Goal: Transaction & Acquisition: Purchase product/service

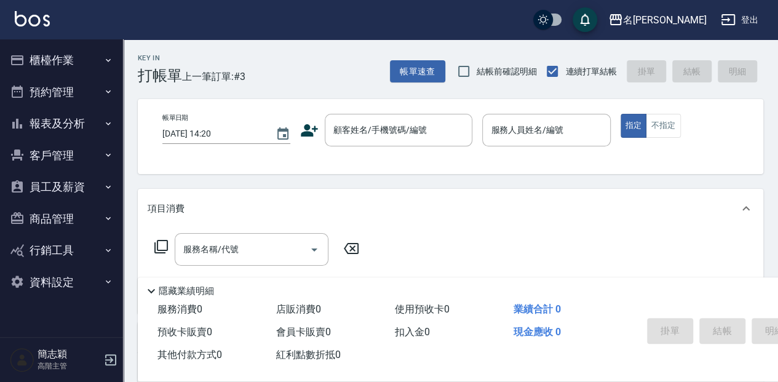
click at [323, 61] on div "Key In 打帳單 上一筆訂單:#3 帳單速查 結帳前確認明細 連續打單結帳 掛單 結帳 明細" at bounding box center [443, 61] width 640 height 45
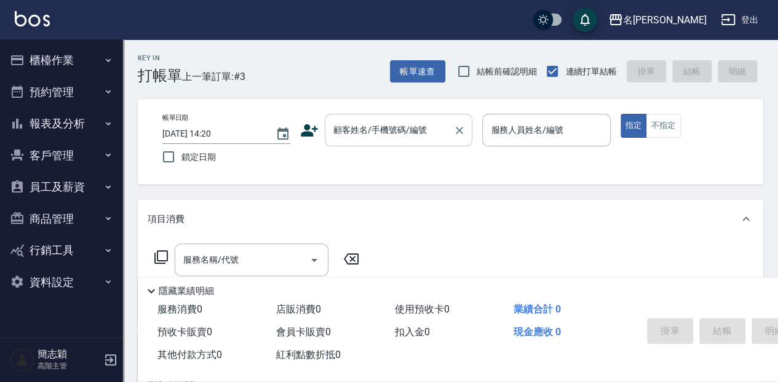
click at [363, 114] on div "顧客姓名/手機號碼/編號" at bounding box center [399, 130] width 148 height 33
click at [371, 133] on div "顧客姓名/手機號碼/編號 顧客姓名/手機號碼/編號" at bounding box center [399, 130] width 148 height 33
click at [685, 184] on div "帳單日期 [DATE] 14:20 鎖定日期 顧客姓名/手機號碼/編號 顧客姓名/手機號碼/編號 服務人員姓名/編號 服務人員姓名/編號 指定 不指定" at bounding box center [450, 141] width 625 height 85
click at [387, 127] on div "顧客姓名/手機號碼/編號 顧客姓名/手機號碼/編號" at bounding box center [399, 130] width 148 height 33
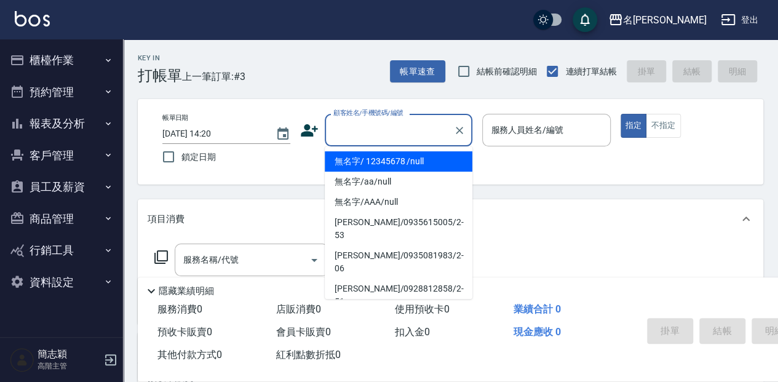
drag, startPoint x: 381, startPoint y: 159, endPoint x: 534, endPoint y: 129, distance: 155.5
click at [381, 159] on li "無名字/ 12345678 /null" at bounding box center [399, 161] width 148 height 20
type input "無名字/ 12345678 /null"
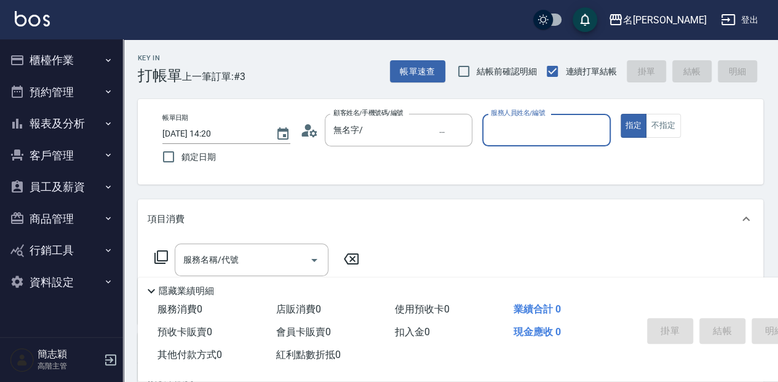
click at [534, 129] on input "服務人員姓名/編號" at bounding box center [546, 130] width 117 height 22
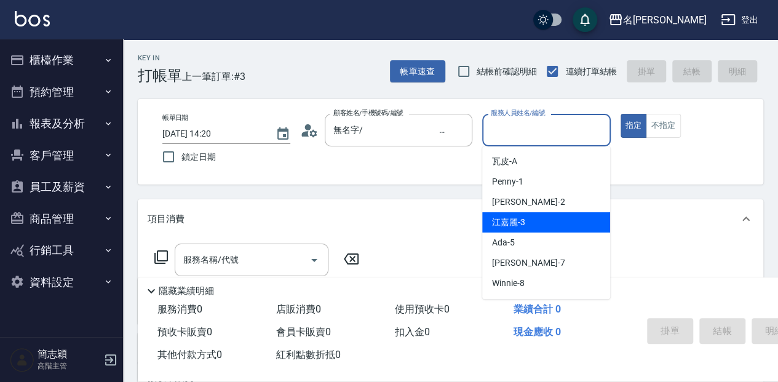
scroll to position [41, 0]
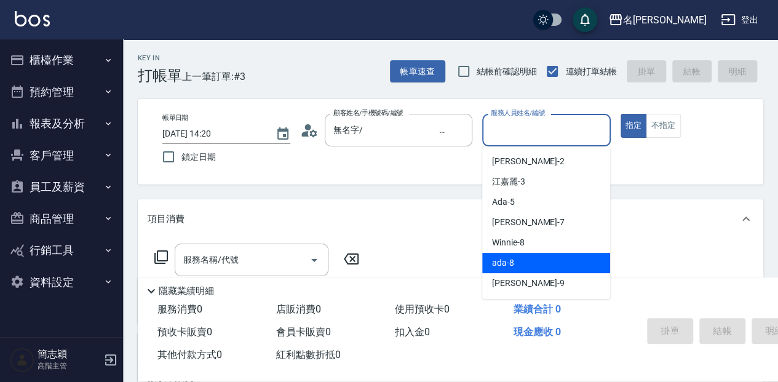
drag, startPoint x: 526, startPoint y: 258, endPoint x: 484, endPoint y: 240, distance: 45.5
click at [526, 258] on div "ada -8" at bounding box center [546, 263] width 128 height 20
type input "ada-8"
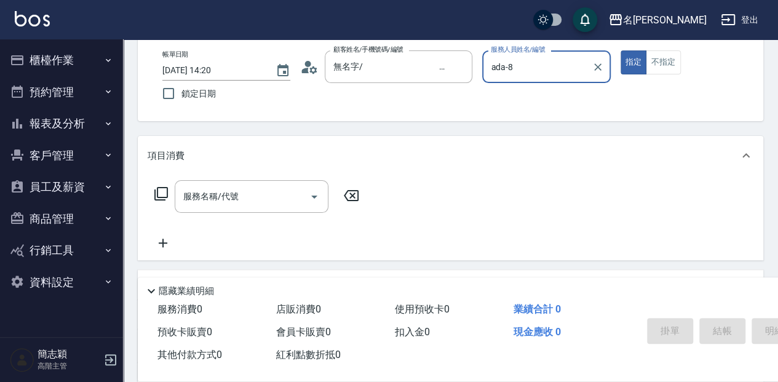
scroll to position [82, 0]
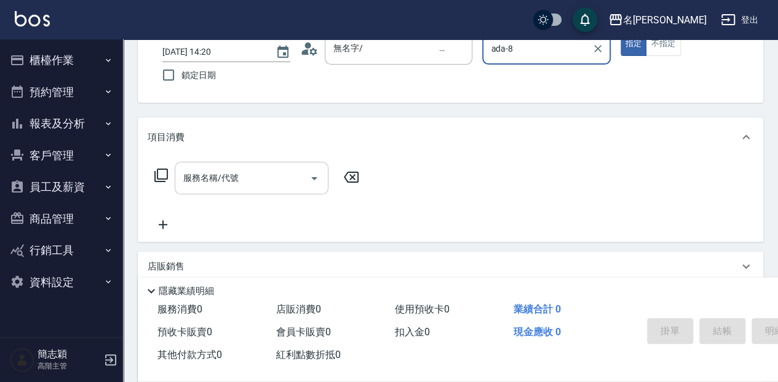
drag, startPoint x: 215, startPoint y: 182, endPoint x: 256, endPoint y: 175, distance: 42.5
click at [216, 182] on div "服務名稱/代號 服務名稱/代號" at bounding box center [252, 178] width 154 height 33
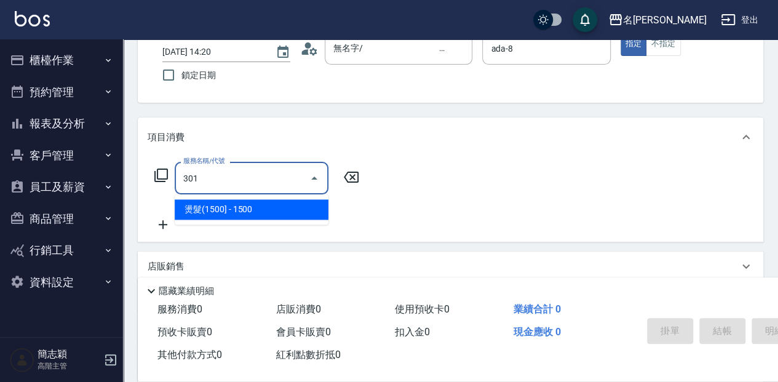
type input "燙髮(1500](301)"
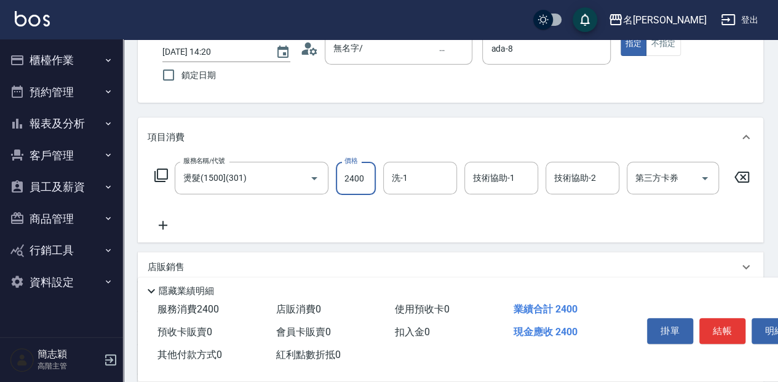
type input "2400"
type input "80"
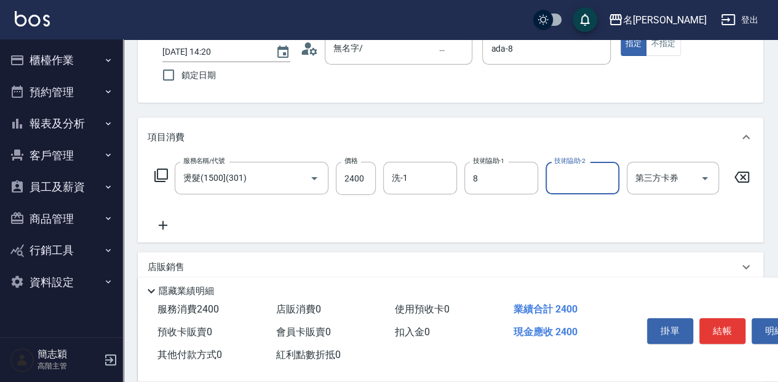
type input "ada-8"
click at [416, 178] on input "洗-1" at bounding box center [420, 178] width 63 height 22
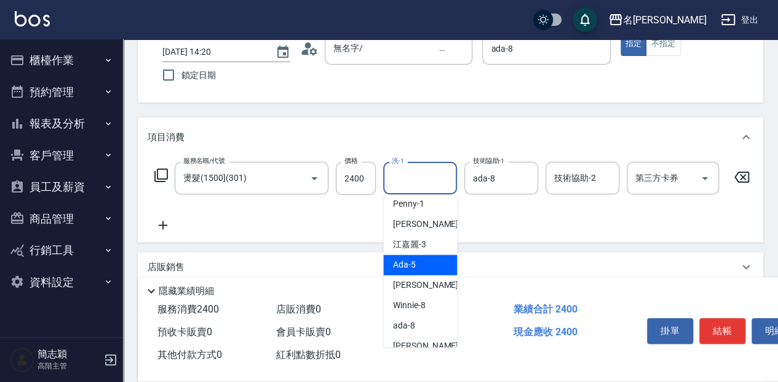
scroll to position [41, 0]
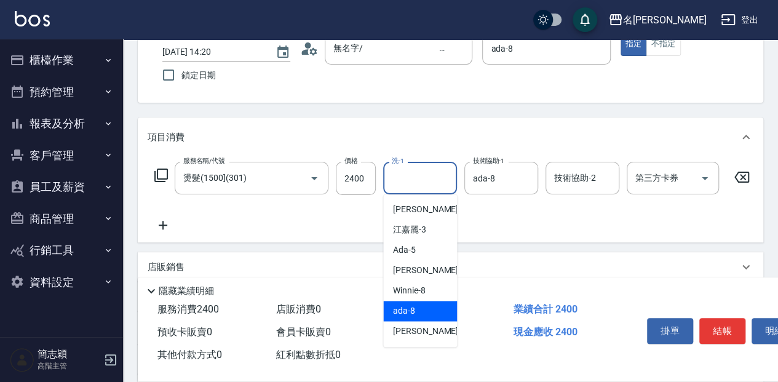
click at [408, 306] on span "ada -8" at bounding box center [404, 310] width 22 height 13
type input "ada-8"
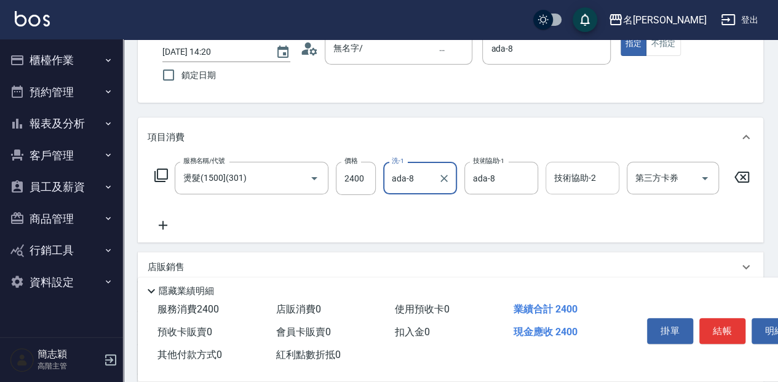
click at [585, 180] on div "技術協助-2 技術協助-2" at bounding box center [582, 178] width 74 height 33
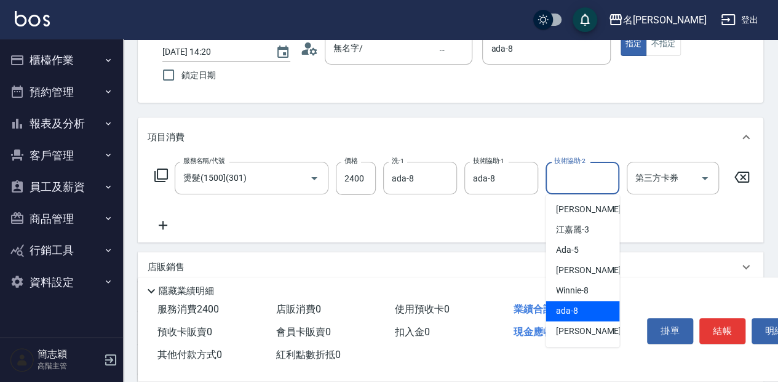
click at [586, 306] on div "ada -8" at bounding box center [582, 311] width 74 height 20
type input "ada-8"
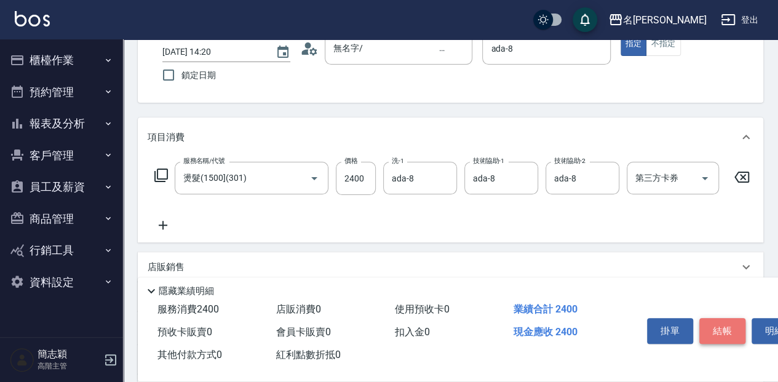
click at [721, 325] on button "結帳" at bounding box center [722, 331] width 46 height 26
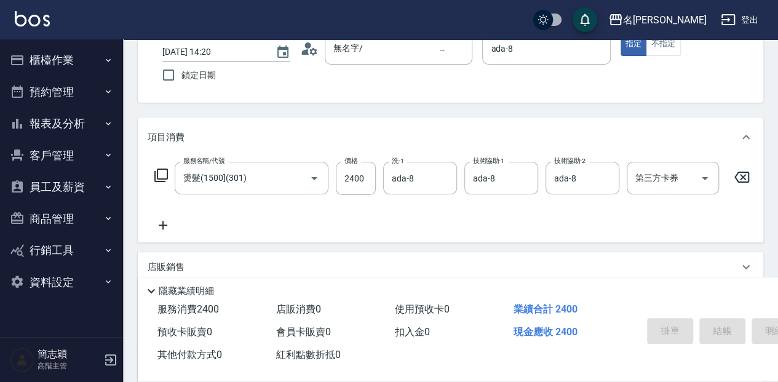
type input "[DATE] 14:47"
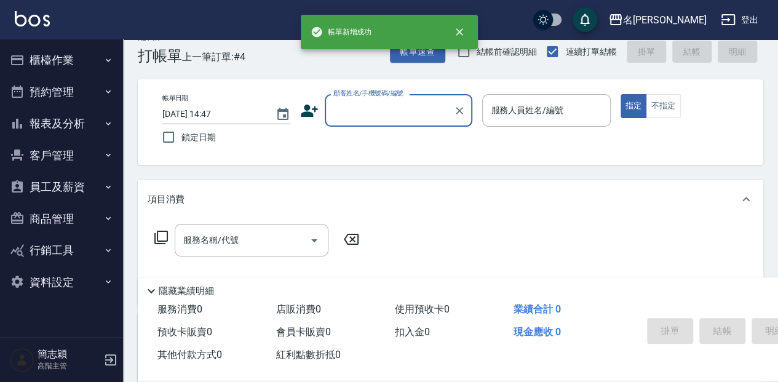
scroll to position [0, 0]
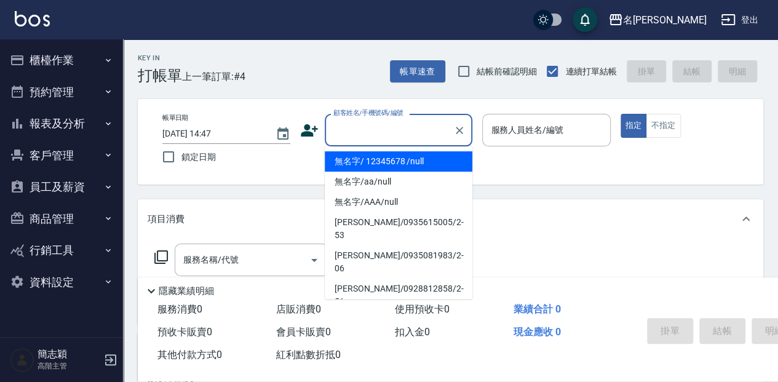
click at [360, 132] on input "顧客姓名/手機號碼/編號" at bounding box center [389, 130] width 118 height 22
drag, startPoint x: 367, startPoint y: 164, endPoint x: 505, endPoint y: 130, distance: 143.0
click at [367, 165] on li "無名字/ 12345678 /null" at bounding box center [399, 161] width 148 height 20
type input "無名字/ 12345678 /null"
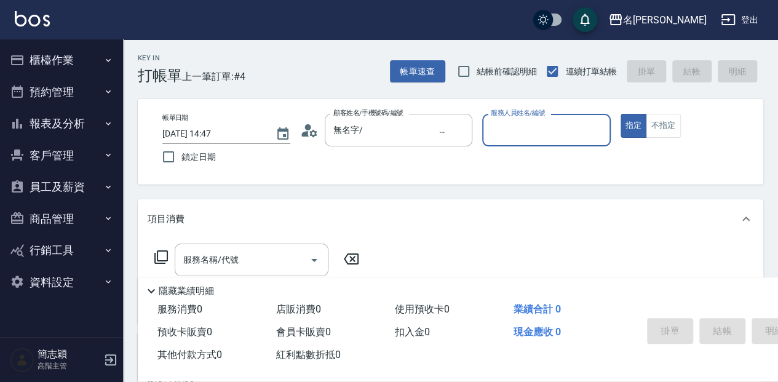
click at [505, 130] on input "服務人員姓名/編號" at bounding box center [546, 130] width 117 height 22
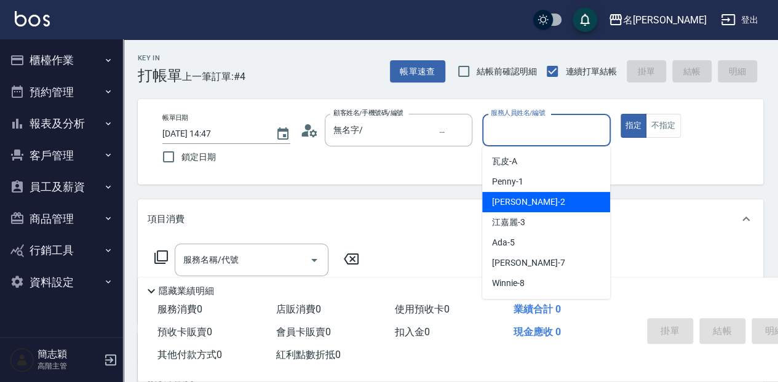
click at [546, 203] on div "[PERSON_NAME] -2" at bounding box center [546, 202] width 128 height 20
type input "[PERSON_NAME]-2"
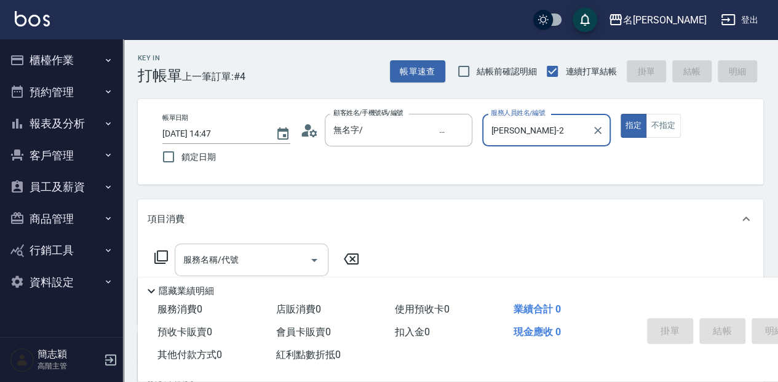
click at [231, 256] on div "服務名稱/代號 服務名稱/代號" at bounding box center [252, 260] width 154 height 33
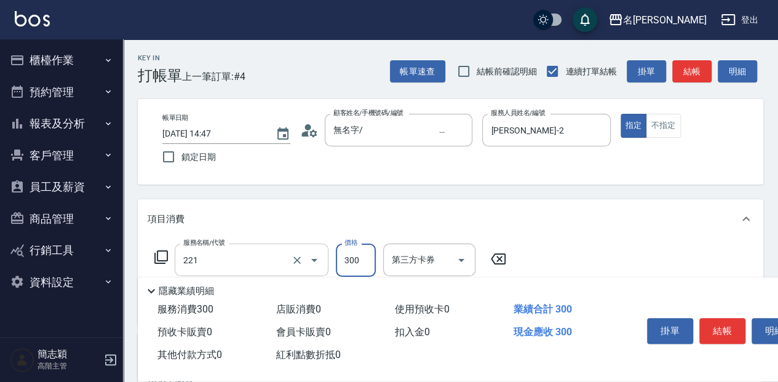
type input "洗髮300(221)"
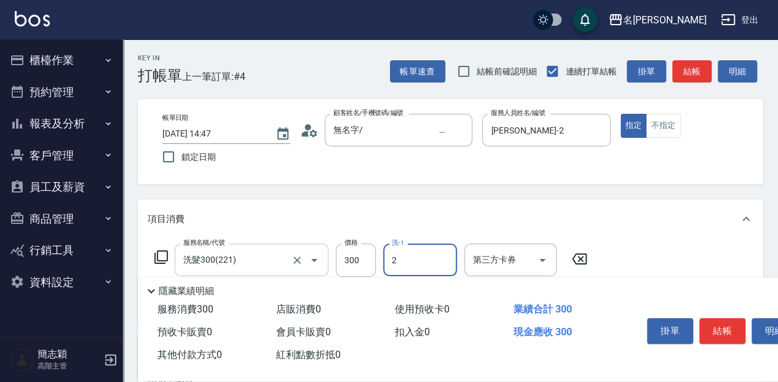
type input "[PERSON_NAME]-2"
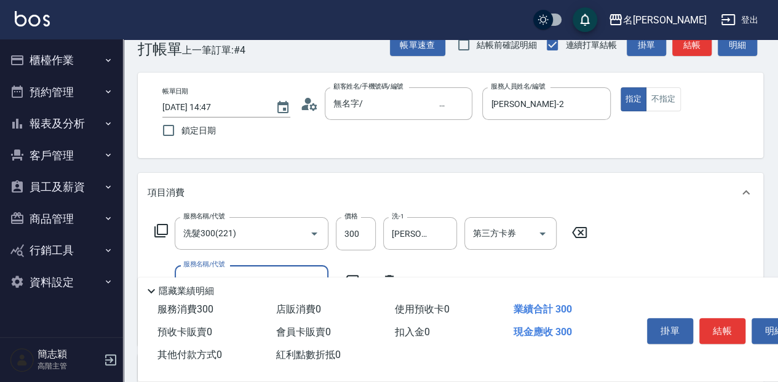
scroll to position [41, 0]
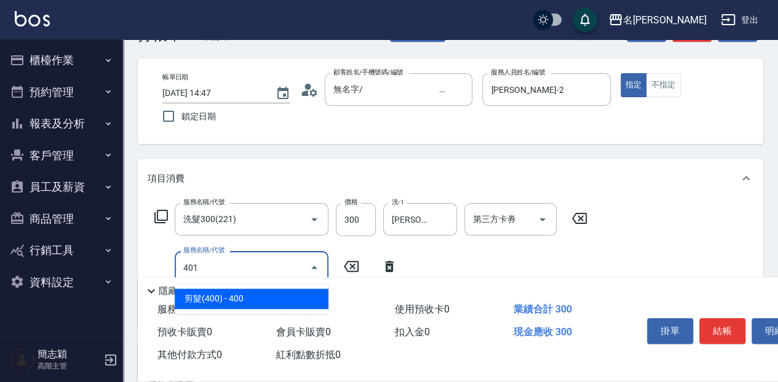
type input "剪髮(400)(401)"
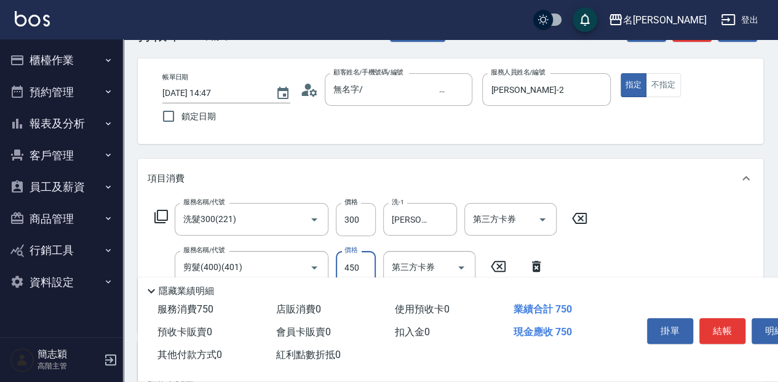
type input "450"
click at [716, 323] on button "結帳" at bounding box center [722, 331] width 46 height 26
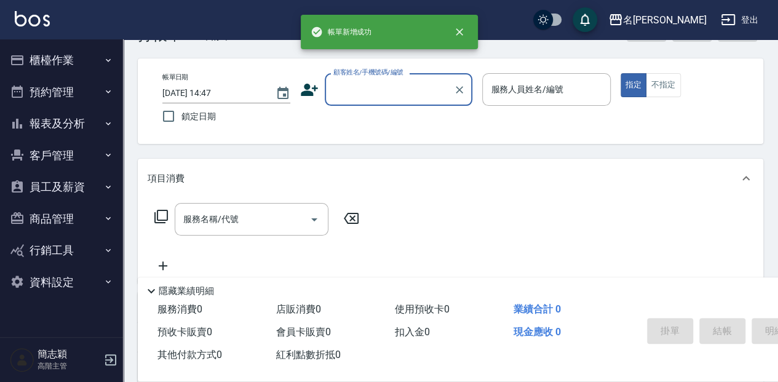
scroll to position [0, 0]
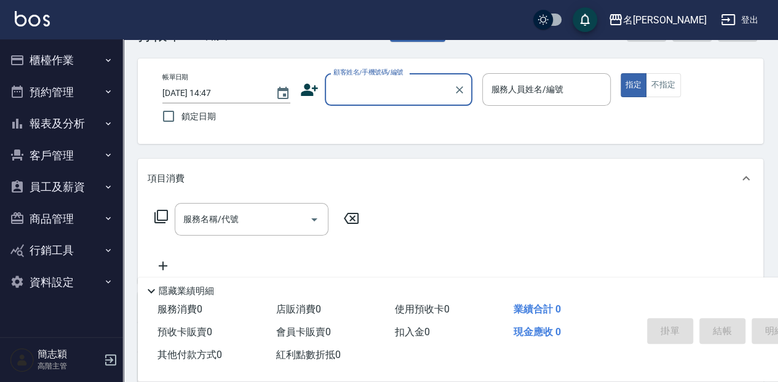
click at [380, 89] on input "顧客姓名/手機號碼/編號" at bounding box center [389, 90] width 118 height 22
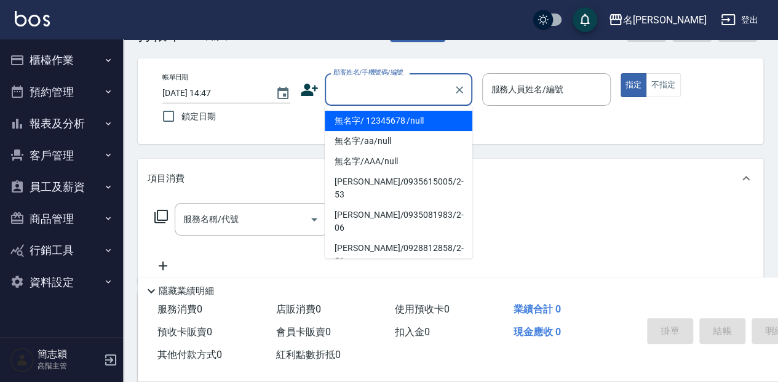
drag, startPoint x: 378, startPoint y: 116, endPoint x: 515, endPoint y: 86, distance: 140.4
click at [381, 116] on li "無名字/ 12345678 /null" at bounding box center [399, 121] width 148 height 20
type input "無名字/ 12345678 /null"
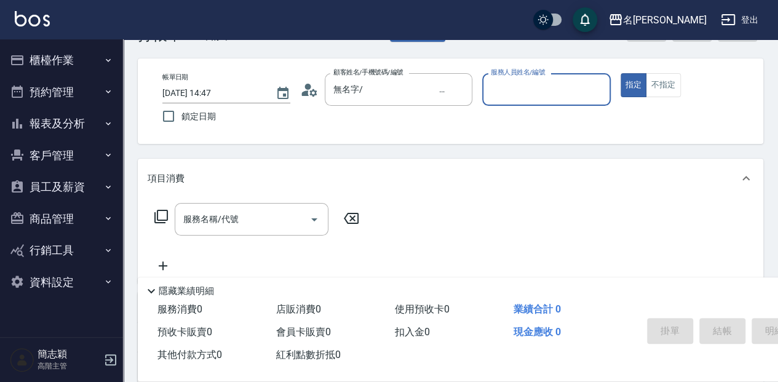
drag, startPoint x: 515, startPoint y: 86, endPoint x: 519, endPoint y: 103, distance: 17.2
click at [514, 86] on input "服務人員姓名/編號" at bounding box center [546, 90] width 117 height 22
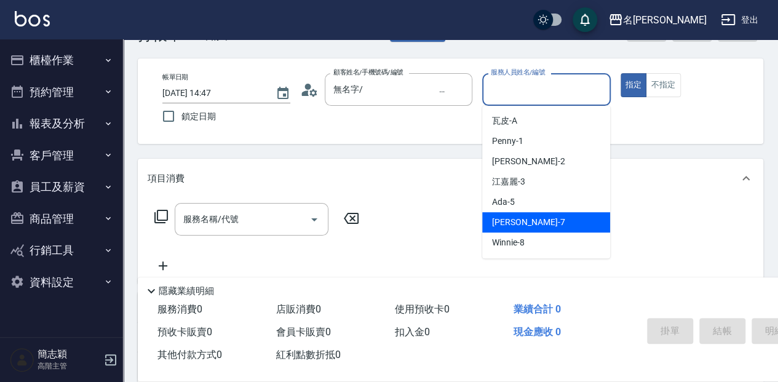
click at [542, 224] on div "[PERSON_NAME] -7" at bounding box center [546, 222] width 128 height 20
type input "[PERSON_NAME]-7"
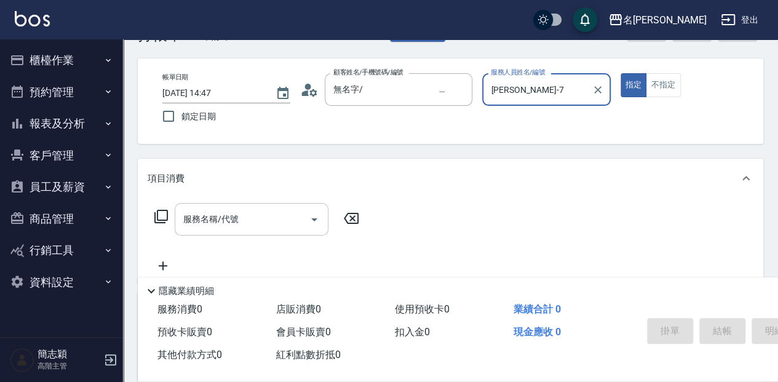
click at [220, 226] on input "服務名稱/代號" at bounding box center [242, 219] width 124 height 22
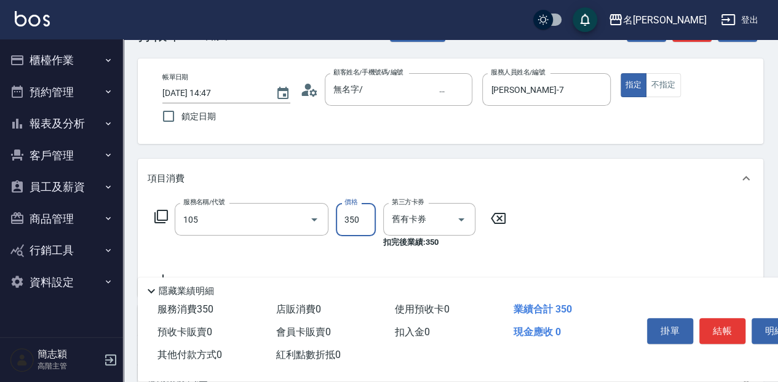
type input "新草本單次(105)"
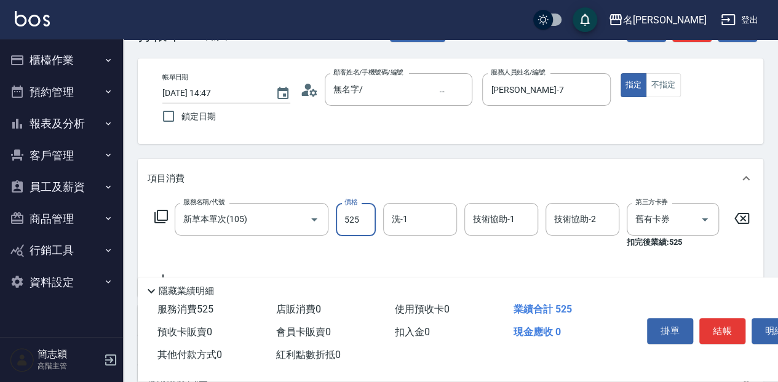
type input "525"
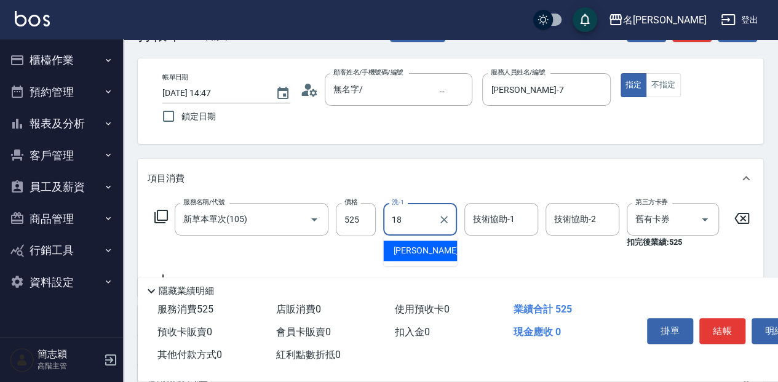
type input "[PERSON_NAME]-18"
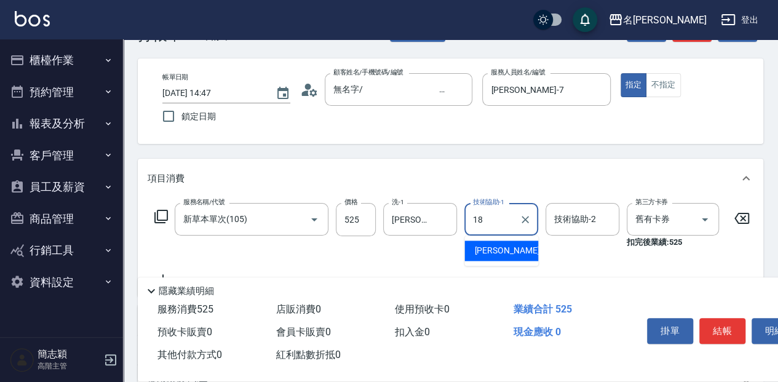
type input "[PERSON_NAME]-18"
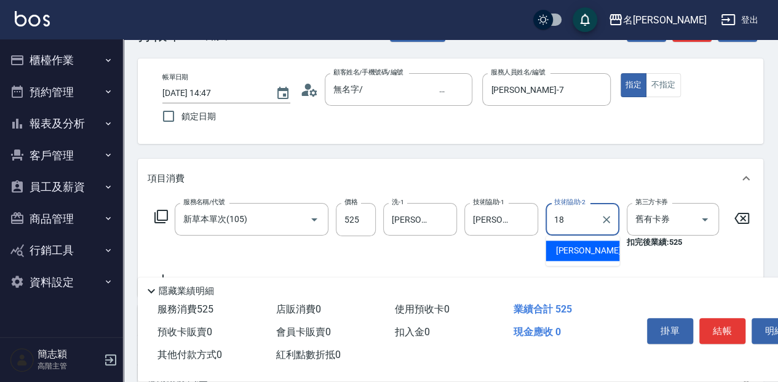
type input "[PERSON_NAME]-18"
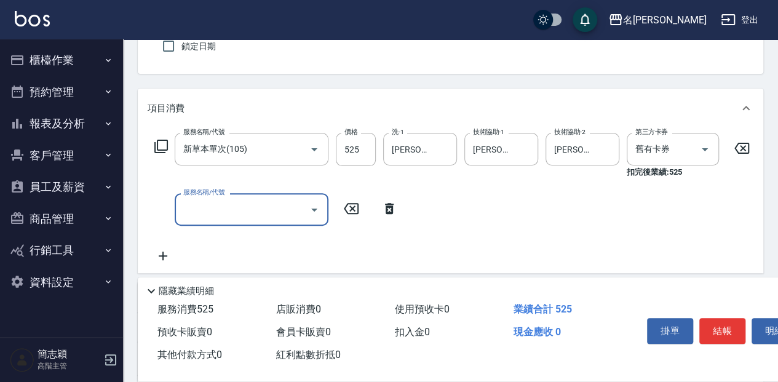
scroll to position [164, 0]
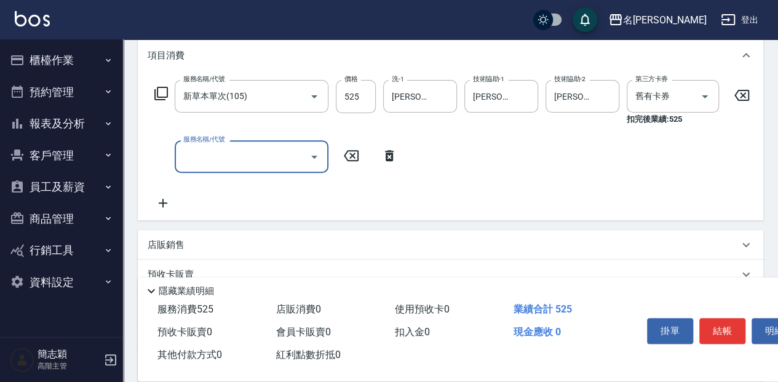
click at [147, 250] on div "店販銷售" at bounding box center [450, 245] width 625 height 30
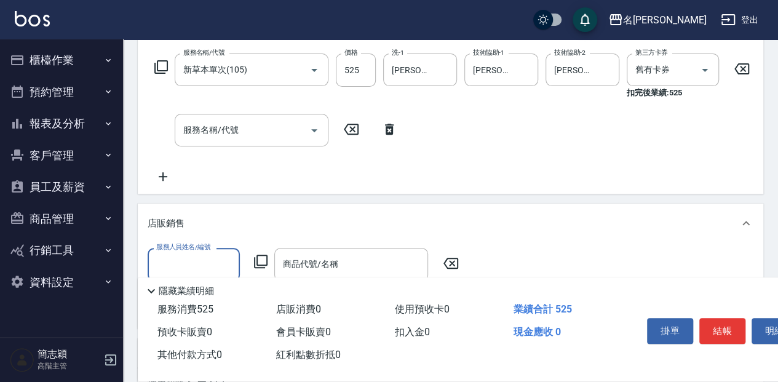
scroll to position [205, 0]
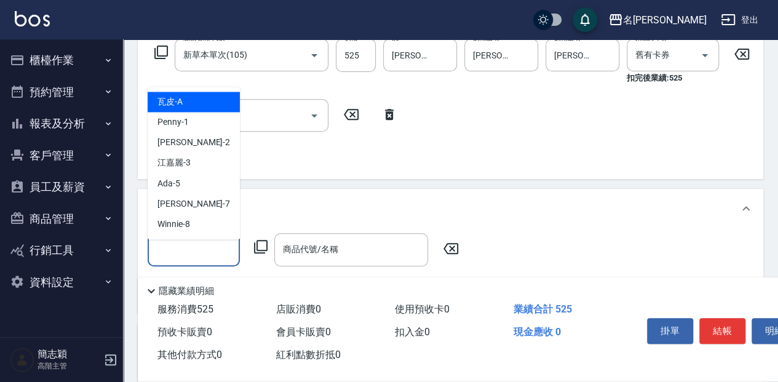
click at [174, 248] on input "服務人員姓名/編號" at bounding box center [193, 250] width 81 height 22
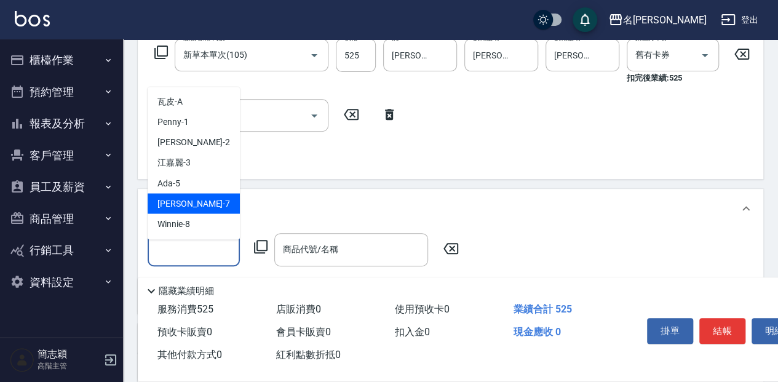
drag, startPoint x: 193, startPoint y: 204, endPoint x: 261, endPoint y: 264, distance: 91.0
click at [194, 204] on div "[PERSON_NAME] -7" at bounding box center [194, 203] width 92 height 20
type input "[PERSON_NAME]-7"
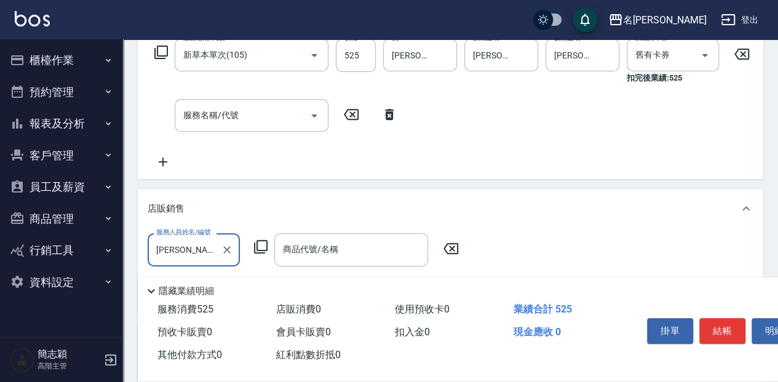
click at [253, 248] on icon at bounding box center [260, 246] width 15 height 15
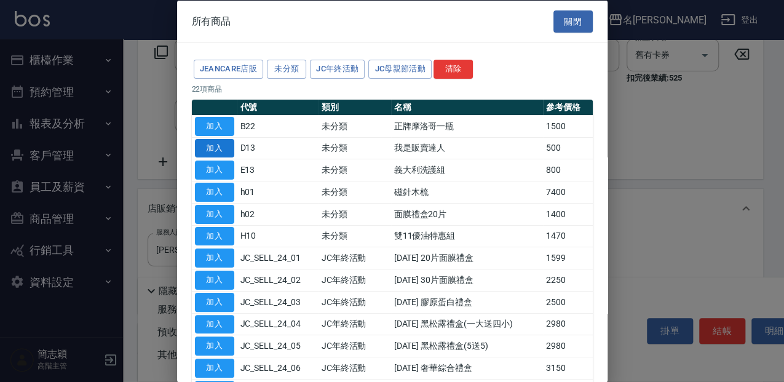
click at [207, 141] on button "加入" at bounding box center [214, 147] width 39 height 19
type input "我是販賣達人"
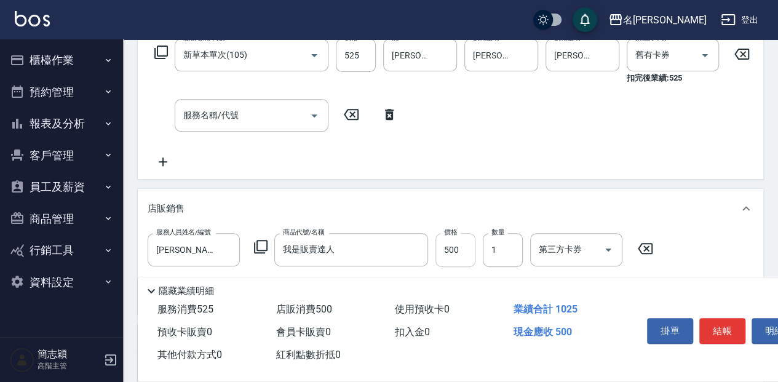
click at [460, 254] on input "500" at bounding box center [455, 249] width 40 height 33
type input "1000"
click at [720, 320] on button "結帳" at bounding box center [722, 331] width 46 height 26
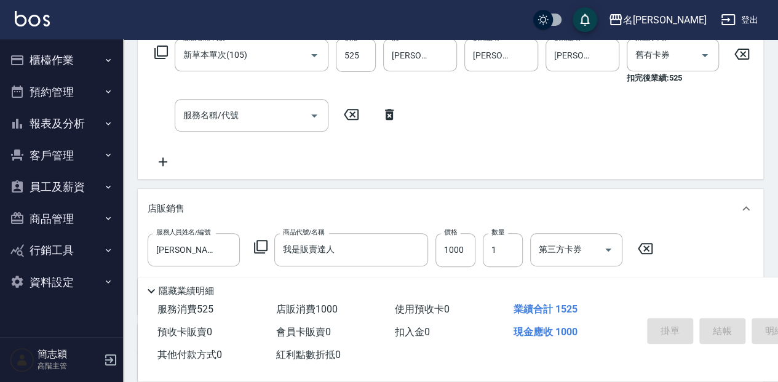
type input "[DATE] 14:48"
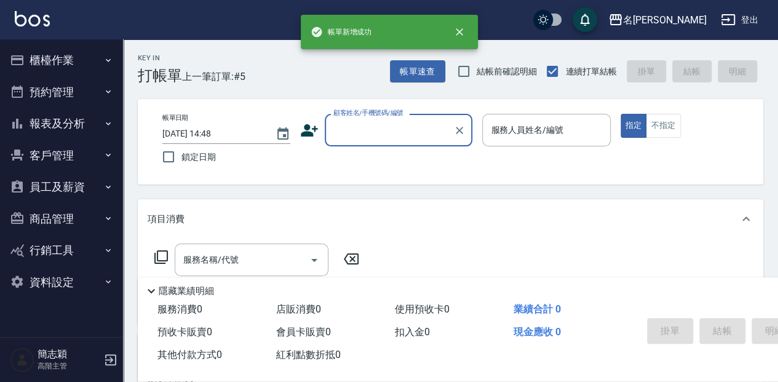
scroll to position [0, 0]
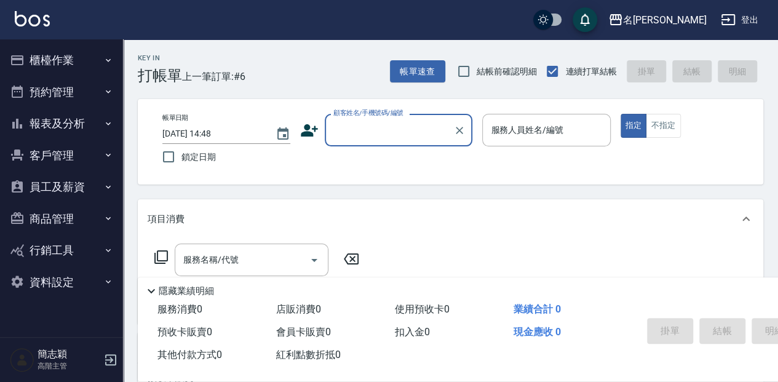
click at [375, 136] on input "顧客姓名/手機號碼/編號" at bounding box center [389, 130] width 118 height 22
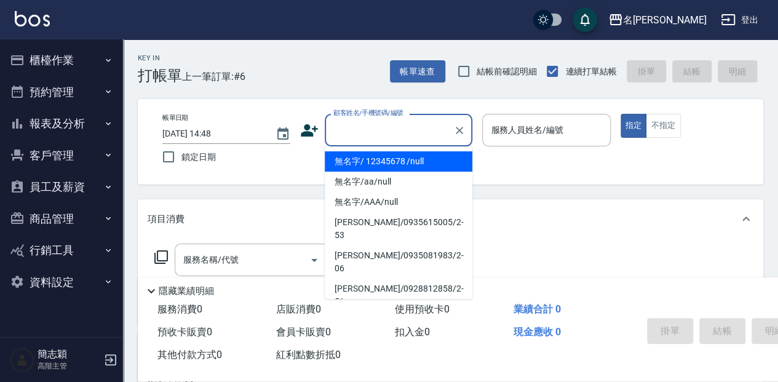
drag, startPoint x: 371, startPoint y: 162, endPoint x: 544, endPoint y: 130, distance: 175.7
click at [372, 162] on li "無名字/ 12345678 /null" at bounding box center [399, 161] width 148 height 20
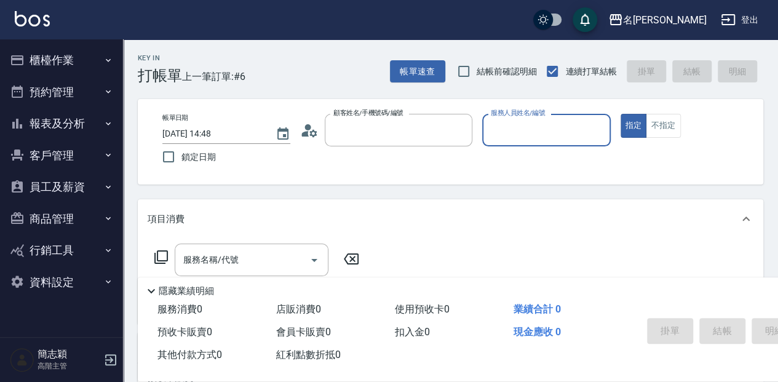
type input "無名字/ 12345678 /null"
click at [541, 130] on input "服務人員姓名/編號" at bounding box center [546, 130] width 117 height 22
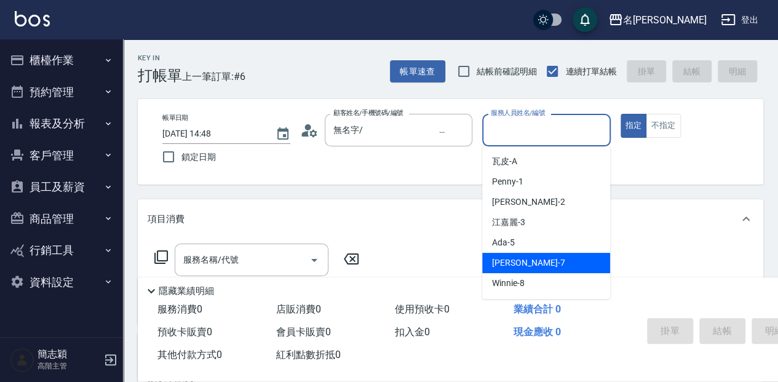
click at [531, 258] on div "[PERSON_NAME] -7" at bounding box center [546, 263] width 128 height 20
type input "[PERSON_NAME]-7"
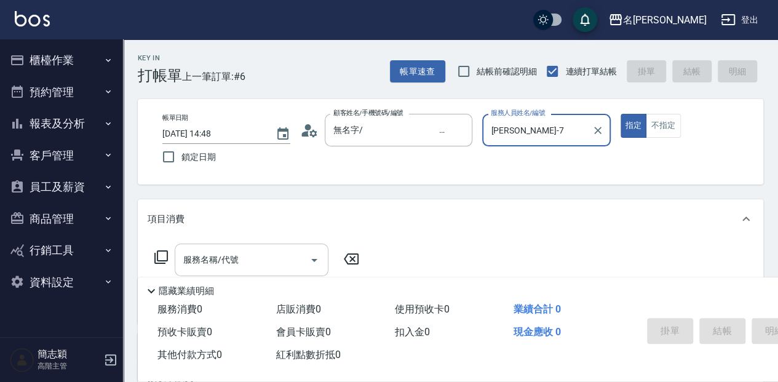
click at [278, 256] on input "服務名稱/代號" at bounding box center [242, 260] width 124 height 22
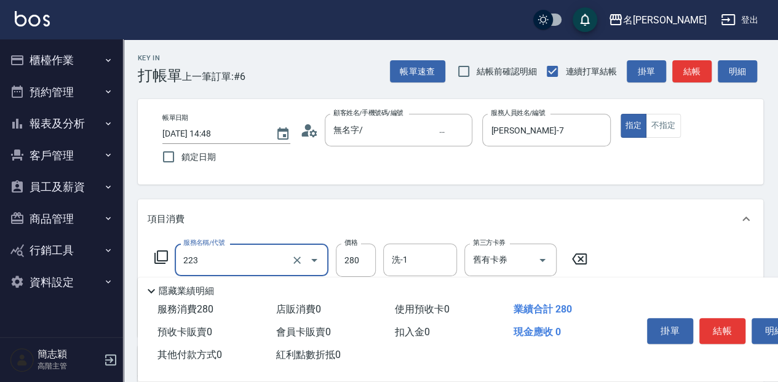
type input "洗髮卷280(223)"
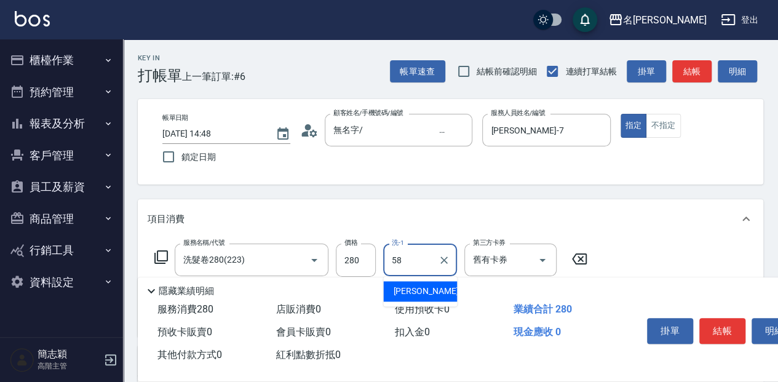
type input "[PERSON_NAME]-58"
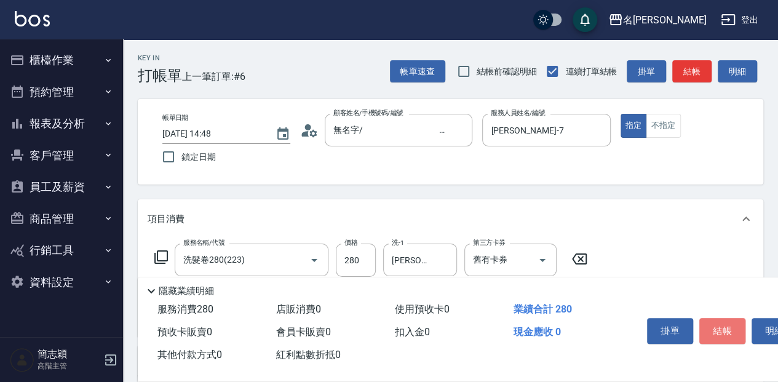
drag, startPoint x: 717, startPoint y: 327, endPoint x: 723, endPoint y: 320, distance: 9.6
click at [717, 326] on button "結帳" at bounding box center [722, 331] width 46 height 26
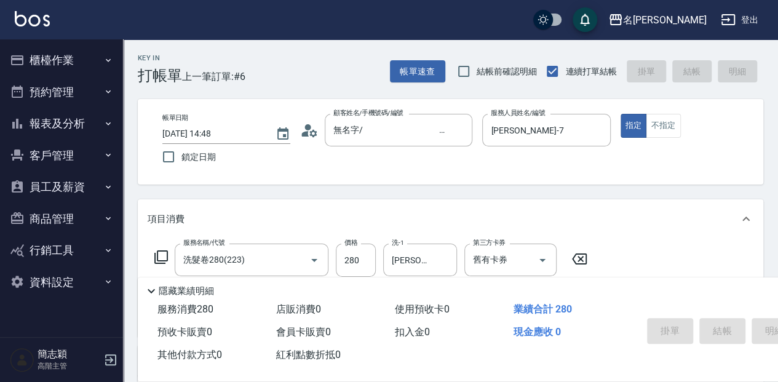
type input "[DATE] 14:49"
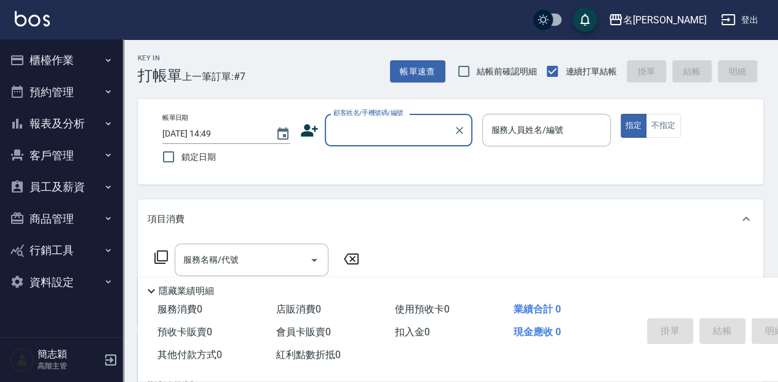
click at [348, 129] on input "顧客姓名/手機號碼/編號" at bounding box center [389, 130] width 118 height 22
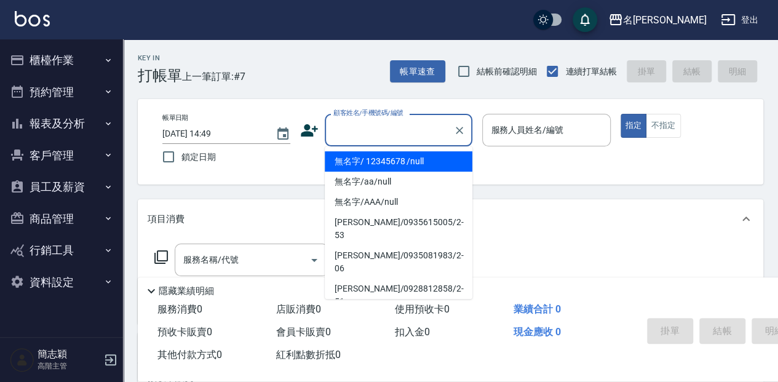
click at [374, 159] on li "無名字/ 12345678 /null" at bounding box center [399, 161] width 148 height 20
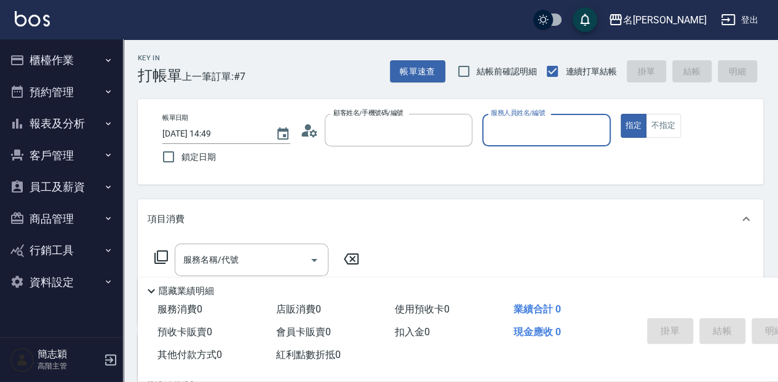
type input "無名字/ 12345678 /null"
click at [515, 132] on input "服務人員姓名/編號" at bounding box center [546, 130] width 117 height 22
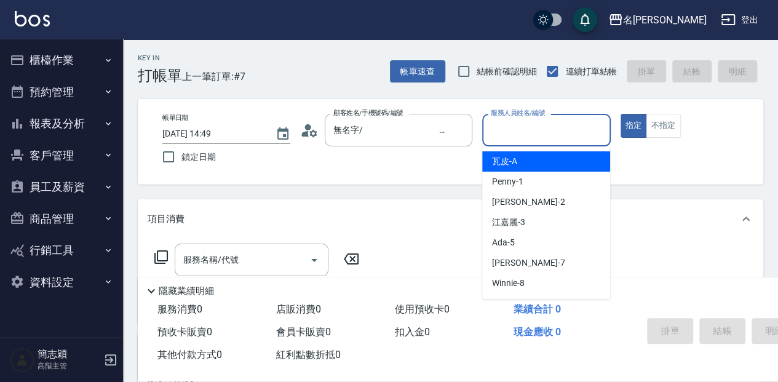
click at [550, 161] on div "瓦皮 -A" at bounding box center [546, 161] width 128 height 20
type input "瓦皮-A"
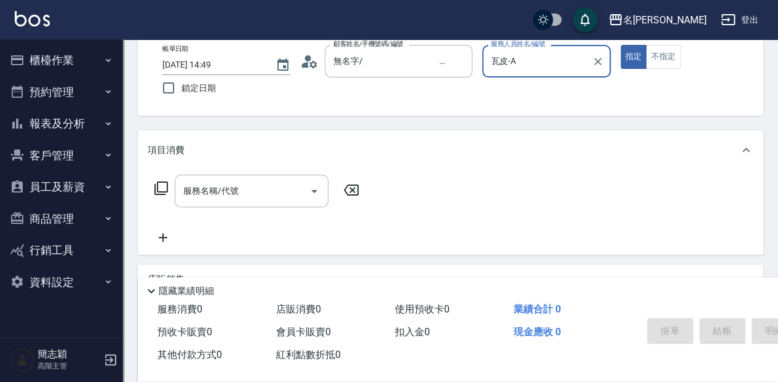
scroll to position [82, 0]
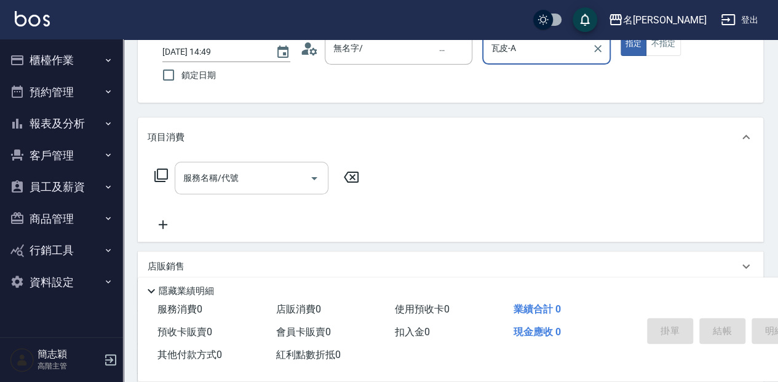
drag, startPoint x: 242, startPoint y: 183, endPoint x: 278, endPoint y: 186, distance: 35.8
click at [249, 183] on input "服務名稱/代號" at bounding box center [242, 178] width 124 height 22
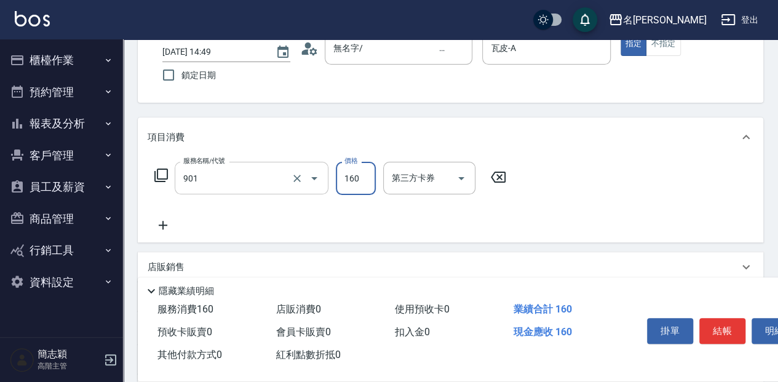
type input "修手(901)"
type input "160"
click at [711, 322] on button "結帳" at bounding box center [722, 331] width 46 height 26
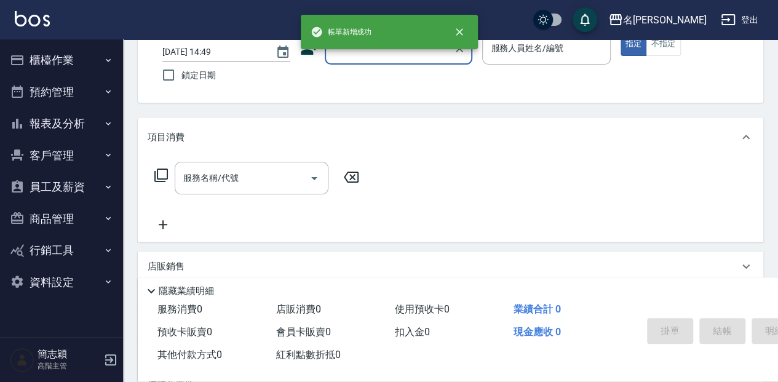
scroll to position [0, 0]
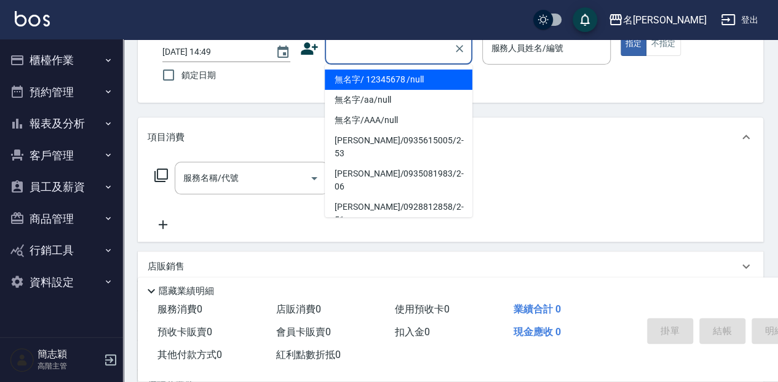
click at [365, 49] on input "顧客姓名/手機號碼/編號" at bounding box center [389, 49] width 118 height 22
drag, startPoint x: 368, startPoint y: 85, endPoint x: 493, endPoint y: 57, distance: 128.0
click at [369, 85] on li "無名字/ 12345678 /null" at bounding box center [399, 79] width 148 height 20
type input "無名字/ 12345678 /null"
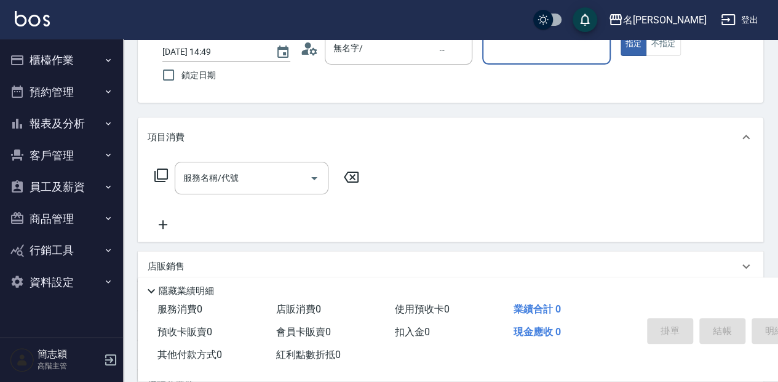
click at [501, 53] on input "服務人員姓名/編號" at bounding box center [546, 49] width 117 height 22
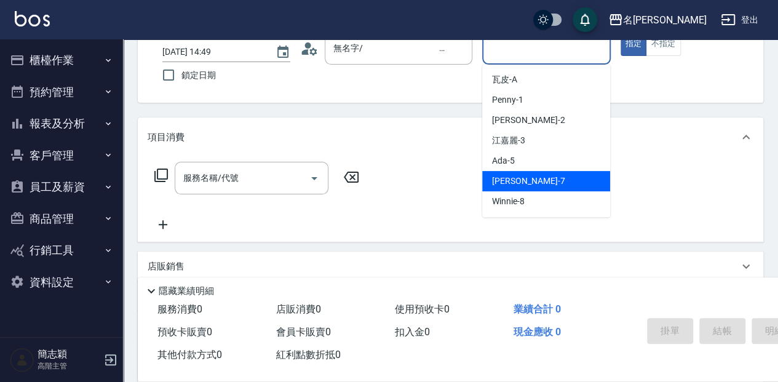
click at [562, 177] on div "[PERSON_NAME] -7" at bounding box center [546, 181] width 128 height 20
type input "[PERSON_NAME]-7"
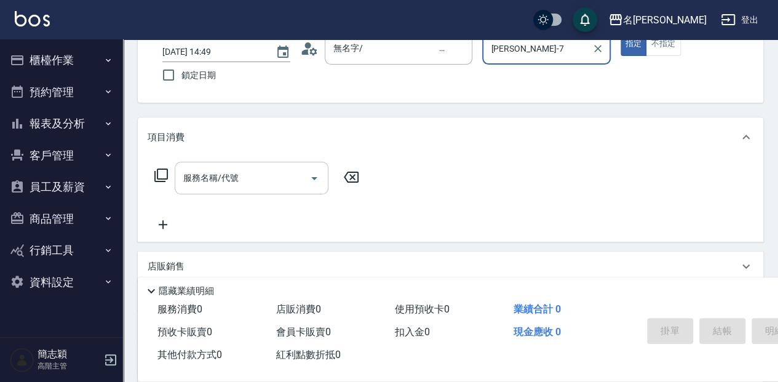
drag, startPoint x: 244, startPoint y: 184, endPoint x: 279, endPoint y: 180, distance: 35.9
click at [248, 183] on input "服務名稱/代號" at bounding box center [242, 178] width 124 height 22
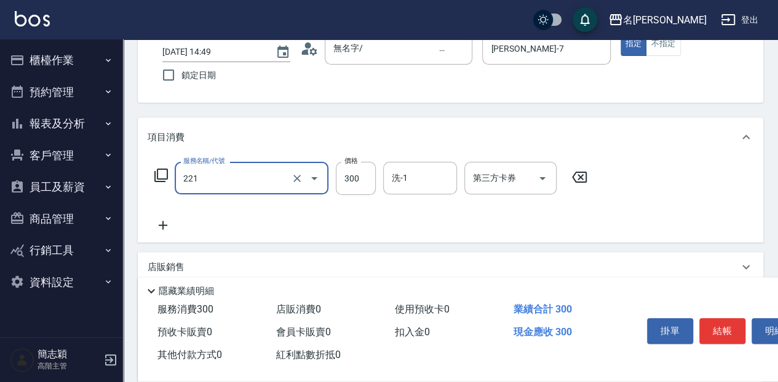
type input "洗髮300(221)"
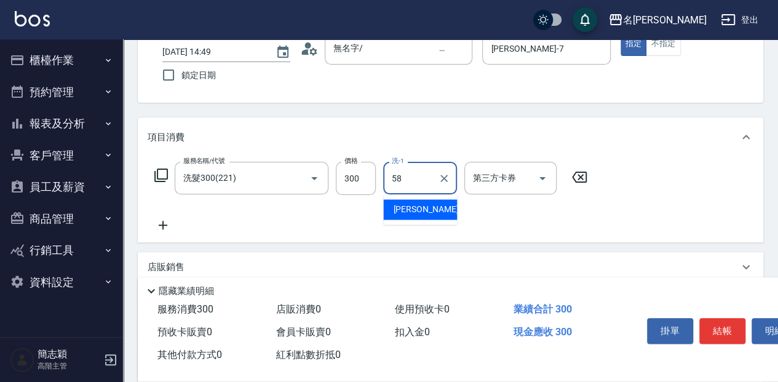
type input "[PERSON_NAME]-58"
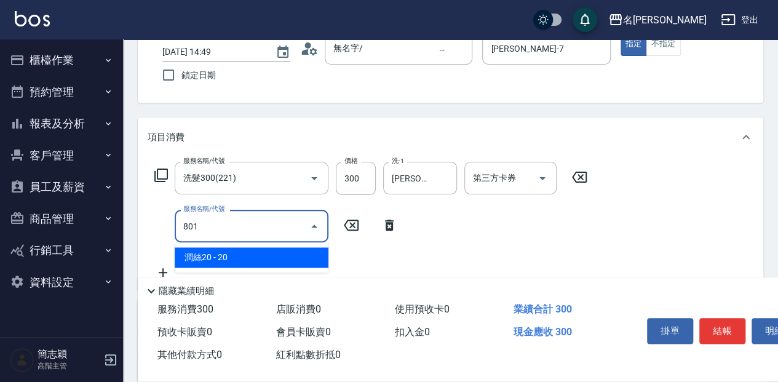
type input "潤絲20(801)"
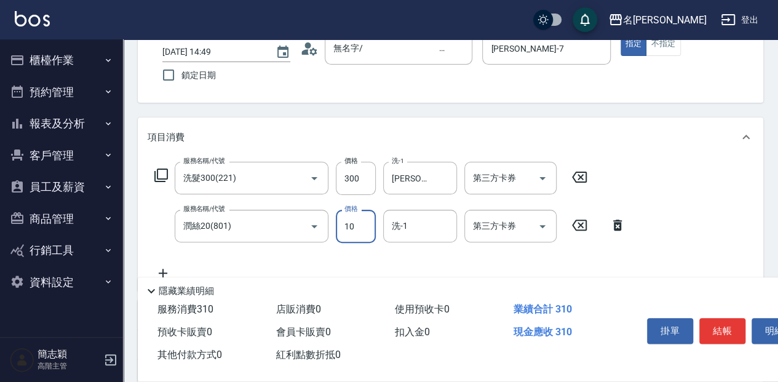
type input "10"
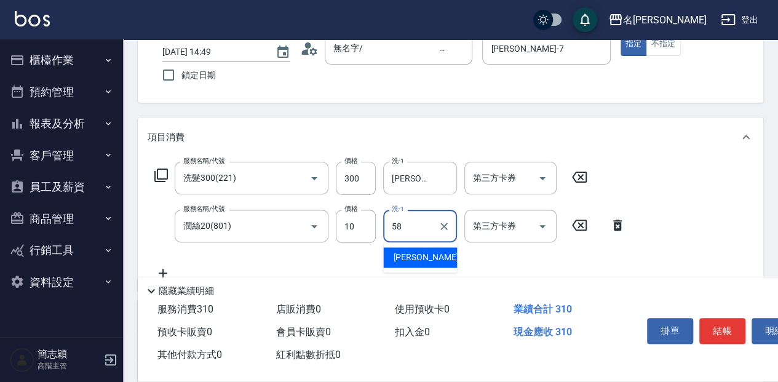
type input "[PERSON_NAME]-58"
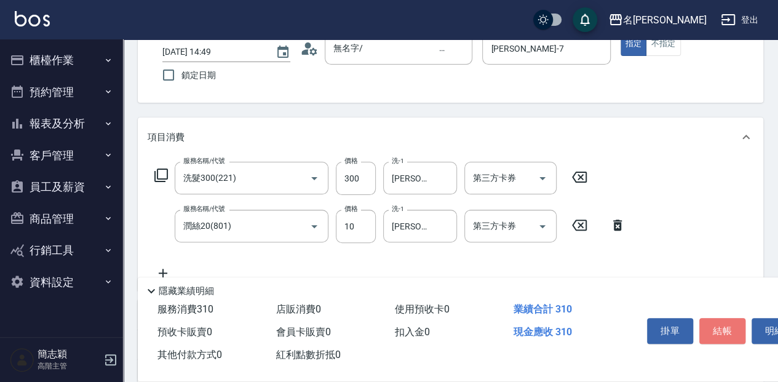
drag, startPoint x: 722, startPoint y: 328, endPoint x: 713, endPoint y: 334, distance: 10.8
click at [722, 328] on button "結帳" at bounding box center [722, 331] width 46 height 26
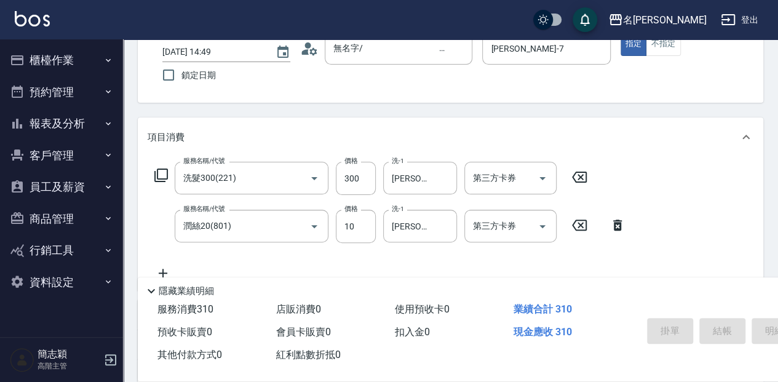
type input "[DATE] 14:50"
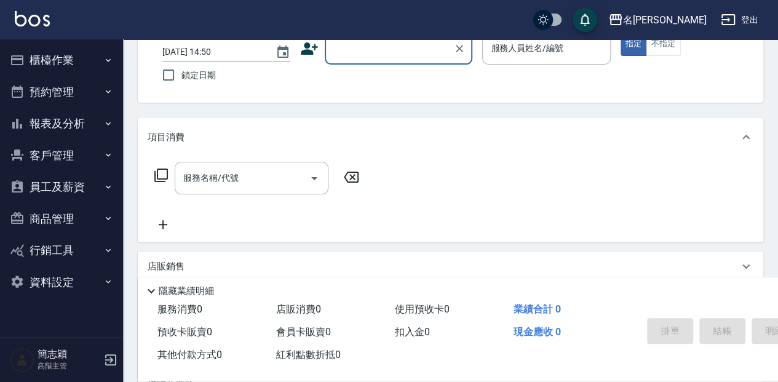
click at [371, 54] on input "顧客姓名/手機號碼/編號" at bounding box center [389, 49] width 118 height 22
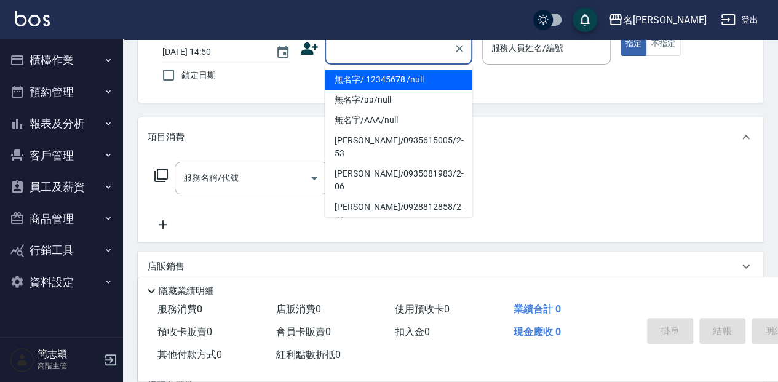
click at [394, 85] on li "無名字/ 12345678 /null" at bounding box center [399, 79] width 148 height 20
type input "無名字/ 12345678 /null"
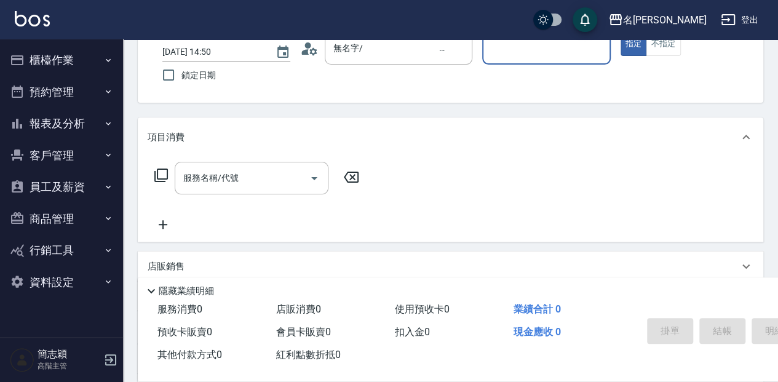
click at [503, 49] on input "服務人員姓名/編號" at bounding box center [546, 49] width 117 height 22
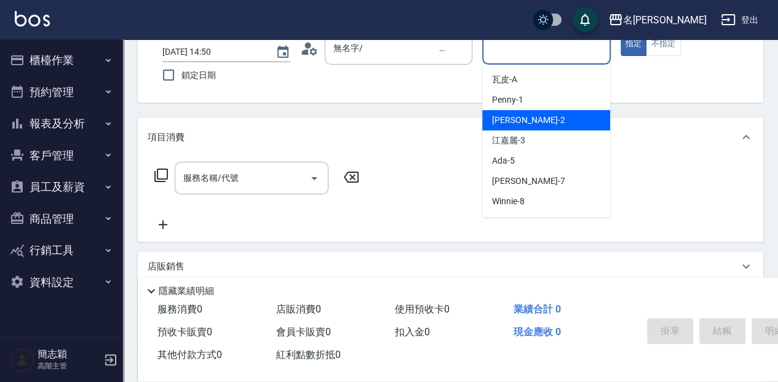
click at [539, 121] on div "[PERSON_NAME] -2" at bounding box center [546, 120] width 128 height 20
type input "[PERSON_NAME]-2"
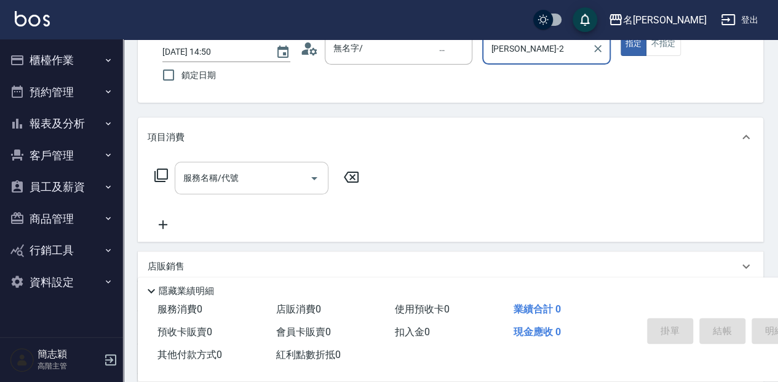
click at [253, 185] on input "服務名稱/代號" at bounding box center [242, 178] width 124 height 22
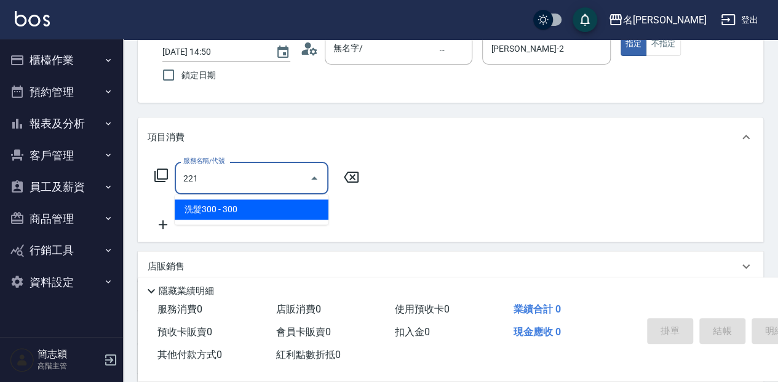
type input "洗髮300(221)"
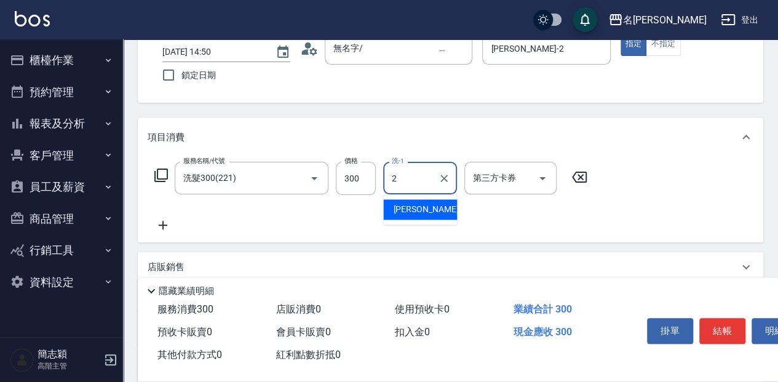
type input "[PERSON_NAME]-2"
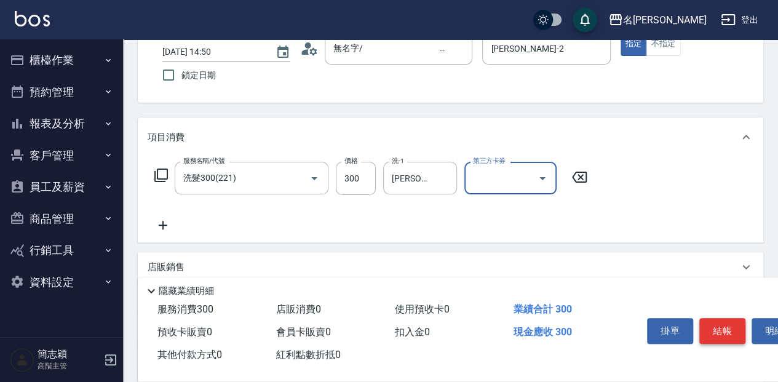
click at [737, 330] on button "結帳" at bounding box center [722, 331] width 46 height 26
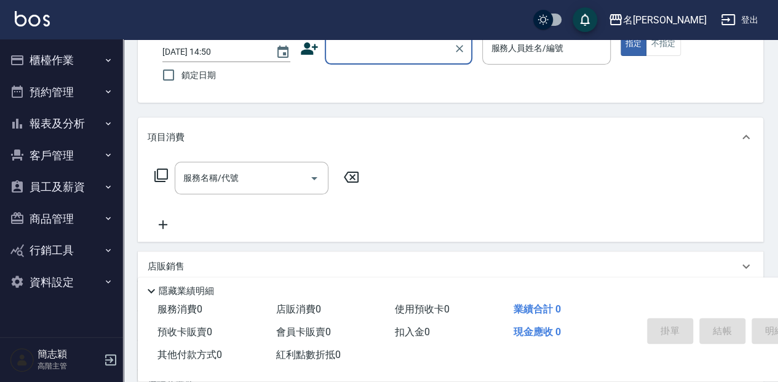
click at [369, 57] on input "顧客姓名/手機號碼/編號" at bounding box center [389, 49] width 118 height 22
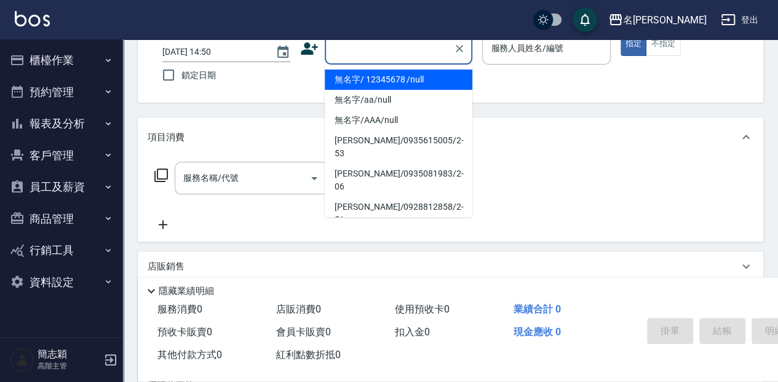
click at [373, 75] on li "無名字/ 12345678 /null" at bounding box center [399, 79] width 148 height 20
type input "無名字/ 12345678 /null"
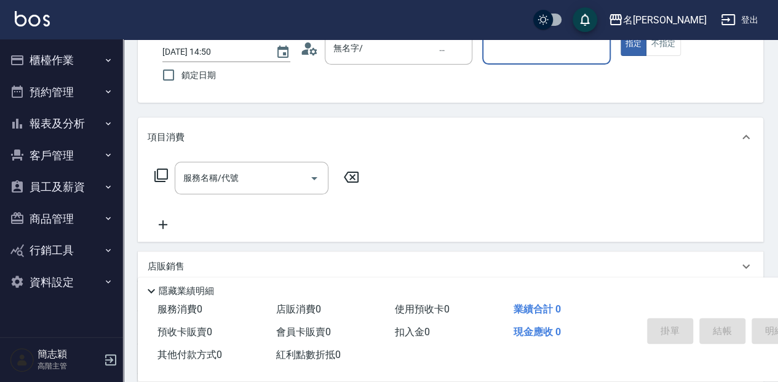
click at [508, 60] on div "服務人員姓名/編號" at bounding box center [546, 48] width 128 height 33
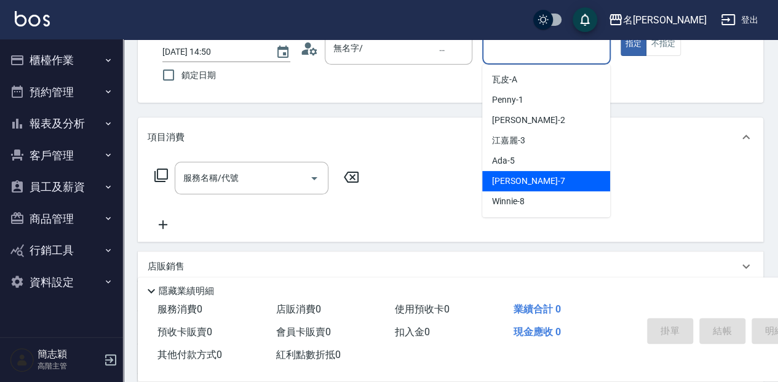
click at [550, 183] on div "[PERSON_NAME] -7" at bounding box center [546, 181] width 128 height 20
type input "[PERSON_NAME]-7"
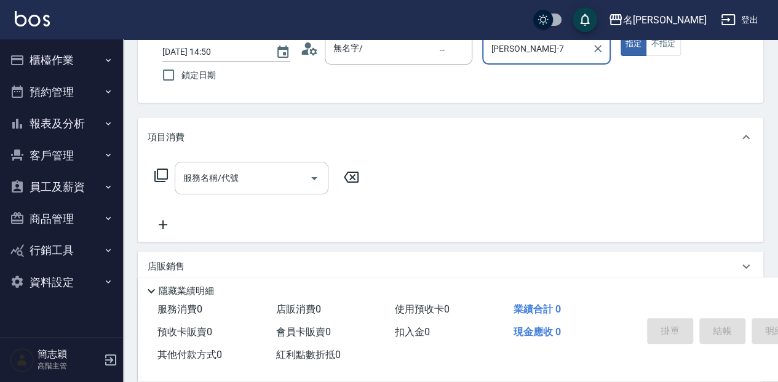
click at [210, 182] on div "服務名稱/代號 服務名稱/代號" at bounding box center [252, 178] width 154 height 33
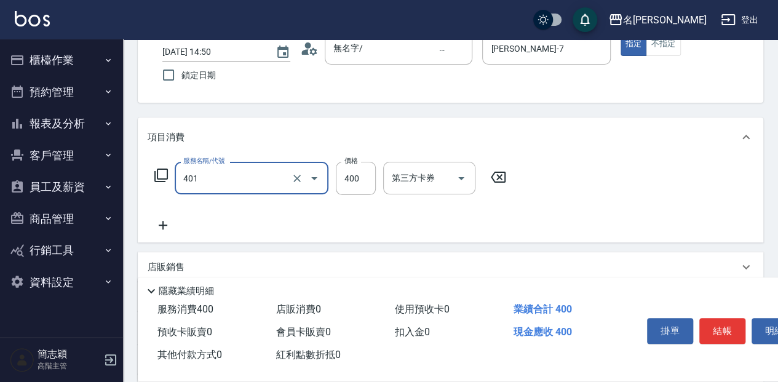
type input "剪髮(400)(401)"
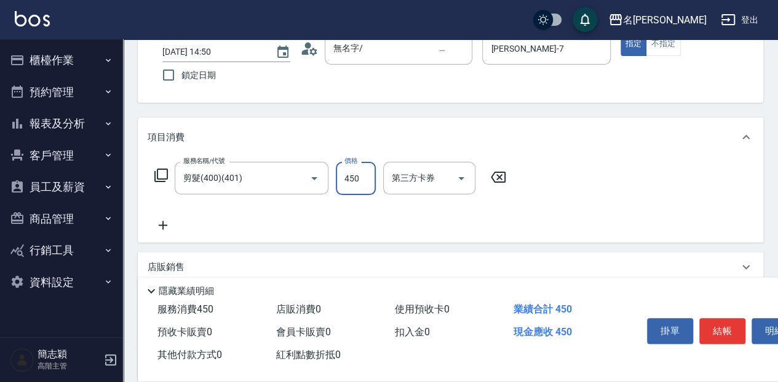
type input "450"
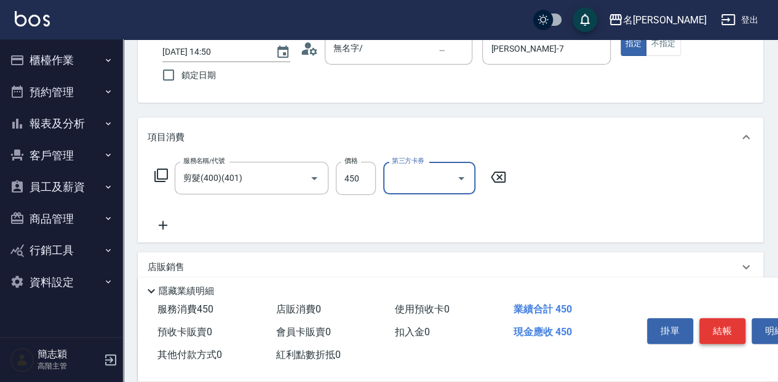
click at [729, 331] on button "結帳" at bounding box center [722, 331] width 46 height 26
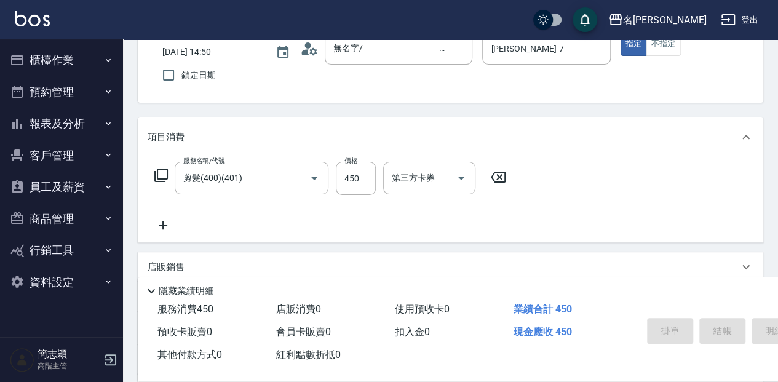
type input "[DATE] 14:51"
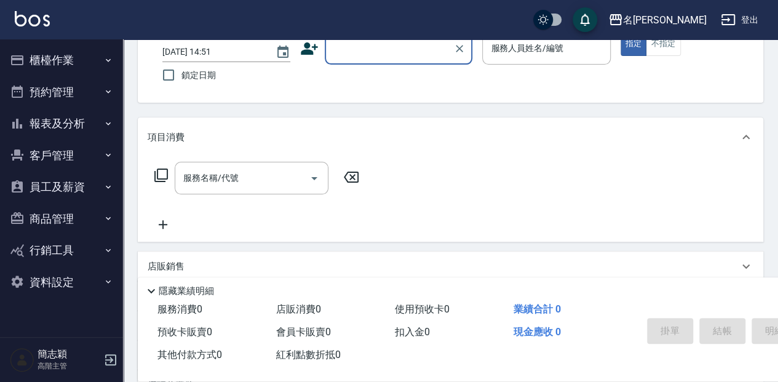
drag, startPoint x: 375, startPoint y: 53, endPoint x: 376, endPoint y: 62, distance: 9.4
click at [375, 52] on input "顧客姓名/手機號碼/編號" at bounding box center [389, 49] width 118 height 22
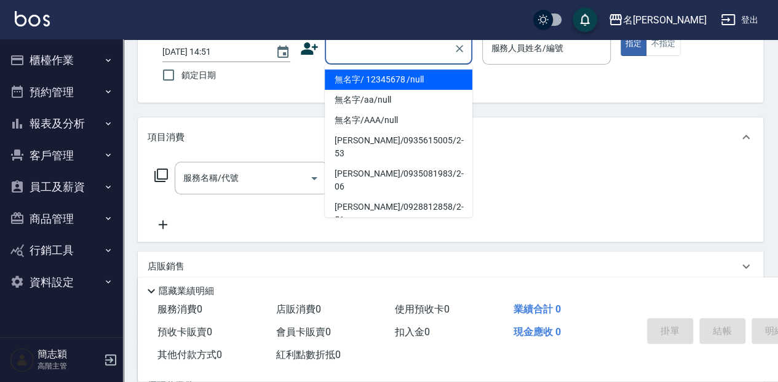
drag, startPoint x: 382, startPoint y: 81, endPoint x: 571, endPoint y: 66, distance: 188.8
click at [383, 81] on li "無名字/ 12345678 /null" at bounding box center [399, 79] width 148 height 20
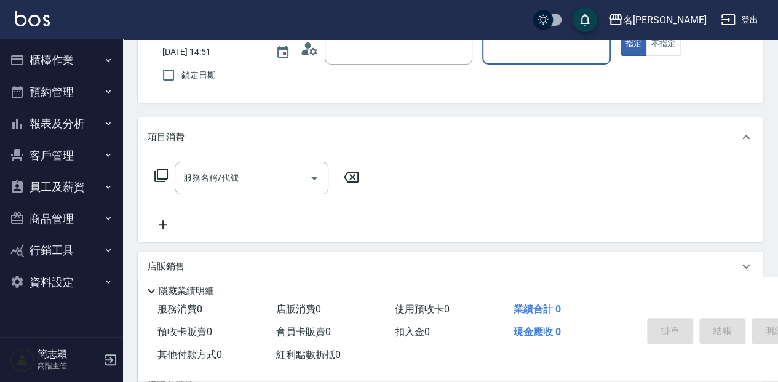
type input "無名字/ 12345678 /null"
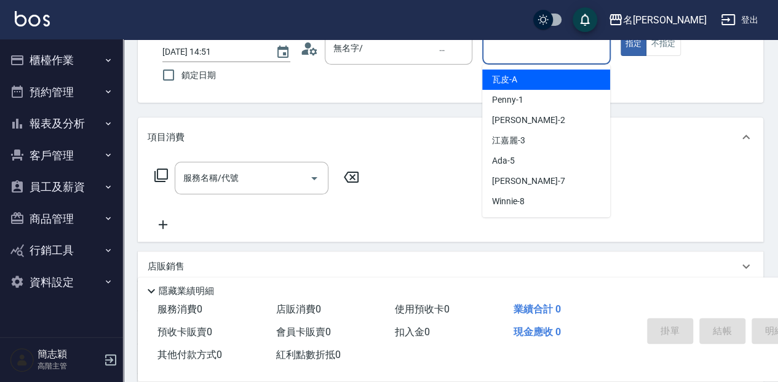
click at [550, 55] on input "服務人員姓名/編號" at bounding box center [546, 49] width 117 height 22
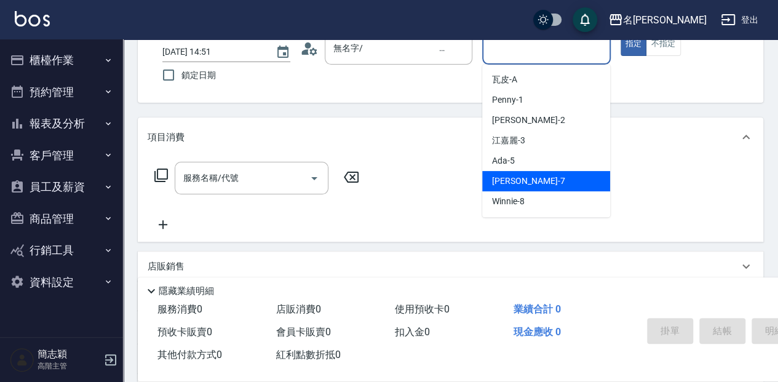
click at [569, 180] on div "[PERSON_NAME] -7" at bounding box center [546, 181] width 128 height 20
type input "[PERSON_NAME]-7"
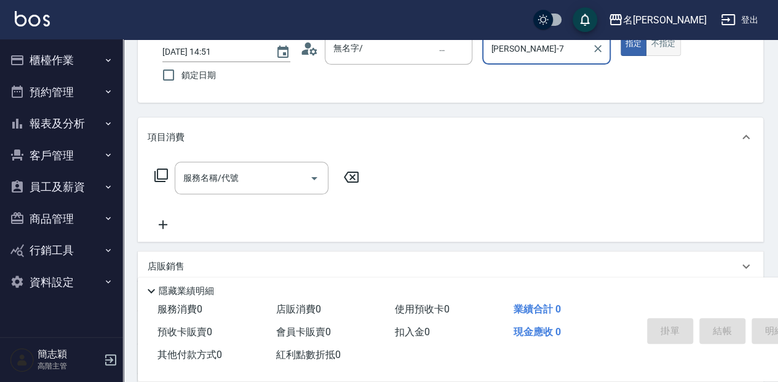
click at [662, 47] on button "不指定" at bounding box center [663, 44] width 34 height 24
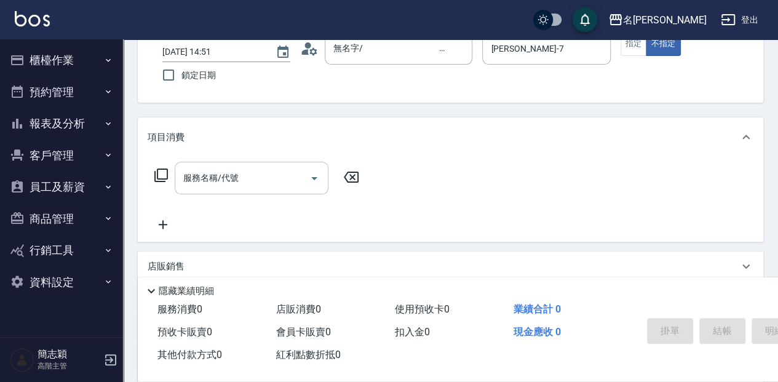
click at [248, 181] on input "服務名稱/代號" at bounding box center [242, 178] width 124 height 22
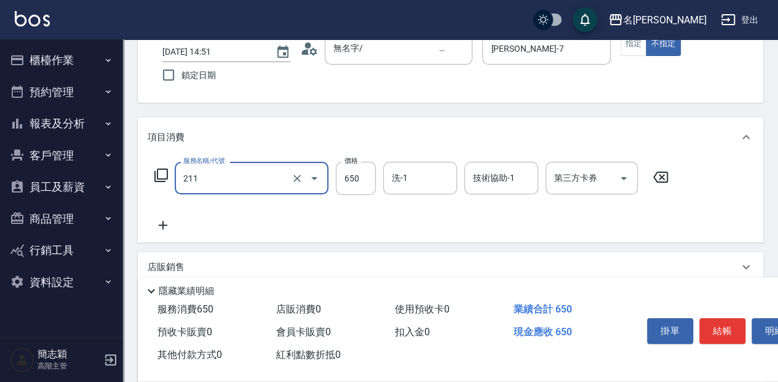
type input "洗+滾珠精油(211)"
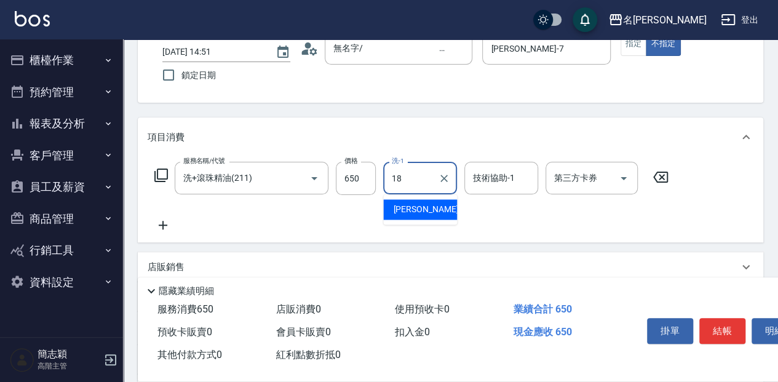
type input "[PERSON_NAME]-18"
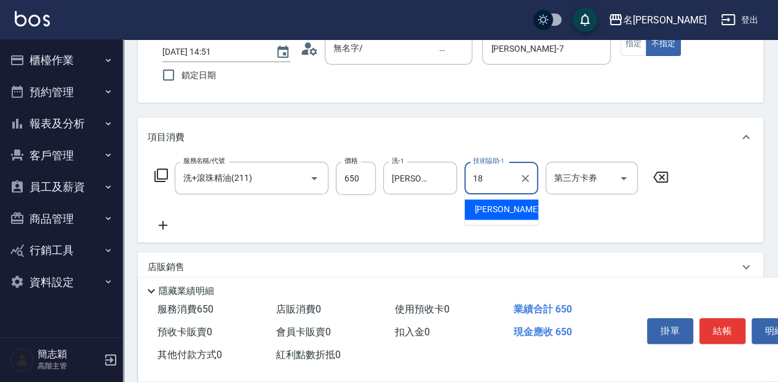
type input "[PERSON_NAME]-18"
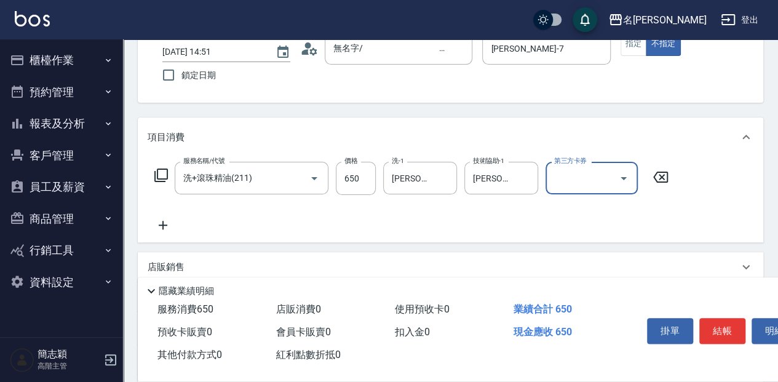
click at [728, 327] on button "結帳" at bounding box center [722, 331] width 46 height 26
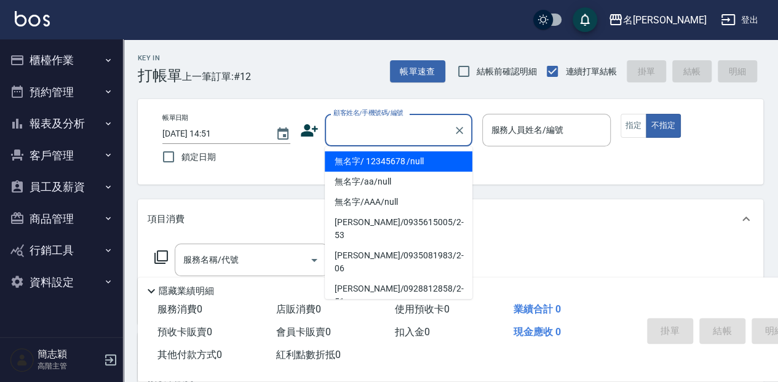
click at [373, 124] on input "顧客姓名/手機號碼/編號" at bounding box center [389, 130] width 118 height 22
drag, startPoint x: 369, startPoint y: 167, endPoint x: 565, endPoint y: 151, distance: 196.8
click at [379, 165] on li "無名字/ 12345678 /null" at bounding box center [399, 161] width 148 height 20
type input "無名字/ 12345678 /null"
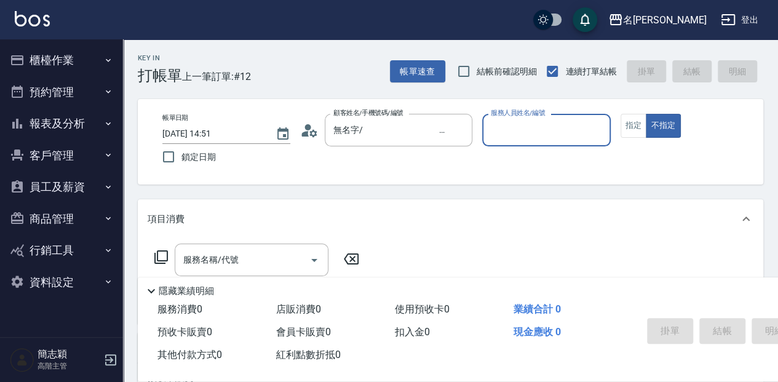
click at [526, 139] on input "服務人員姓名/編號" at bounding box center [546, 130] width 117 height 22
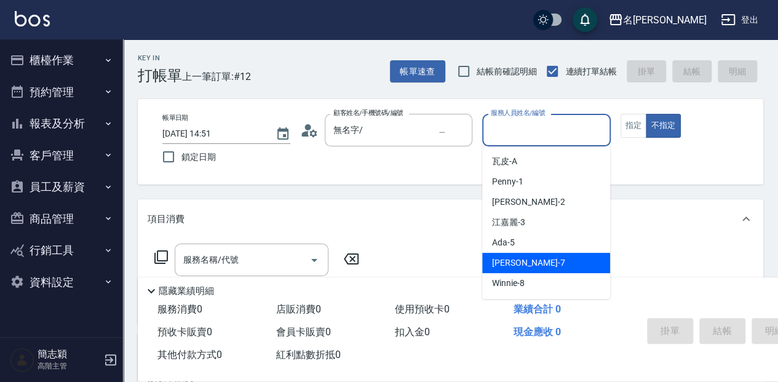
click at [514, 260] on span "[PERSON_NAME] -7" at bounding box center [528, 262] width 73 height 13
type input "[PERSON_NAME]-7"
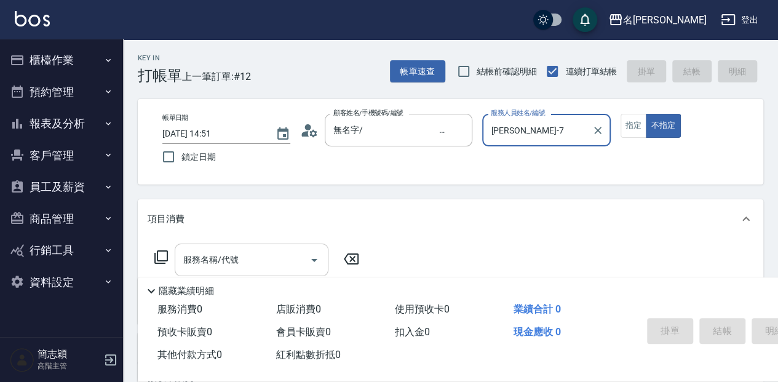
click at [244, 261] on input "服務名稱/代號" at bounding box center [242, 260] width 124 height 22
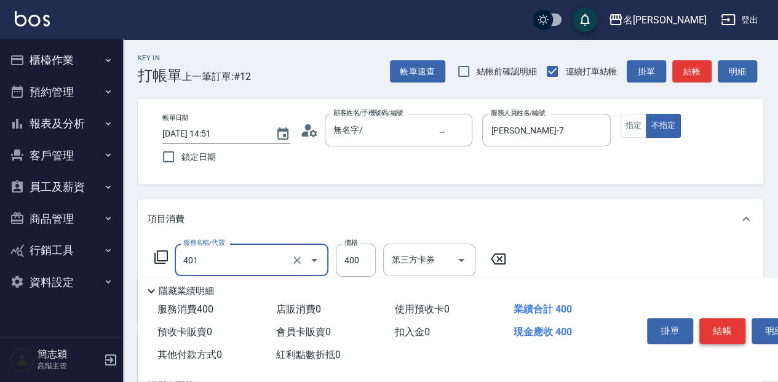
type input "剪髮(400)(401)"
click at [707, 330] on button "結帳" at bounding box center [722, 331] width 46 height 26
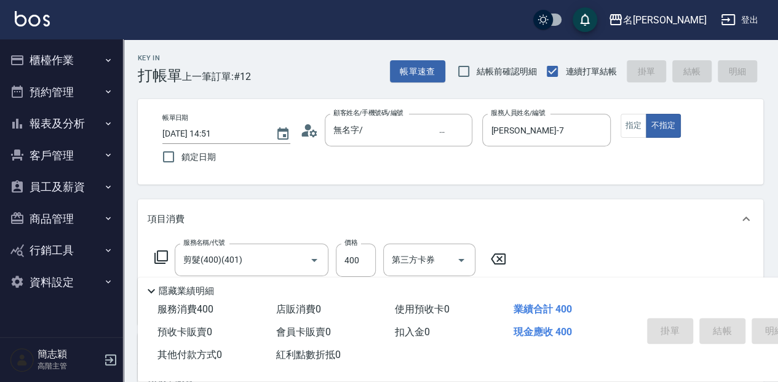
type input "[DATE] 14:52"
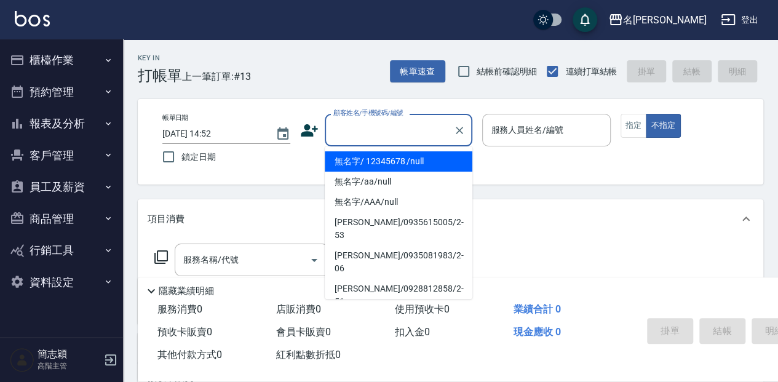
drag, startPoint x: 361, startPoint y: 129, endPoint x: 369, endPoint y: 161, distance: 33.0
click at [362, 129] on input "顧客姓名/手機號碼/編號" at bounding box center [389, 130] width 118 height 22
click at [376, 158] on li "無名字/ 12345678 /null" at bounding box center [399, 161] width 148 height 20
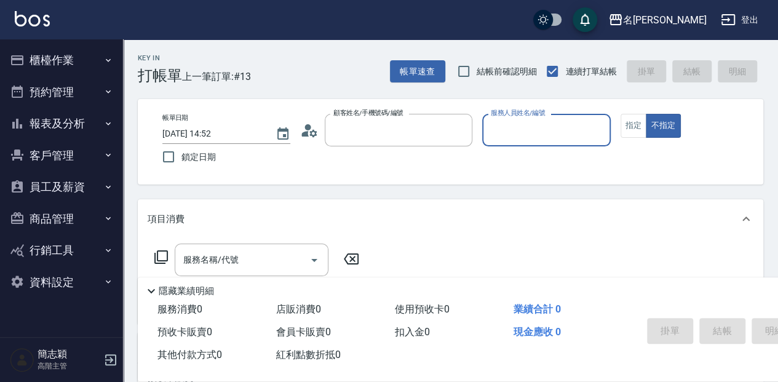
type input "無名字/ 12345678 /null"
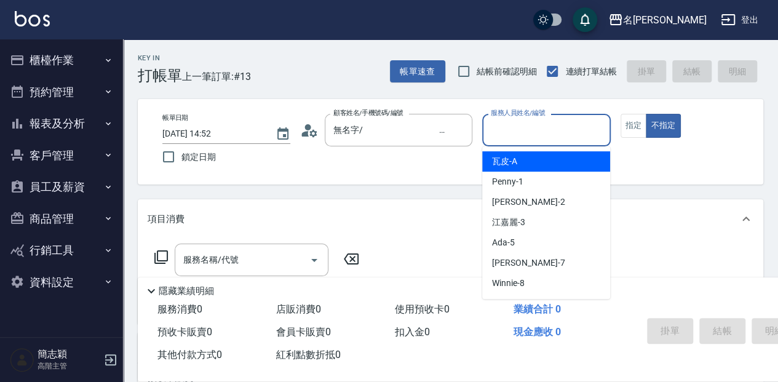
click at [536, 134] on input "服務人員姓名/編號" at bounding box center [546, 130] width 117 height 22
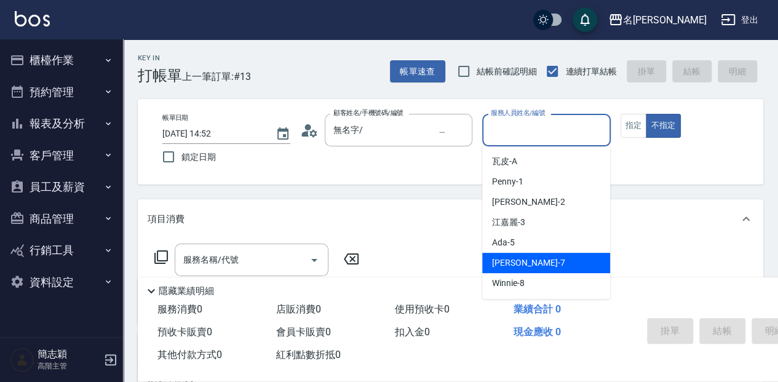
click at [526, 266] on span "[PERSON_NAME] -7" at bounding box center [528, 262] width 73 height 13
type input "[PERSON_NAME]-7"
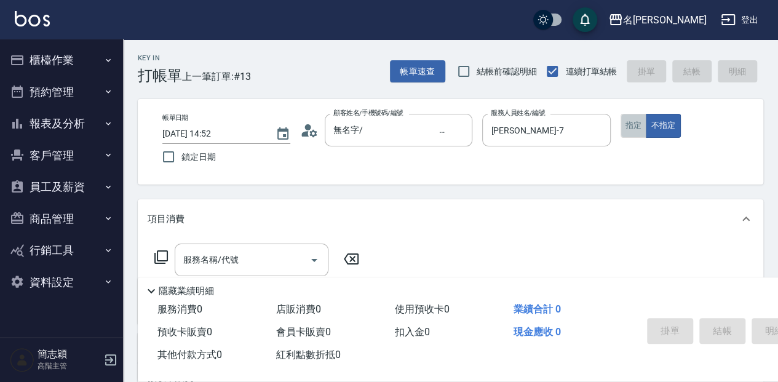
click at [634, 124] on button "指定" at bounding box center [633, 126] width 26 height 24
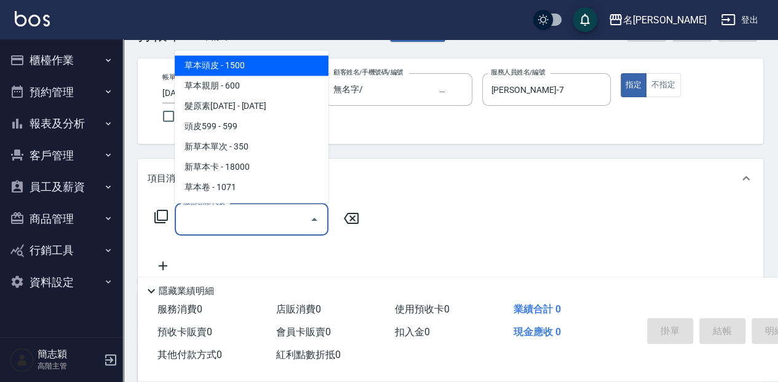
drag, startPoint x: 228, startPoint y: 213, endPoint x: 715, endPoint y: 347, distance: 504.7
click at [248, 215] on input "服務名稱/代號" at bounding box center [242, 219] width 124 height 22
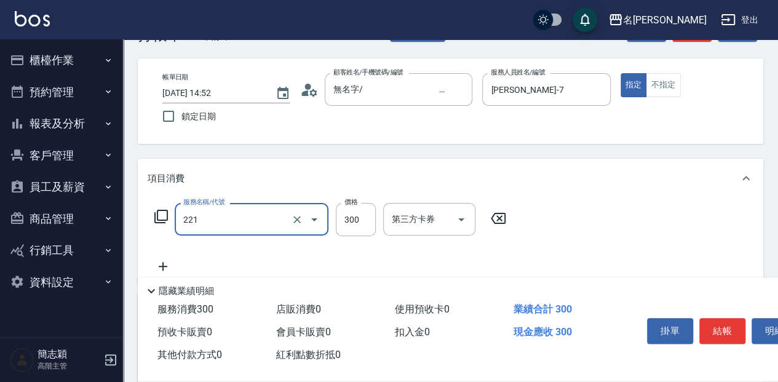
type input "洗髮300(221)"
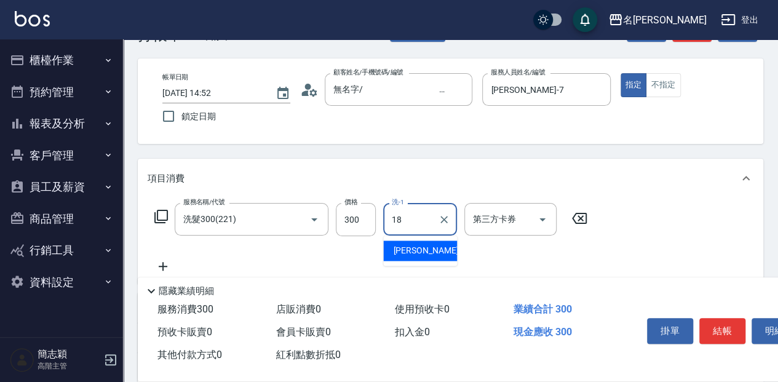
type input "[PERSON_NAME]-18"
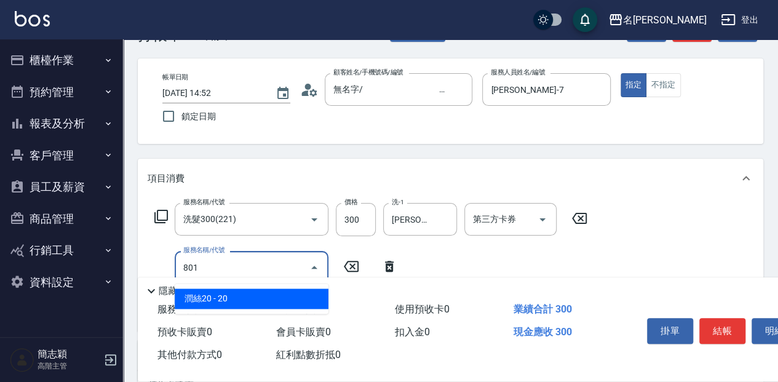
type input "潤絲20(801)"
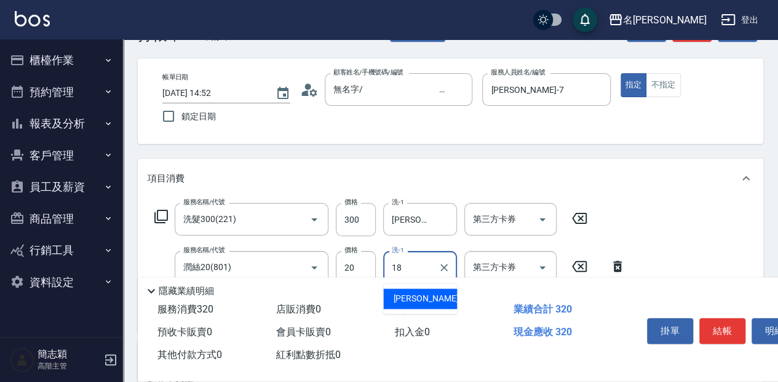
type input "[PERSON_NAME]-18"
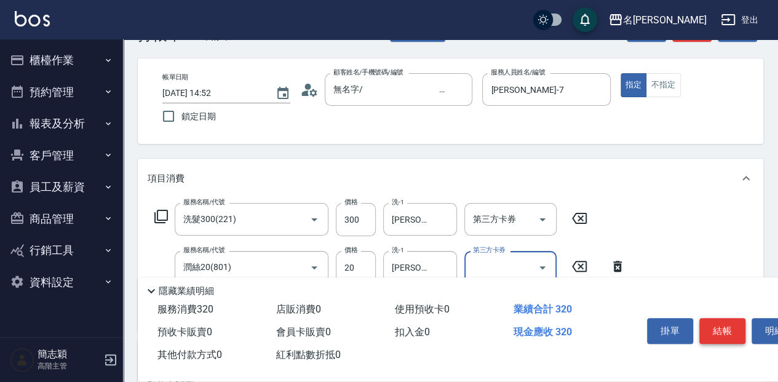
click at [721, 324] on button "結帳" at bounding box center [722, 331] width 46 height 26
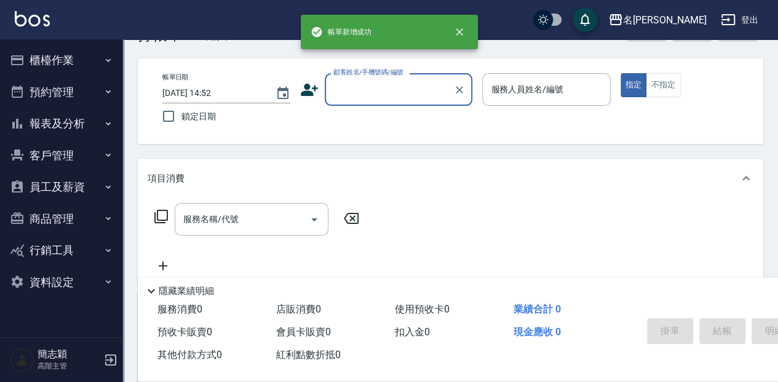
scroll to position [0, 0]
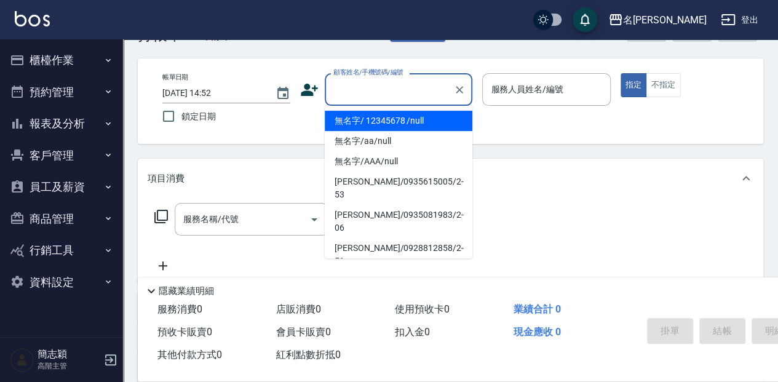
click at [379, 90] on input "顧客姓名/手機號碼/編號" at bounding box center [389, 90] width 118 height 22
click at [389, 118] on li "無名字/ 12345678 /null" at bounding box center [399, 121] width 148 height 20
type input "無名字/ 12345678 /null"
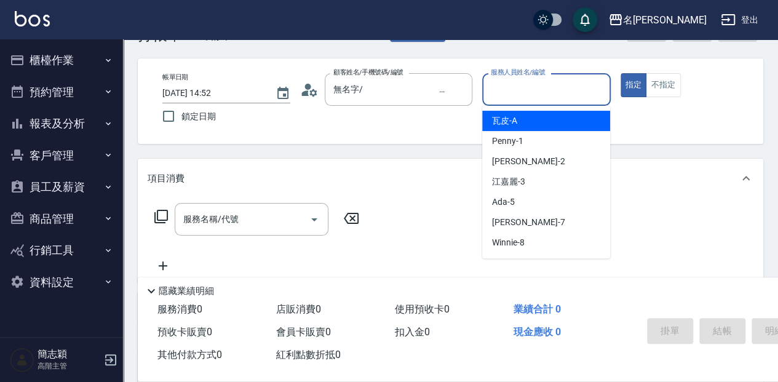
click at [521, 100] on input "服務人員姓名/編號" at bounding box center [546, 90] width 117 height 22
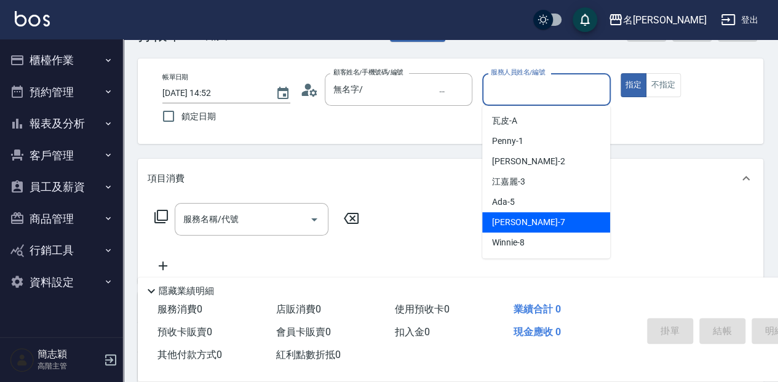
click at [552, 223] on div "[PERSON_NAME] -7" at bounding box center [546, 222] width 128 height 20
type input "[PERSON_NAME]-7"
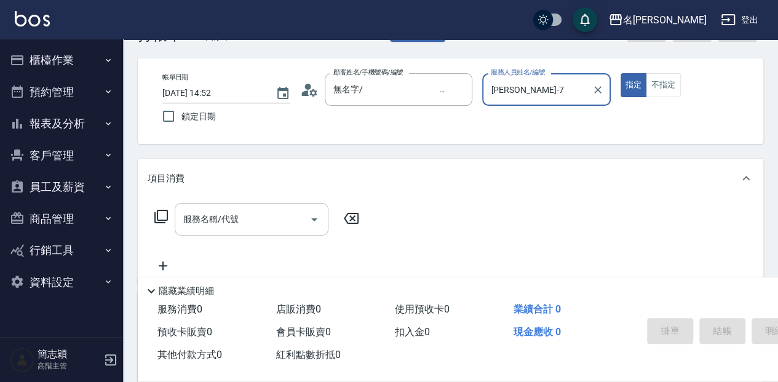
drag, startPoint x: 257, startPoint y: 221, endPoint x: 268, endPoint y: 220, distance: 11.1
click at [260, 221] on input "服務名稱/代號" at bounding box center [242, 219] width 124 height 22
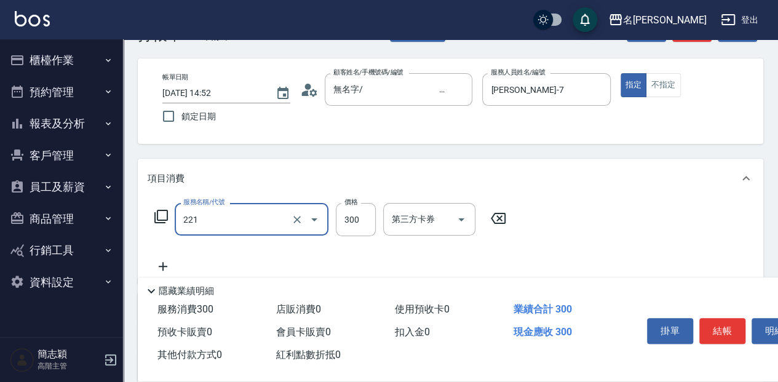
type input "洗髮300(221)"
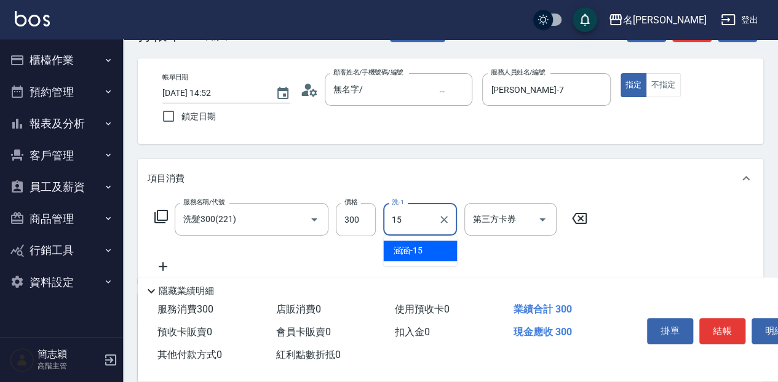
type input "涵涵-15"
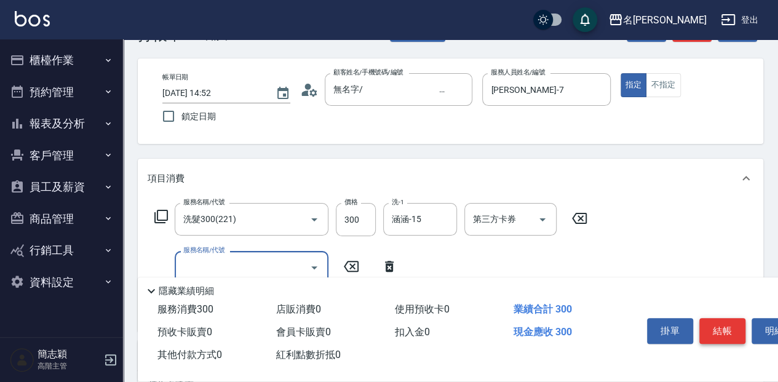
click at [720, 331] on button "結帳" at bounding box center [722, 331] width 46 height 26
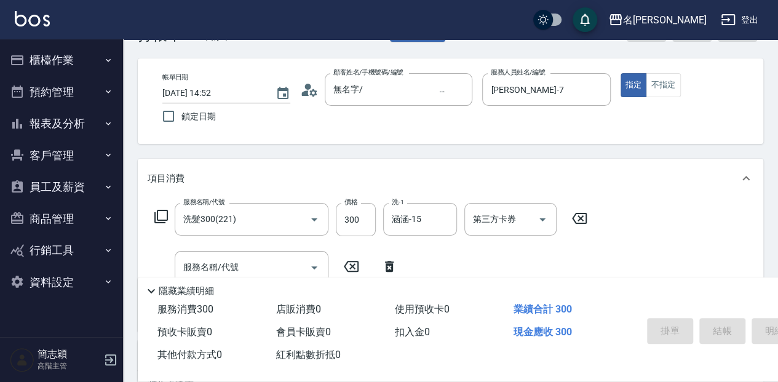
type input "[DATE] 14:53"
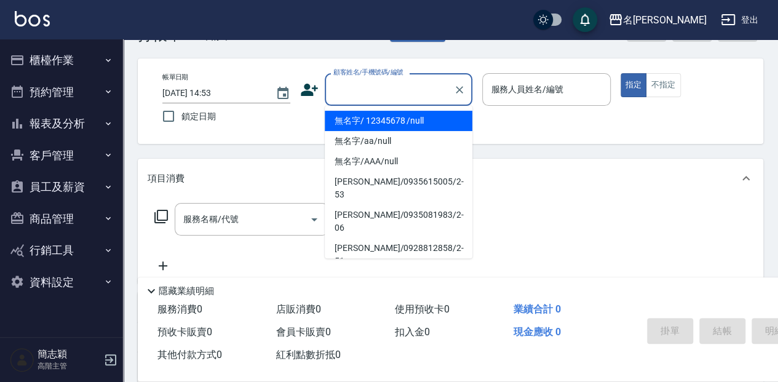
click at [349, 89] on input "顧客姓名/手機號碼/編號" at bounding box center [389, 90] width 118 height 22
click at [341, 118] on li "無名字/ 12345678 /null" at bounding box center [399, 121] width 148 height 20
type input "無名字/ 12345678 /null"
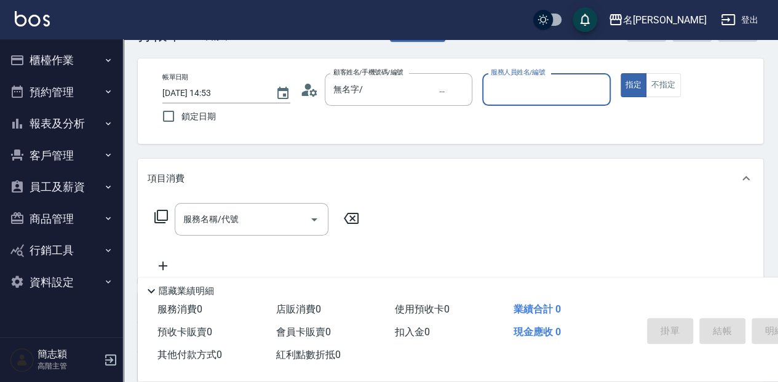
click at [515, 79] on input "服務人員姓名/編號" at bounding box center [546, 90] width 117 height 22
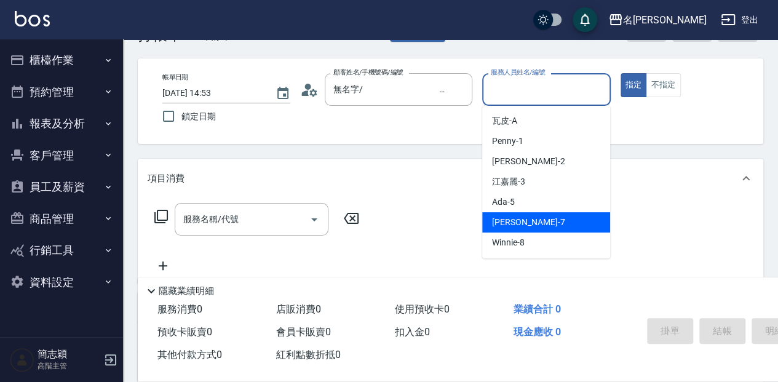
click at [522, 220] on span "[PERSON_NAME] -7" at bounding box center [528, 222] width 73 height 13
type input "[PERSON_NAME]-7"
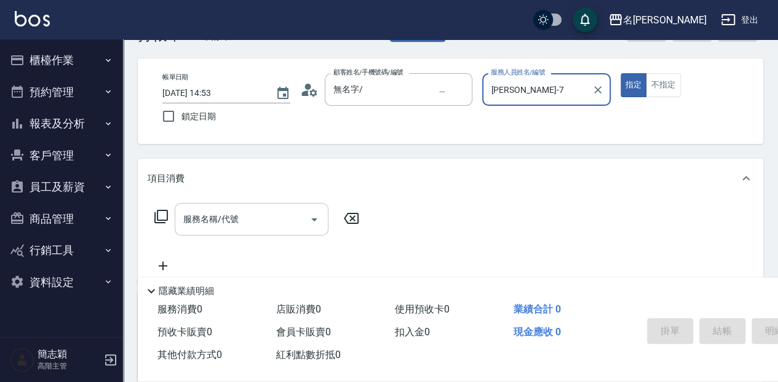
click at [221, 228] on input "服務名稱/代號" at bounding box center [242, 219] width 124 height 22
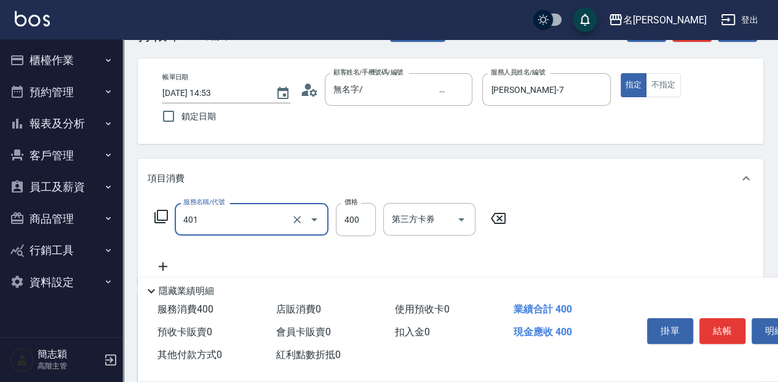
type input "剪髮(400)(401)"
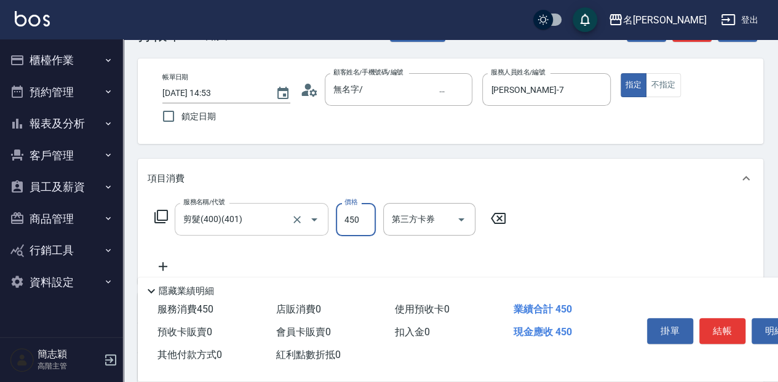
type input "450"
click at [732, 325] on button "結帳" at bounding box center [722, 331] width 46 height 26
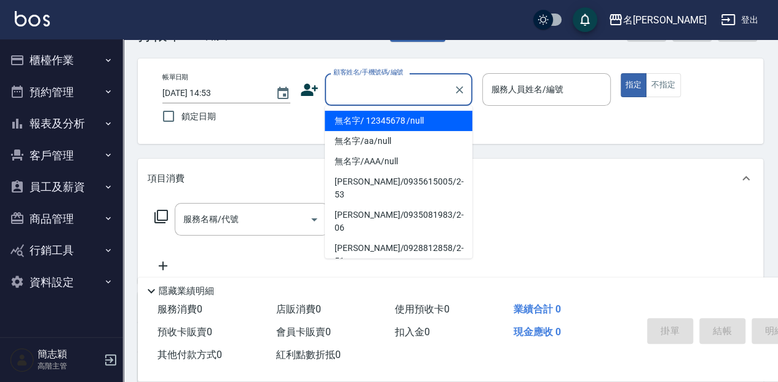
click at [407, 85] on input "顧客姓名/手機號碼/編號" at bounding box center [389, 90] width 118 height 22
click at [416, 122] on li "無名字/ 12345678 /null" at bounding box center [399, 121] width 148 height 20
type input "無名字/ 12345678 /null"
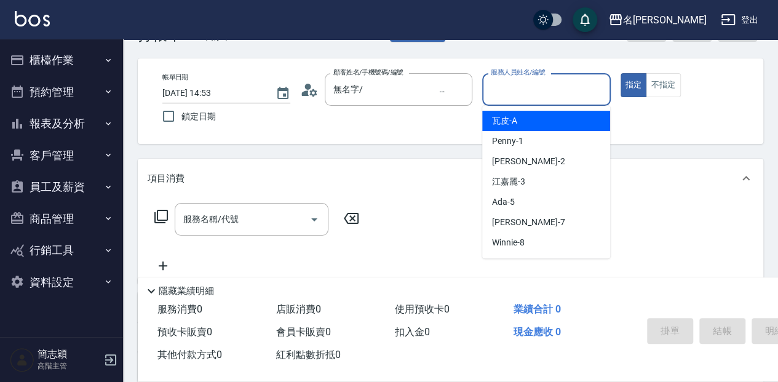
click at [544, 90] on input "服務人員姓名/編號" at bounding box center [546, 90] width 117 height 22
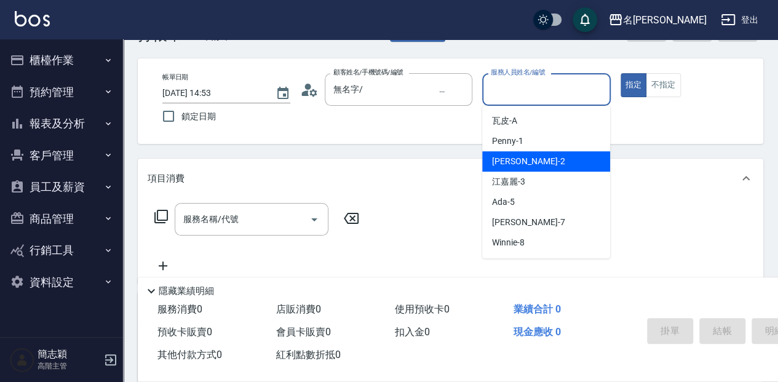
click at [529, 157] on div "[PERSON_NAME] -2" at bounding box center [546, 161] width 128 height 20
type input "[PERSON_NAME]-2"
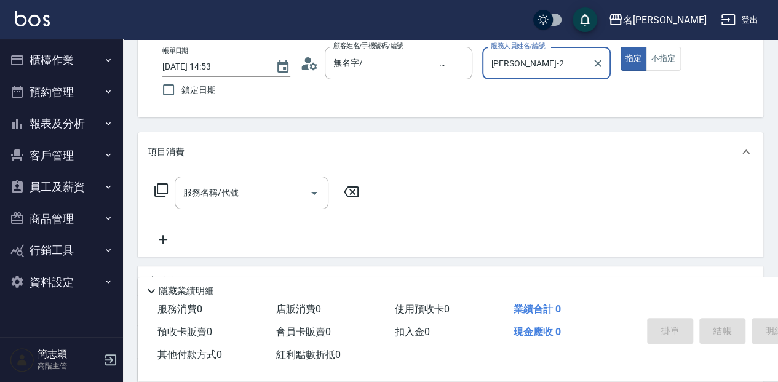
scroll to position [82, 0]
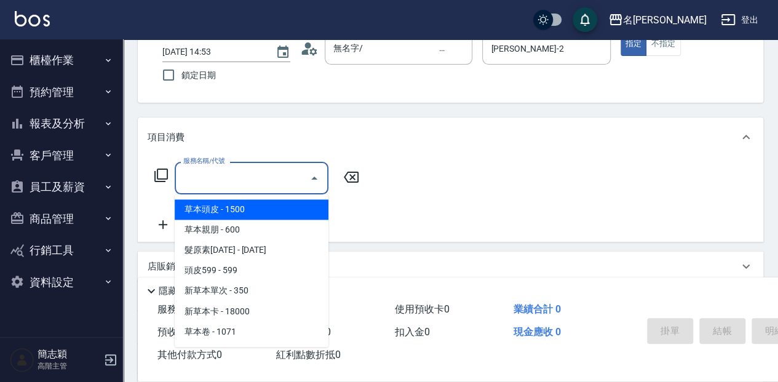
click at [245, 178] on input "服務名稱/代號" at bounding box center [242, 178] width 124 height 22
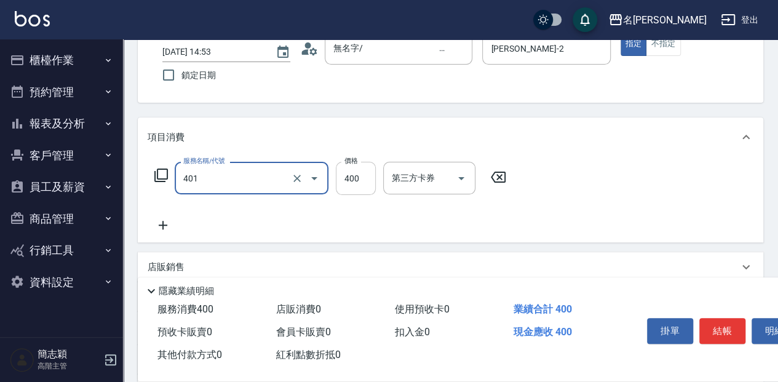
type input "剪髮(400)(401)"
click at [359, 173] on input "400" at bounding box center [356, 178] width 40 height 33
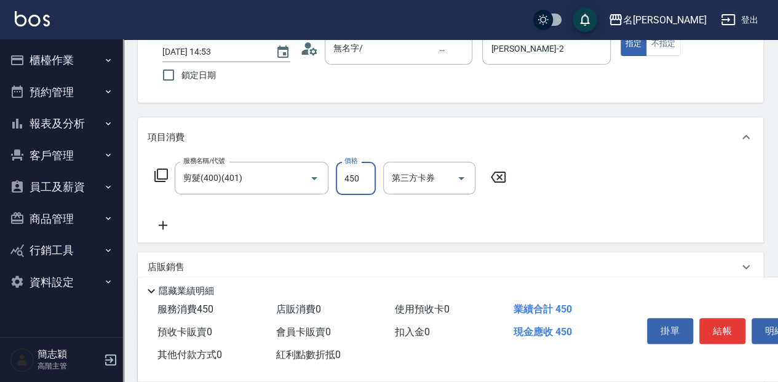
type input "450"
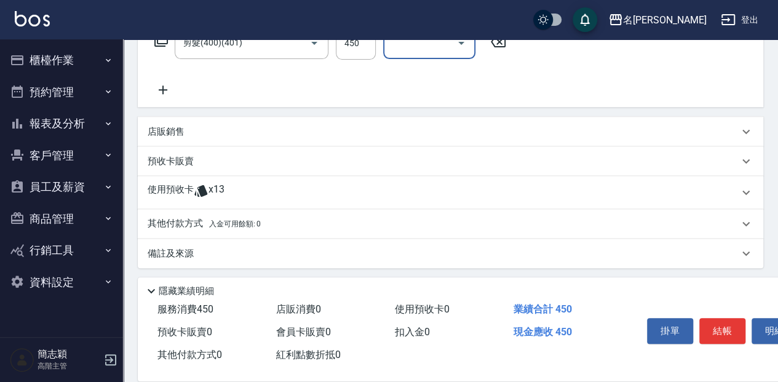
scroll to position [220, 0]
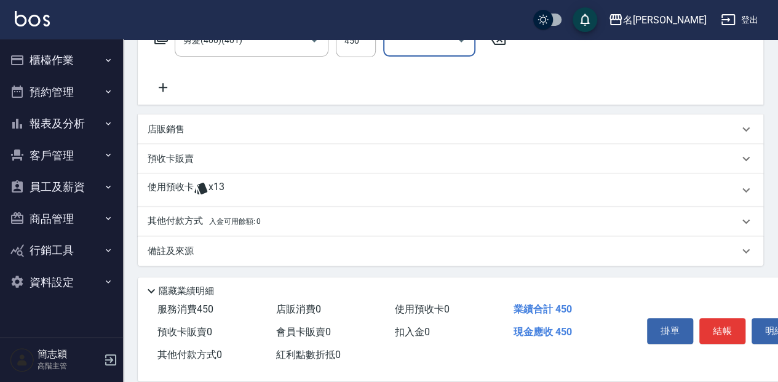
click at [160, 93] on icon at bounding box center [163, 87] width 31 height 15
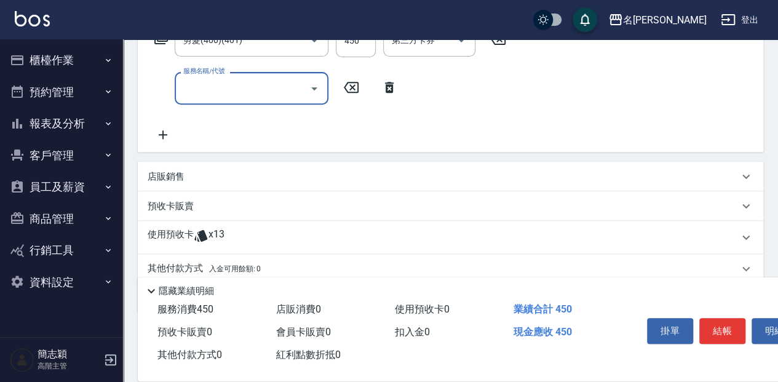
click at [242, 89] on input "服務名稱/代號" at bounding box center [242, 88] width 124 height 22
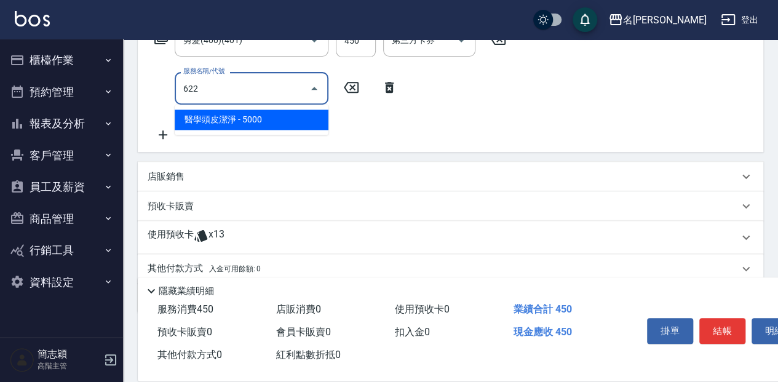
click at [263, 119] on span "醫學頭皮潔淨 - 5000" at bounding box center [252, 119] width 154 height 20
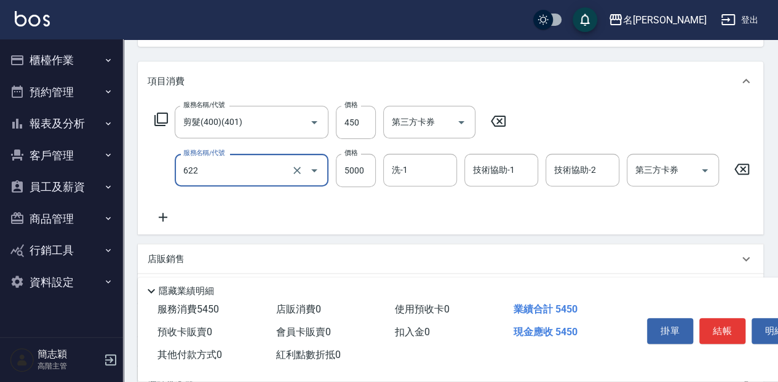
scroll to position [138, 0]
type input "醫學頭皮潔淨(622)"
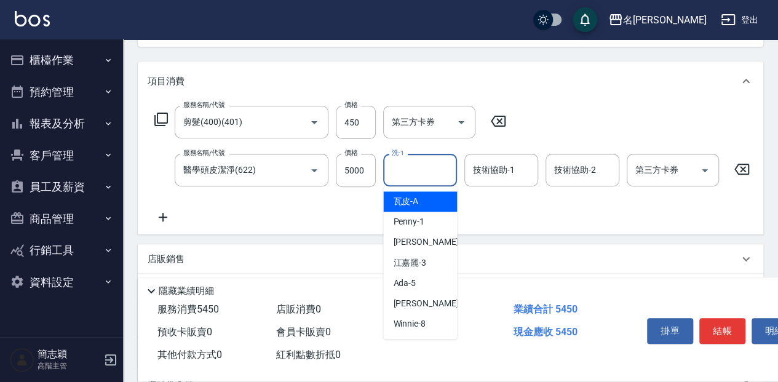
click at [443, 170] on input "洗-1" at bounding box center [420, 170] width 63 height 22
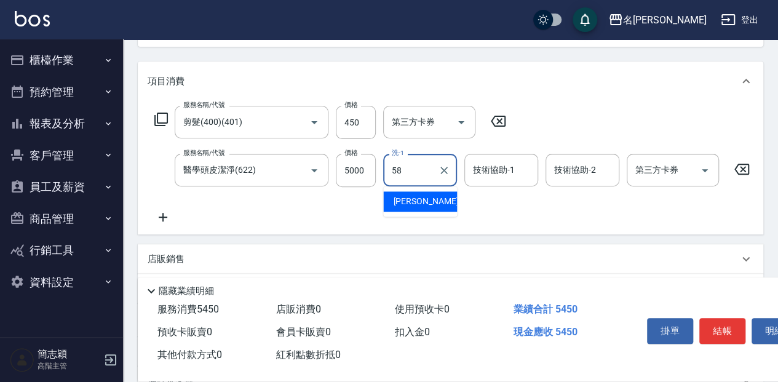
click at [443, 205] on div "[PERSON_NAME] -58" at bounding box center [420, 201] width 74 height 20
type input "[PERSON_NAME]-58"
click at [496, 171] on input "技術協助-1" at bounding box center [501, 170] width 63 height 22
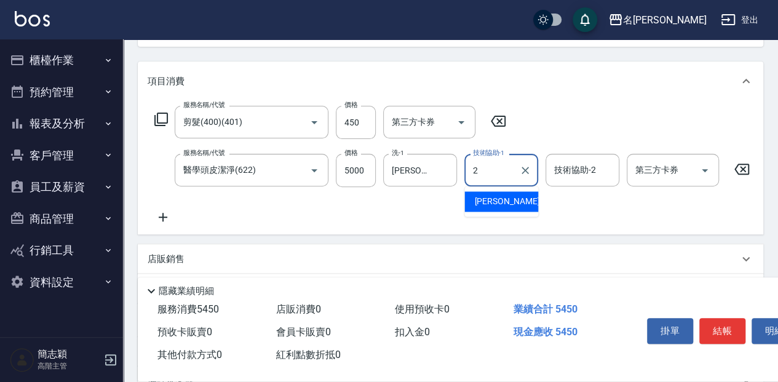
click at [517, 196] on div "[PERSON_NAME] -2" at bounding box center [501, 201] width 74 height 20
type input "[PERSON_NAME]-2"
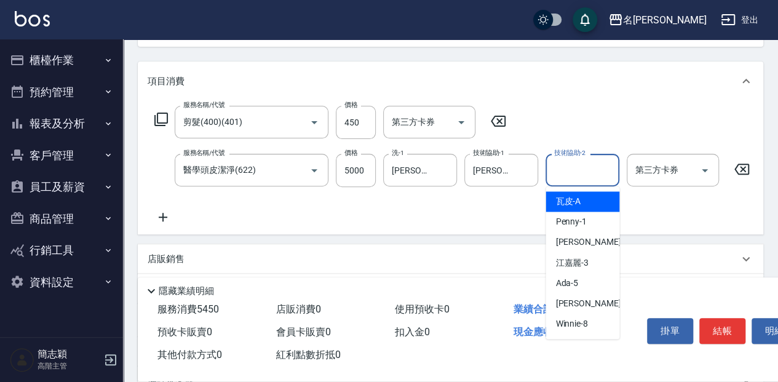
click at [584, 168] on input "技術協助-2" at bounding box center [582, 170] width 63 height 22
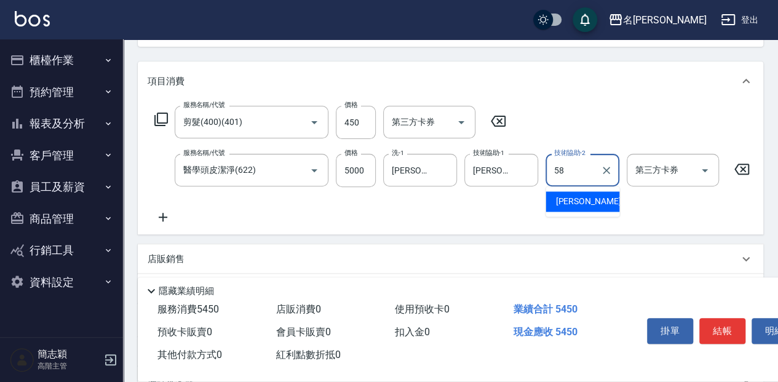
click at [600, 203] on div "[PERSON_NAME] -58" at bounding box center [582, 201] width 74 height 20
type input "[PERSON_NAME]-58"
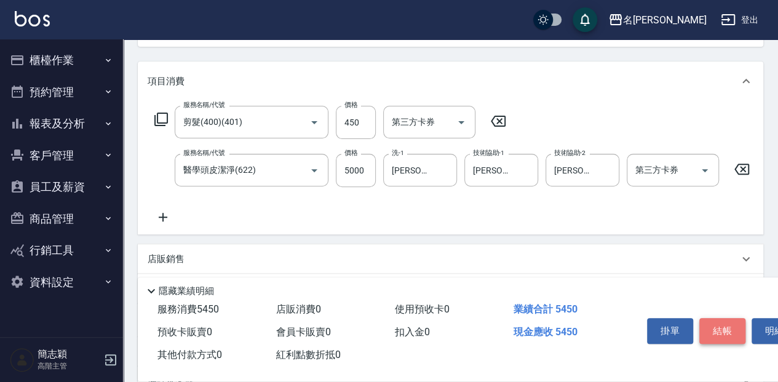
click at [731, 330] on button "結帳" at bounding box center [722, 331] width 46 height 26
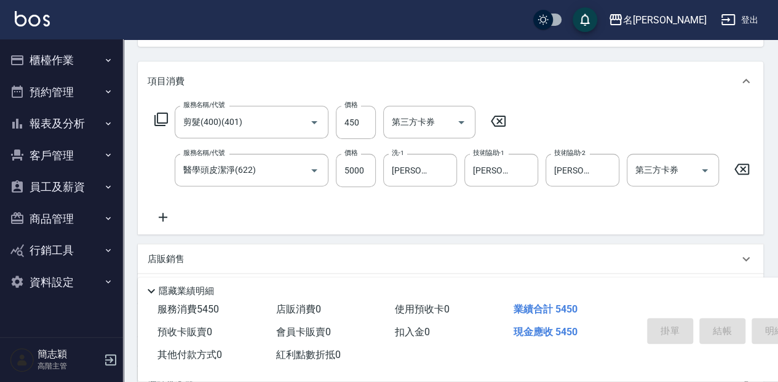
type input "[DATE] 15:32"
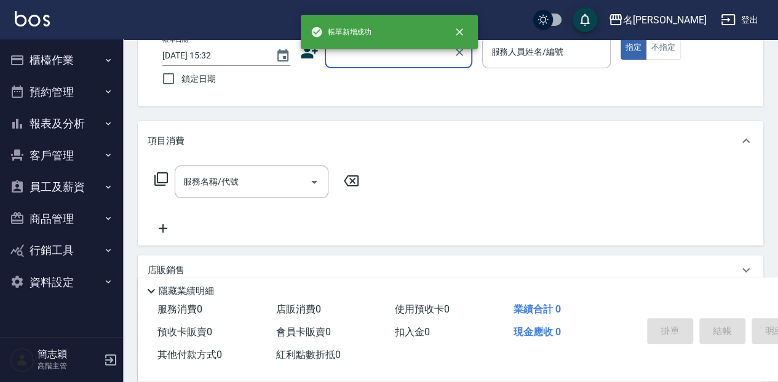
scroll to position [0, 0]
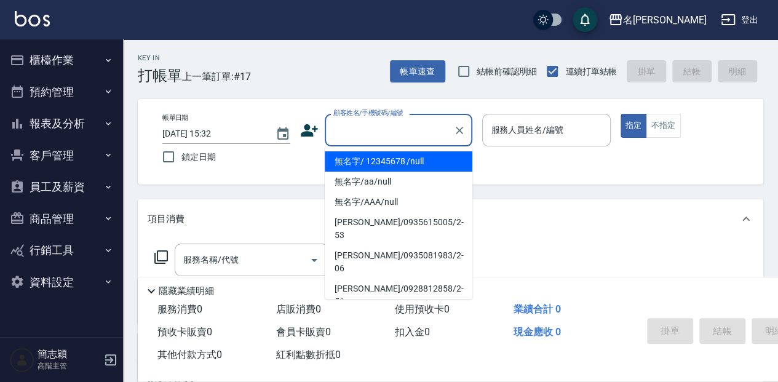
click at [378, 125] on input "顧客姓名/手機號碼/編號" at bounding box center [389, 130] width 118 height 22
click at [391, 164] on li "無名字/ 12345678 /null" at bounding box center [399, 161] width 148 height 20
type input "無名字/ 12345678 /null"
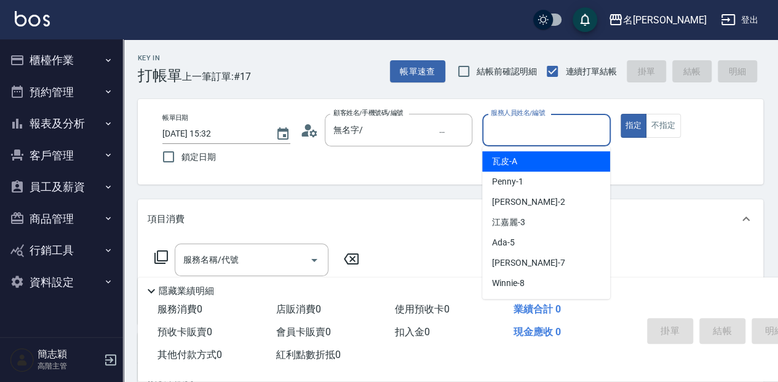
click at [533, 127] on input "服務人員姓名/編號" at bounding box center [546, 130] width 117 height 22
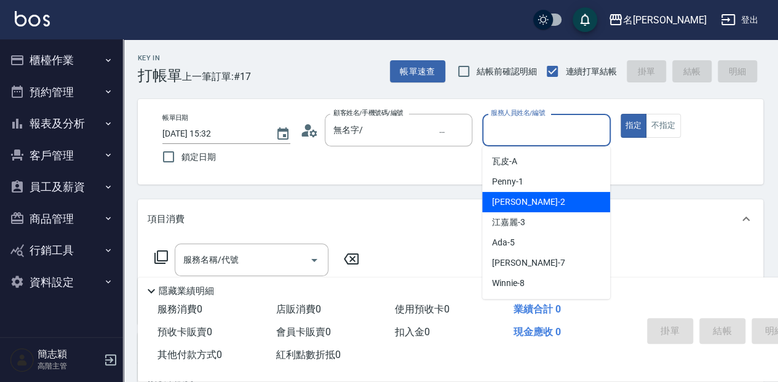
drag, startPoint x: 545, startPoint y: 204, endPoint x: 364, endPoint y: 157, distance: 186.6
click at [545, 203] on div "[PERSON_NAME] -2" at bounding box center [546, 202] width 128 height 20
type input "[PERSON_NAME]-2"
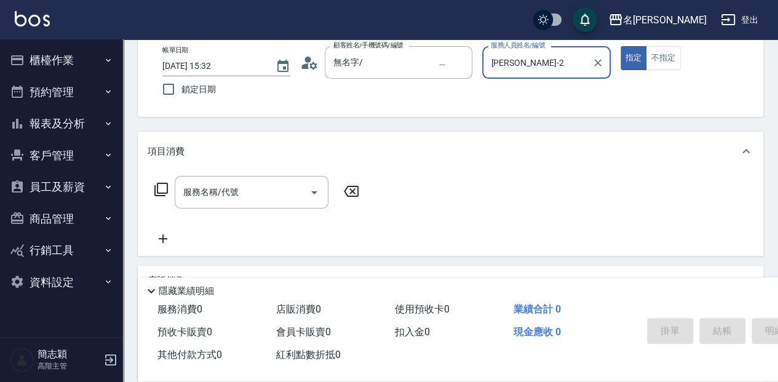
scroll to position [82, 0]
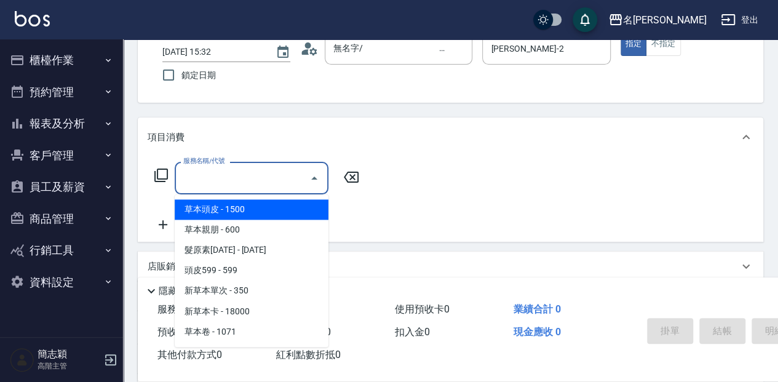
click at [252, 176] on input "服務名稱/代號" at bounding box center [242, 178] width 124 height 22
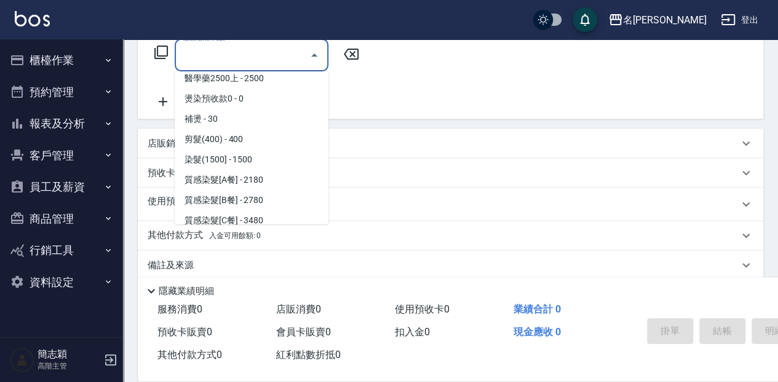
scroll to position [902, 0]
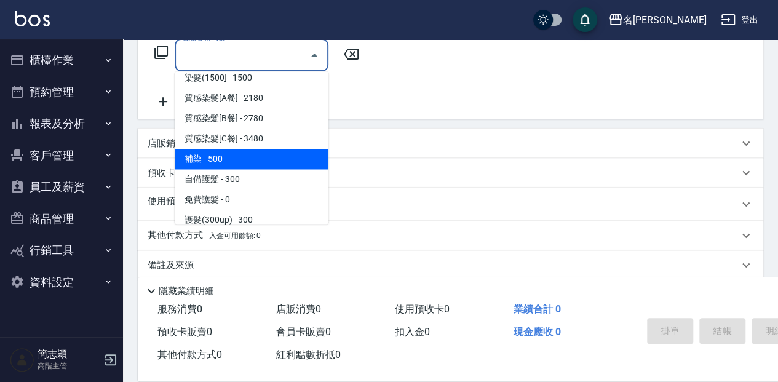
click at [228, 161] on span "補染 - 500" at bounding box center [252, 159] width 154 height 20
type input "補染(507)"
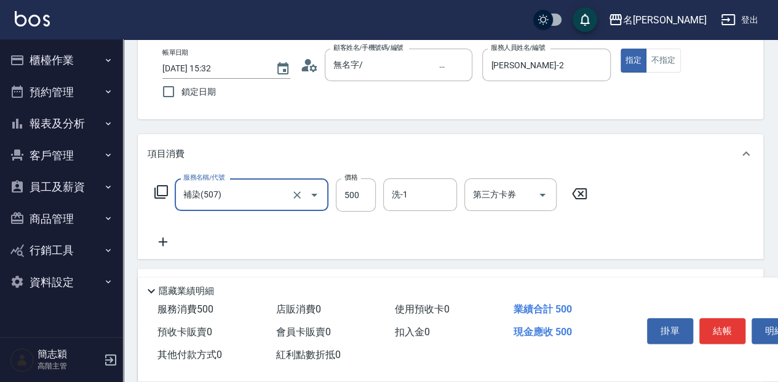
scroll to position [55, 0]
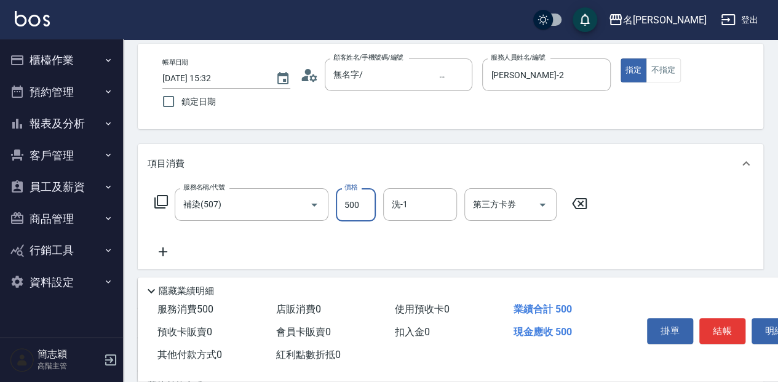
click at [352, 205] on input "500" at bounding box center [356, 204] width 40 height 33
type input "1000"
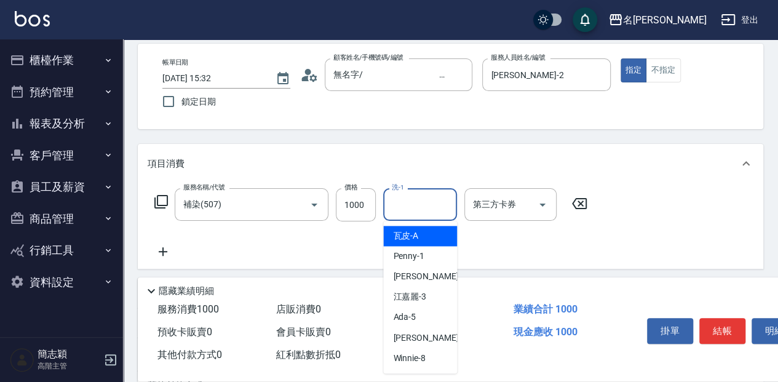
click at [434, 201] on input "洗-1" at bounding box center [420, 205] width 63 height 22
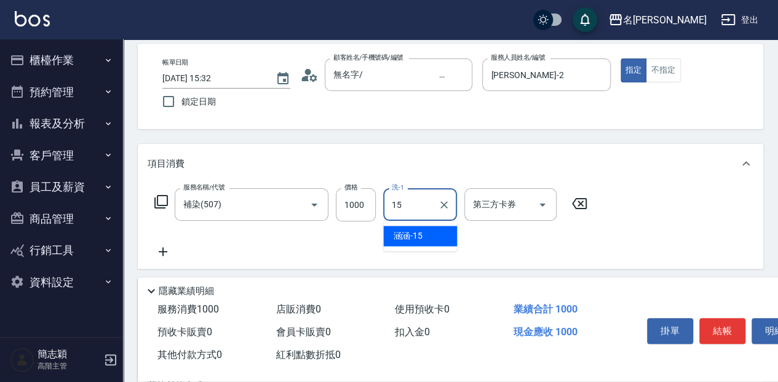
click at [438, 229] on div "涵涵 -15" at bounding box center [420, 236] width 74 height 20
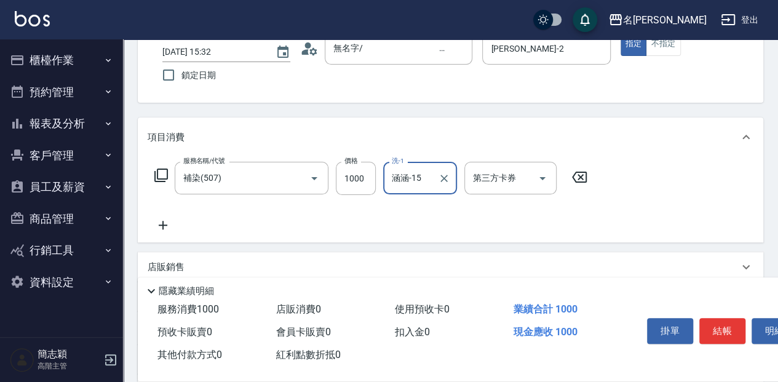
scroll to position [97, 0]
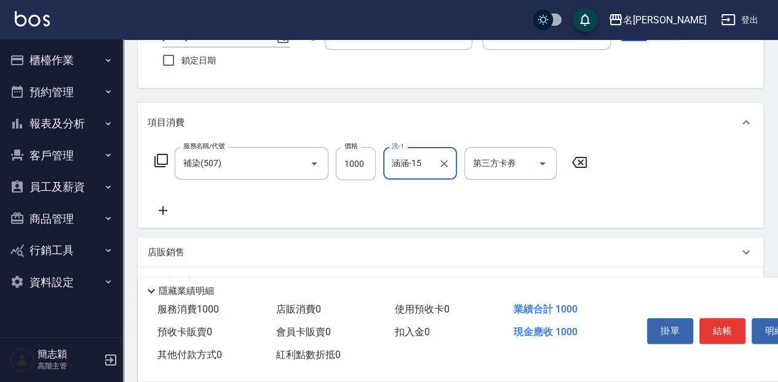
type input "涵涵-15"
click at [167, 214] on icon at bounding box center [163, 210] width 31 height 15
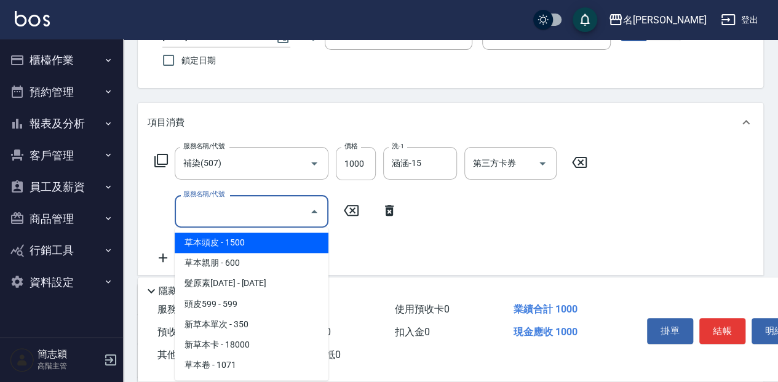
click at [229, 213] on input "服務名稱/代號" at bounding box center [242, 211] width 124 height 22
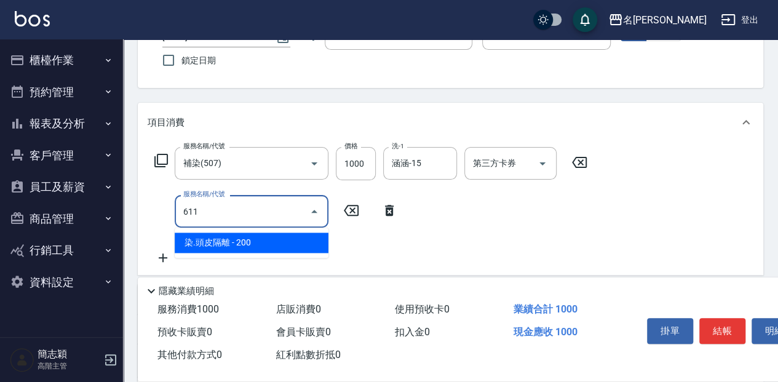
click at [269, 245] on span "染.頭皮隔離 - 200" at bounding box center [252, 242] width 154 height 20
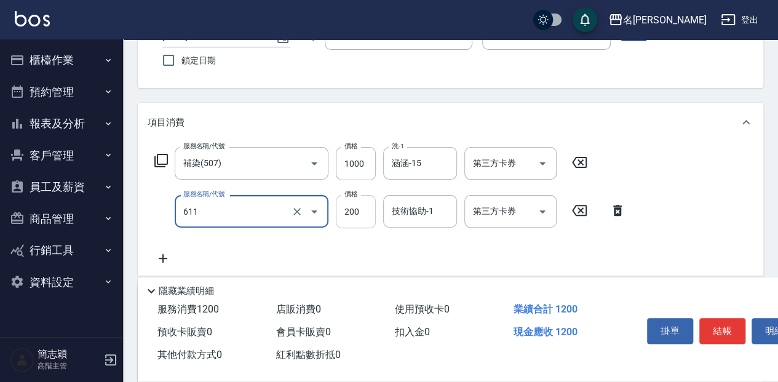
type input "染.頭皮隔離(611)"
click at [356, 210] on input "200" at bounding box center [356, 211] width 40 height 33
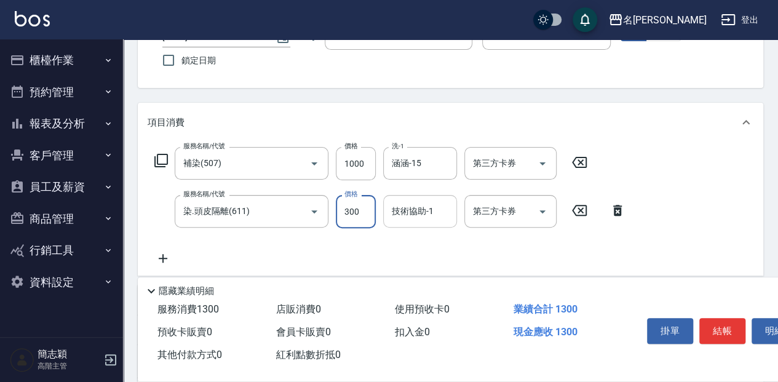
type input "300"
click at [421, 215] on input "技術協助-1" at bounding box center [420, 211] width 63 height 22
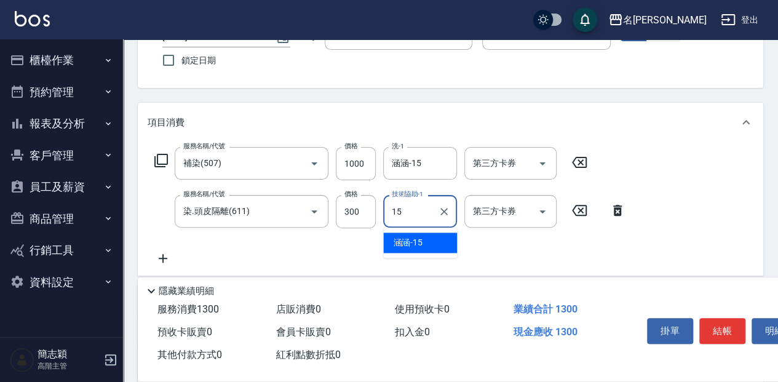
click at [424, 238] on div "涵涵 -15" at bounding box center [420, 242] width 74 height 20
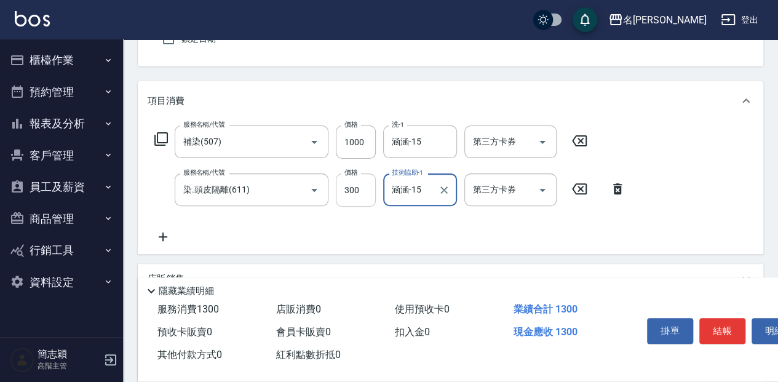
scroll to position [138, 0]
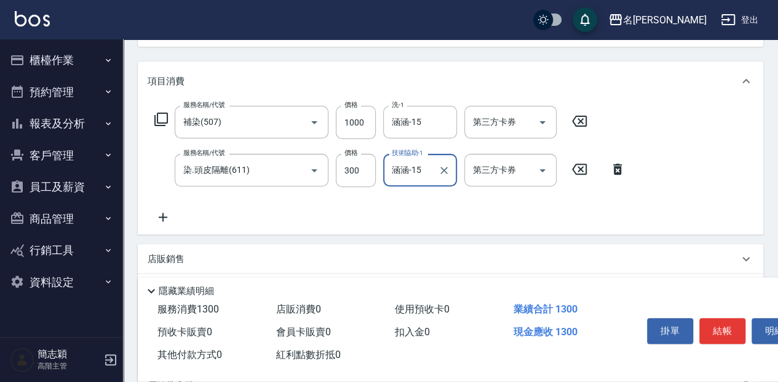
type input "涵涵-15"
click at [161, 215] on icon at bounding box center [163, 217] width 31 height 15
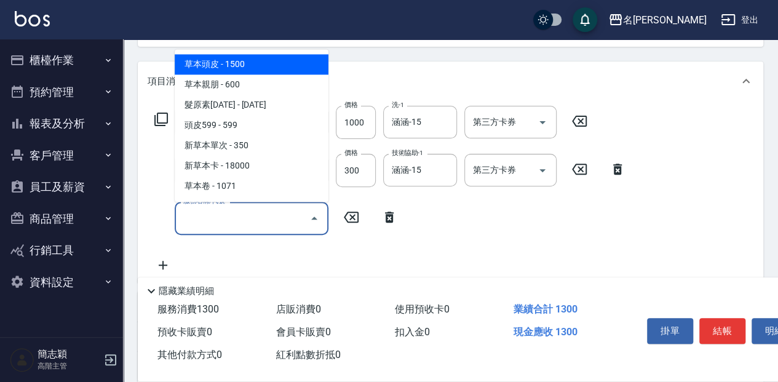
click at [261, 224] on input "服務名稱/代號" at bounding box center [242, 218] width 124 height 22
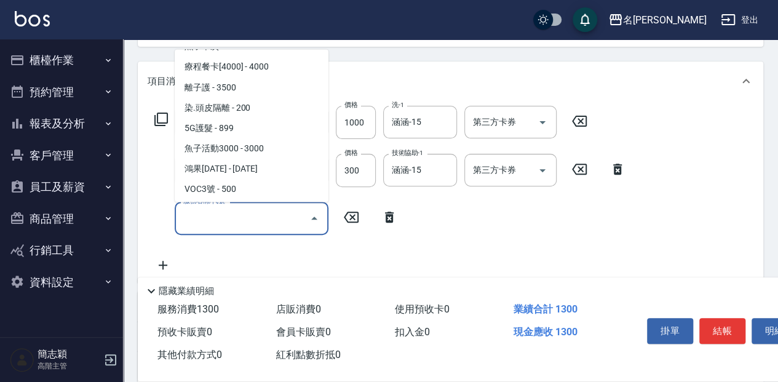
scroll to position [1147, 0]
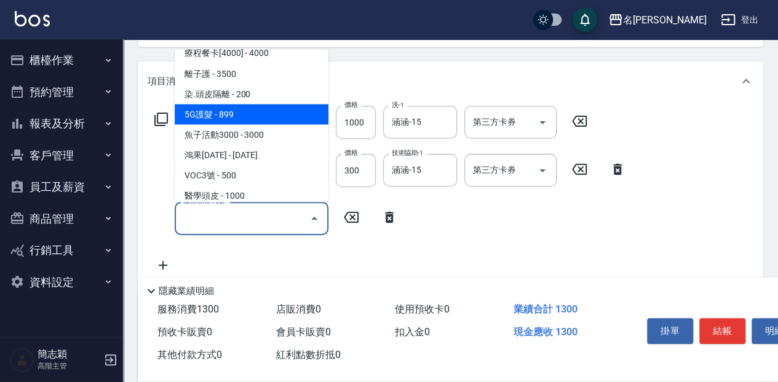
click at [270, 117] on span "5G護髮 - 899" at bounding box center [252, 114] width 154 height 20
type input "5G護髮(613)"
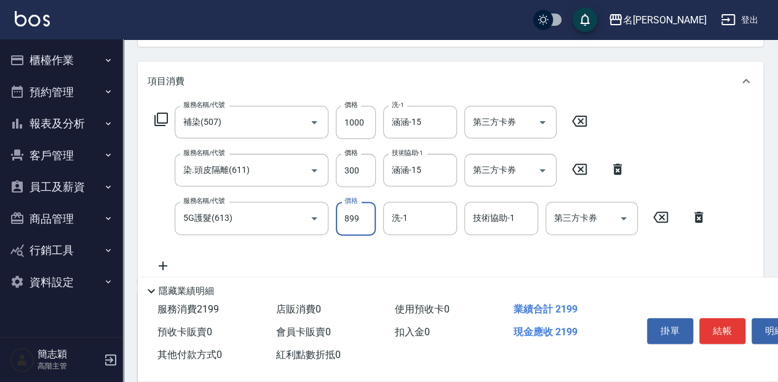
click at [354, 220] on input "899" at bounding box center [356, 218] width 40 height 33
type input "1300"
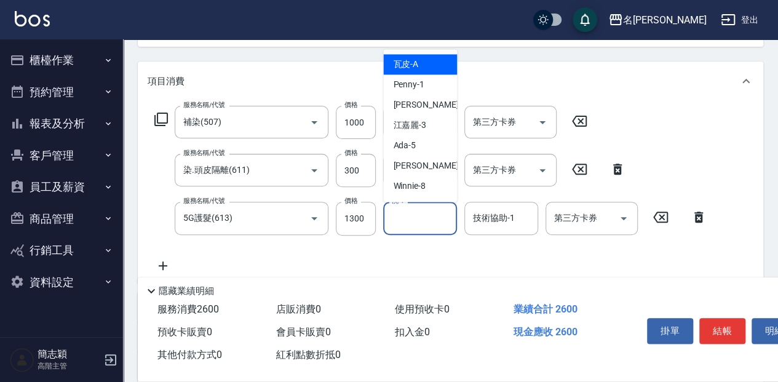
click at [435, 221] on input "洗-1" at bounding box center [420, 218] width 63 height 22
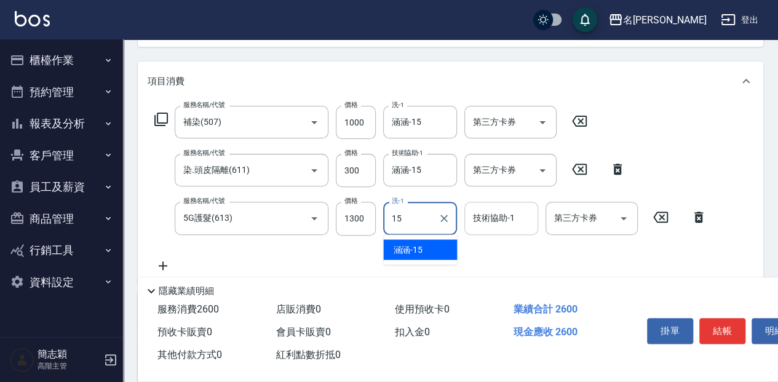
drag, startPoint x: 439, startPoint y: 248, endPoint x: 506, endPoint y: 226, distance: 70.6
click at [445, 246] on div "涵涵 -15" at bounding box center [420, 249] width 74 height 20
type input "涵涵-15"
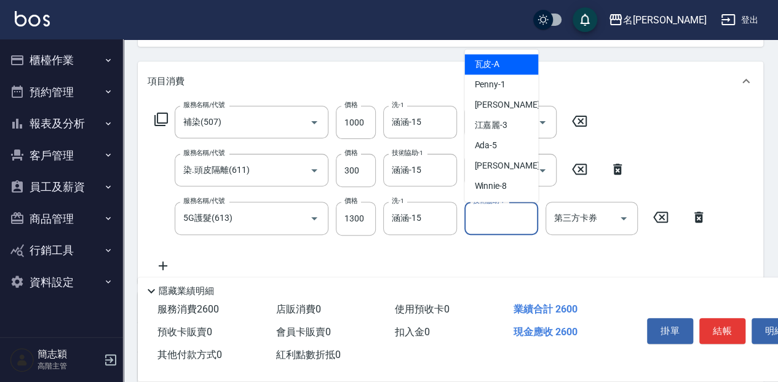
click at [509, 221] on input "技術協助-1" at bounding box center [501, 218] width 63 height 22
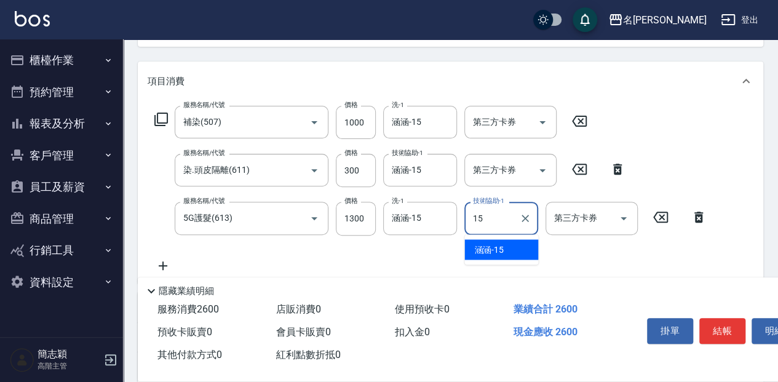
click at [517, 242] on div "涵涵 -15" at bounding box center [501, 249] width 74 height 20
type input "涵涵-15"
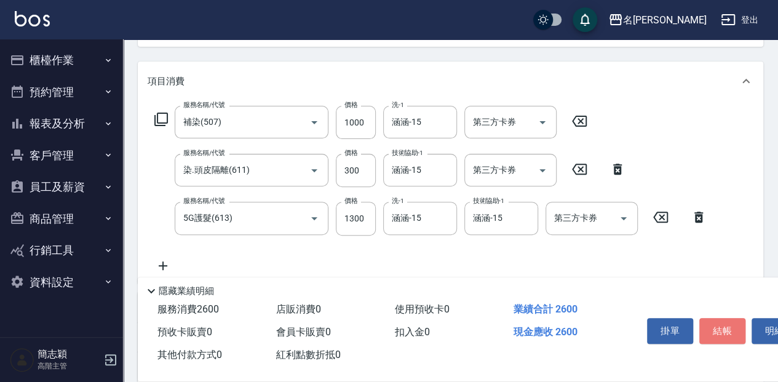
drag, startPoint x: 729, startPoint y: 320, endPoint x: 714, endPoint y: 311, distance: 17.6
click at [729, 320] on button "結帳" at bounding box center [722, 331] width 46 height 26
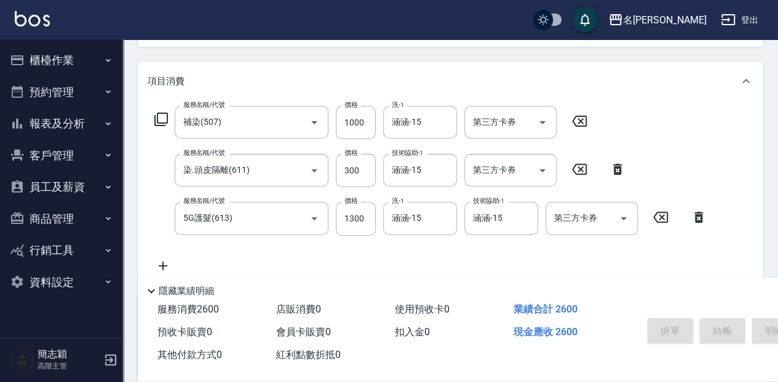
type input "[DATE] 15:34"
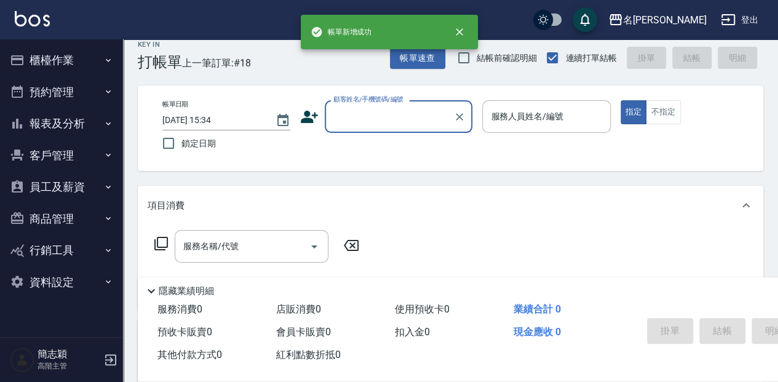
scroll to position [0, 0]
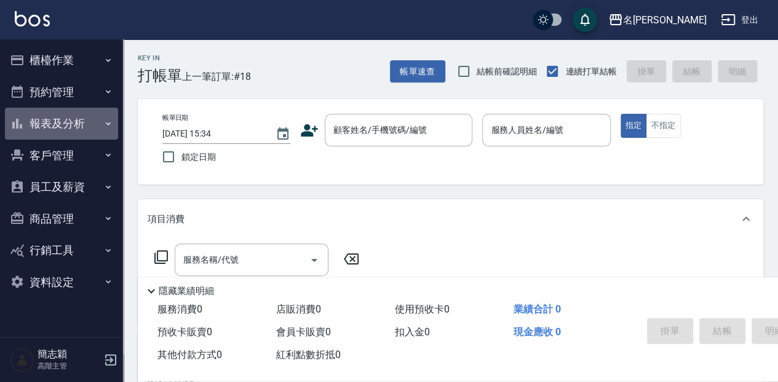
click at [90, 124] on button "報表及分析" at bounding box center [61, 124] width 113 height 32
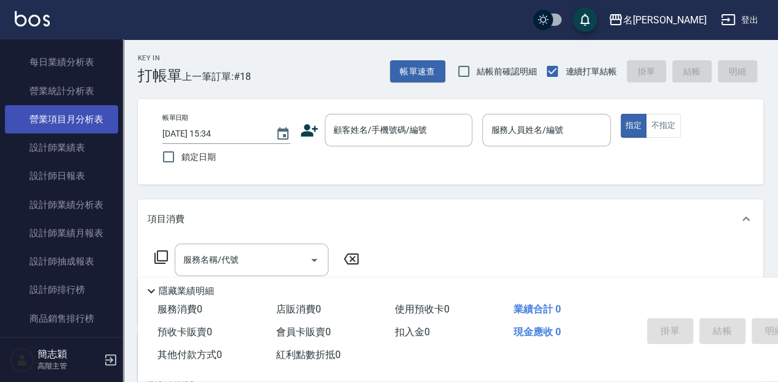
scroll to position [410, 0]
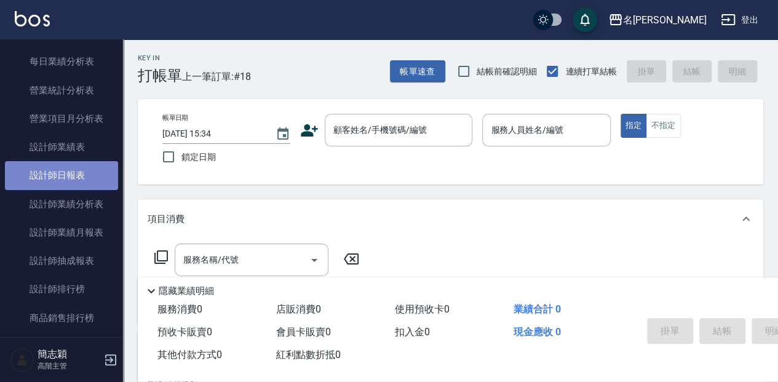
click at [72, 178] on link "設計師日報表" at bounding box center [61, 175] width 113 height 28
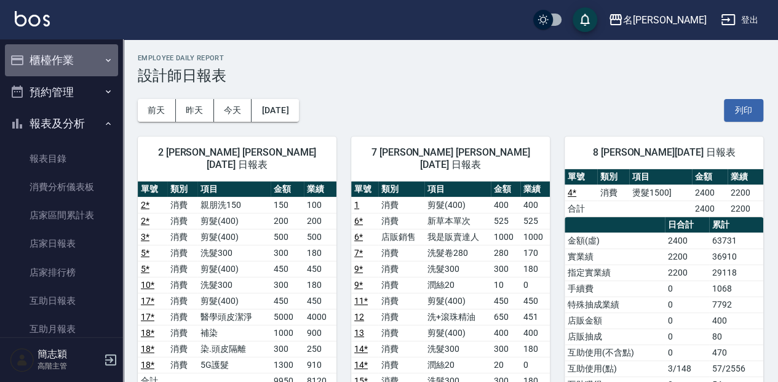
click at [103, 61] on icon "button" at bounding box center [108, 60] width 10 height 10
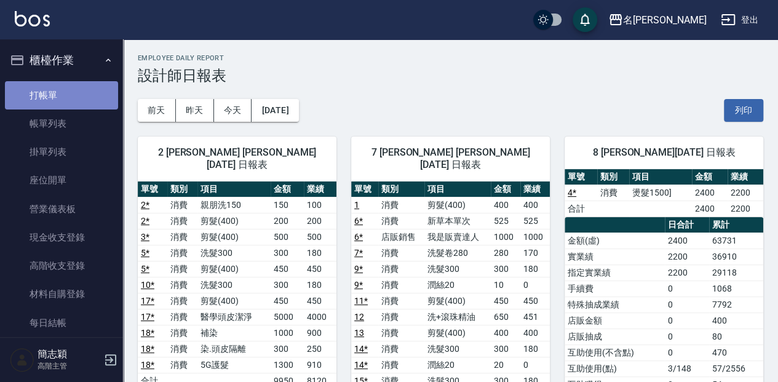
click at [85, 100] on link "打帳單" at bounding box center [61, 95] width 113 height 28
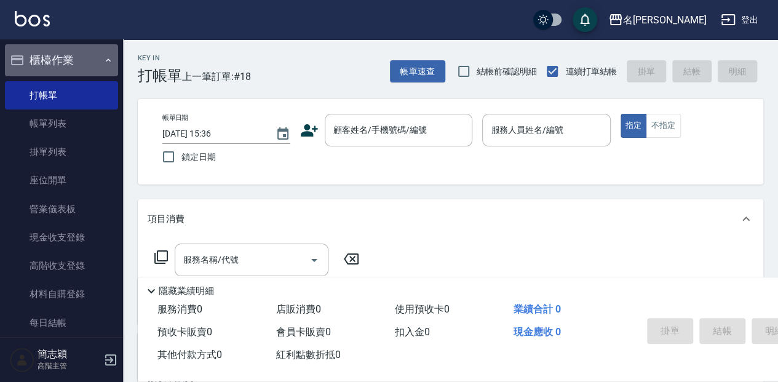
click at [81, 66] on button "櫃檯作業" at bounding box center [61, 60] width 113 height 32
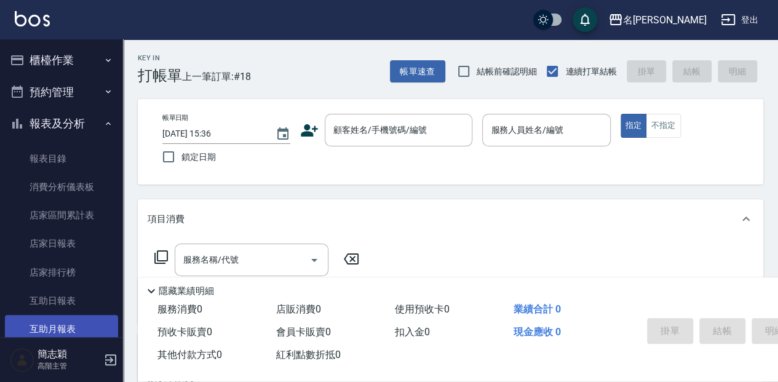
click at [58, 325] on link "互助月報表" at bounding box center [61, 329] width 113 height 28
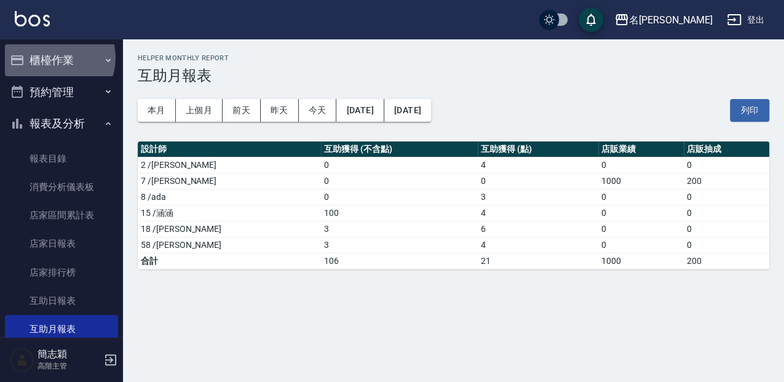
click at [55, 58] on button "櫃檯作業" at bounding box center [61, 60] width 113 height 32
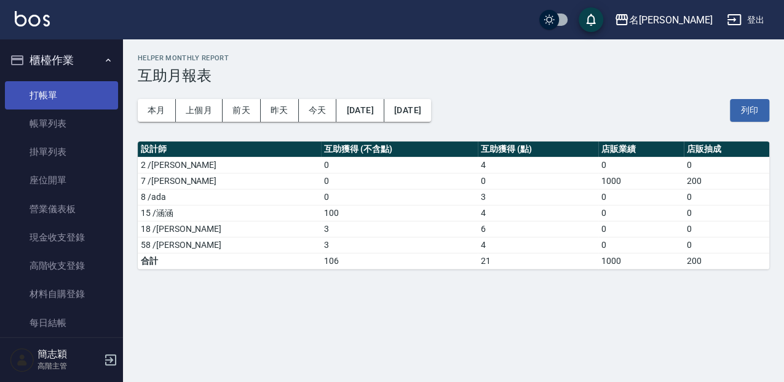
click at [51, 86] on link "打帳單" at bounding box center [61, 95] width 113 height 28
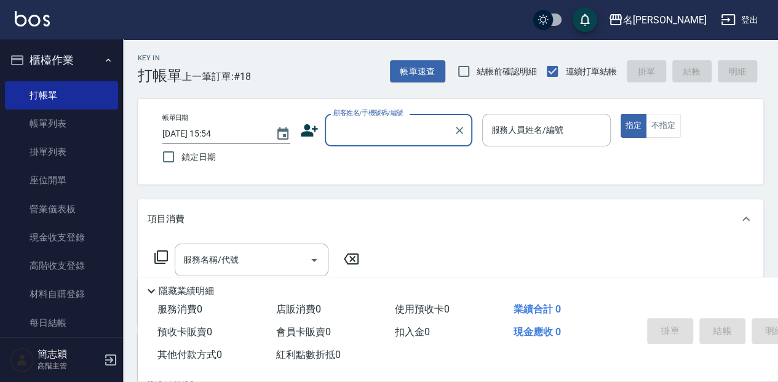
click at [328, 64] on div "Key In 打帳單 上一筆訂單:#18 帳單速查 結帳前確認明細 連續打單結帳 掛單 結帳 明細" at bounding box center [443, 61] width 640 height 45
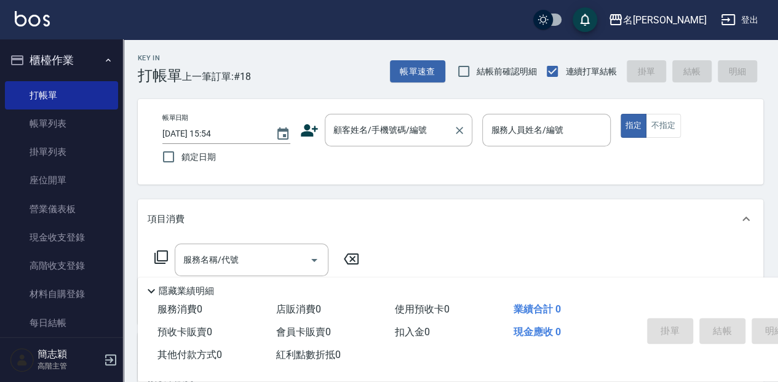
click at [360, 130] on div "顧客姓名/手機號碼/編號 顧客姓名/手機號碼/編號" at bounding box center [399, 130] width 148 height 33
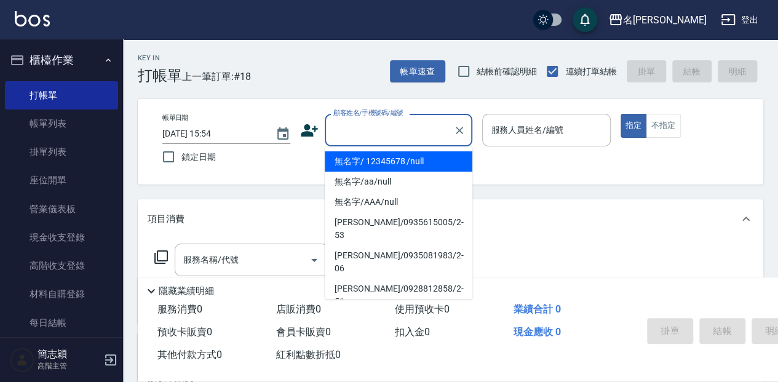
drag, startPoint x: 379, startPoint y: 160, endPoint x: 514, endPoint y: 127, distance: 139.3
click at [381, 160] on li "無名字/ 12345678 /null" at bounding box center [399, 161] width 148 height 20
type input "無名字/ 12345678 /null"
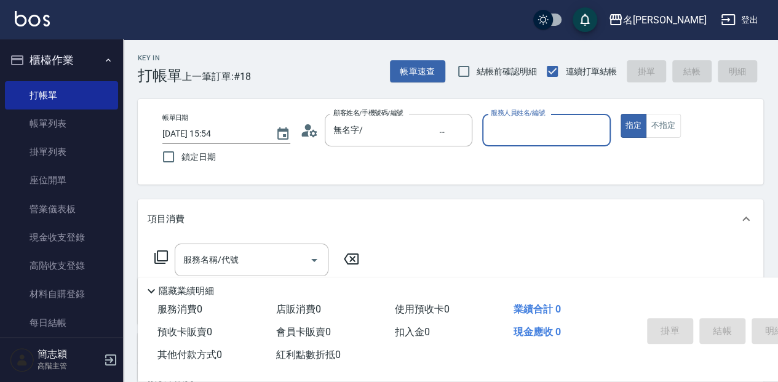
click at [517, 125] on input "服務人員姓名/編號" at bounding box center [546, 130] width 117 height 22
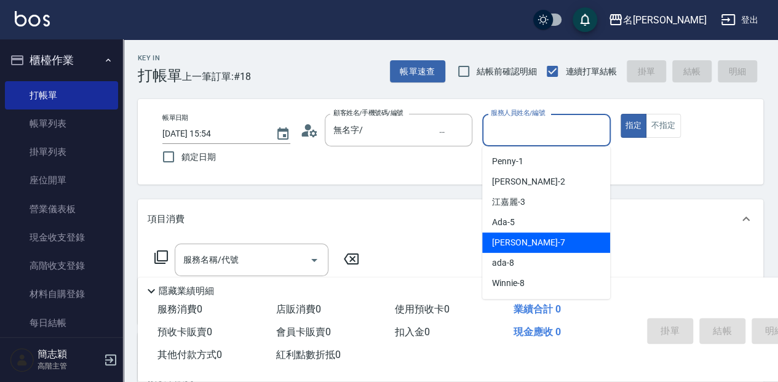
click at [561, 241] on div "[PERSON_NAME] -7" at bounding box center [546, 242] width 128 height 20
type input "[PERSON_NAME]-7"
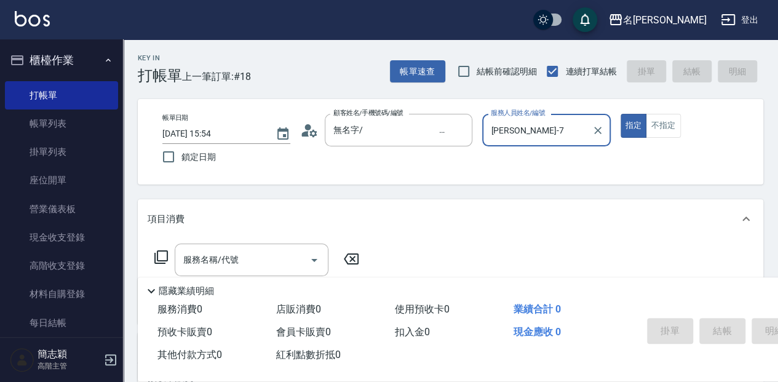
scroll to position [41, 0]
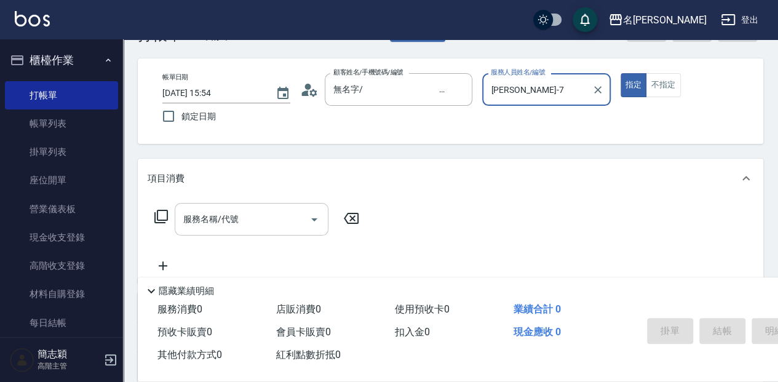
click at [221, 221] on div "服務名稱/代號 服務名稱/代號" at bounding box center [252, 219] width 154 height 33
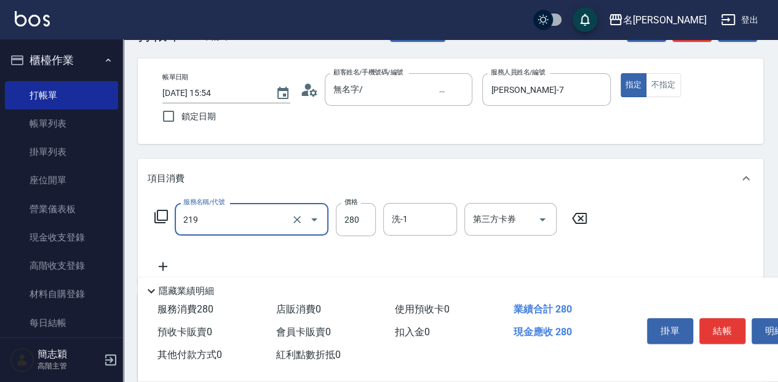
type input "洗髮280(219)"
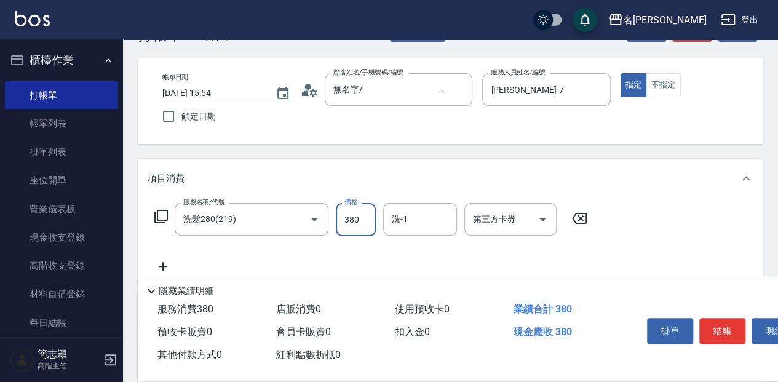
type input "380"
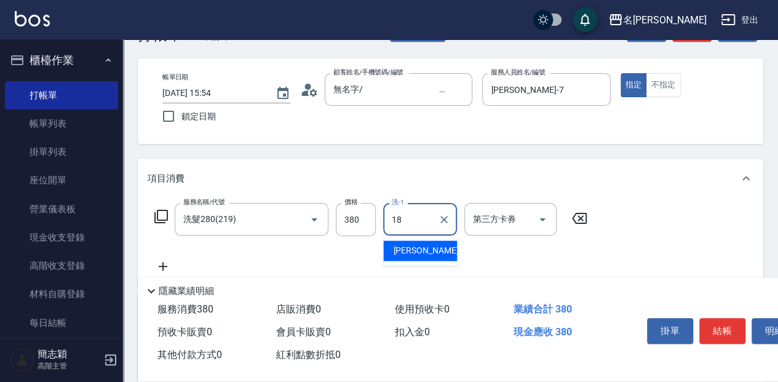
type input "[PERSON_NAME]-18"
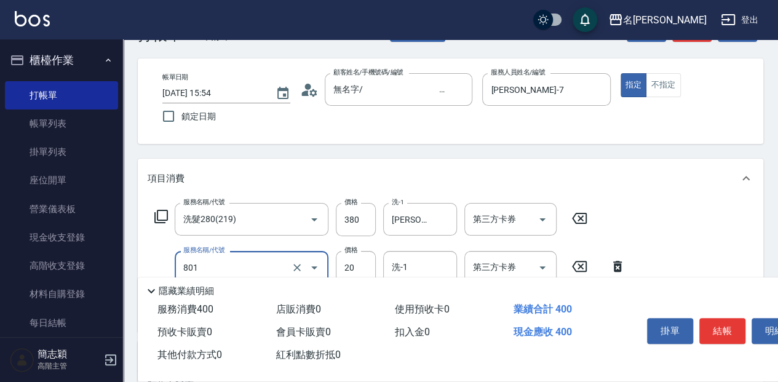
type input "潤絲20(801)"
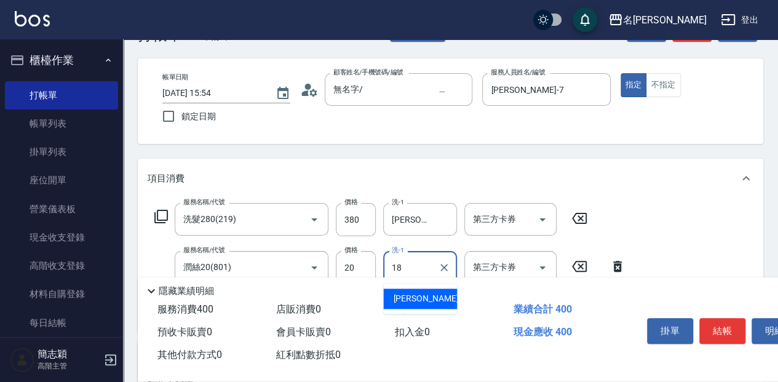
type input "[PERSON_NAME]-18"
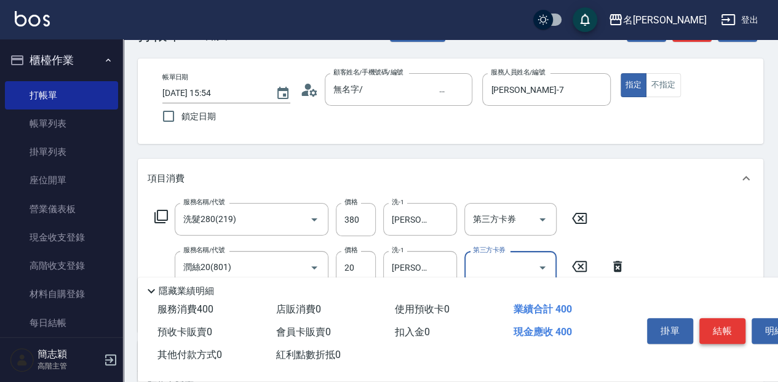
click at [716, 328] on button "結帳" at bounding box center [722, 331] width 46 height 26
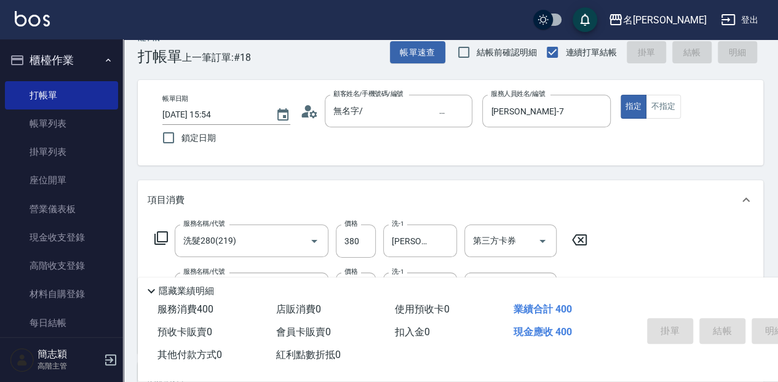
scroll to position [0, 0]
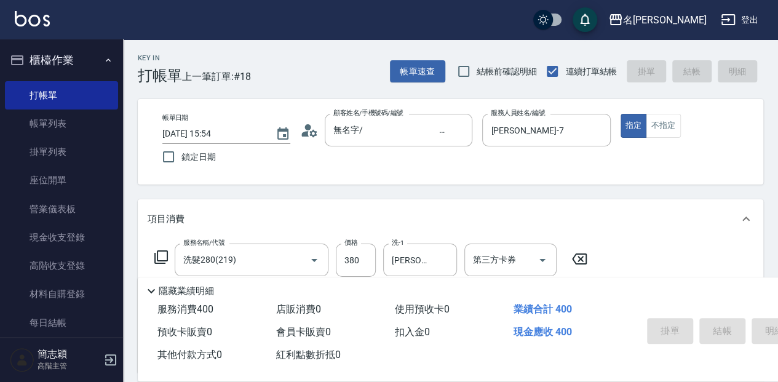
type input "[DATE] 16:04"
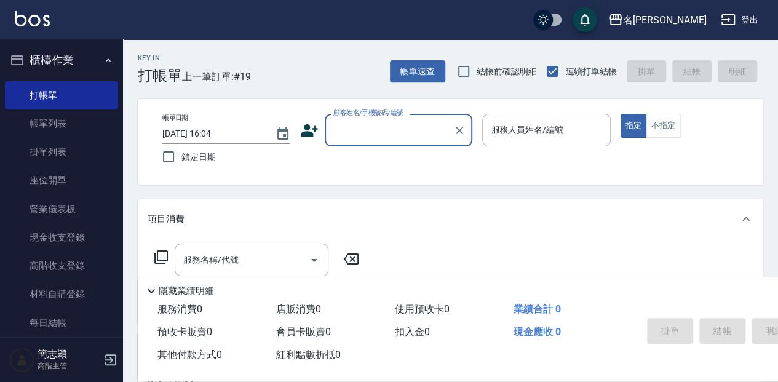
click at [362, 145] on div "顧客姓名/手機號碼/編號" at bounding box center [399, 130] width 148 height 33
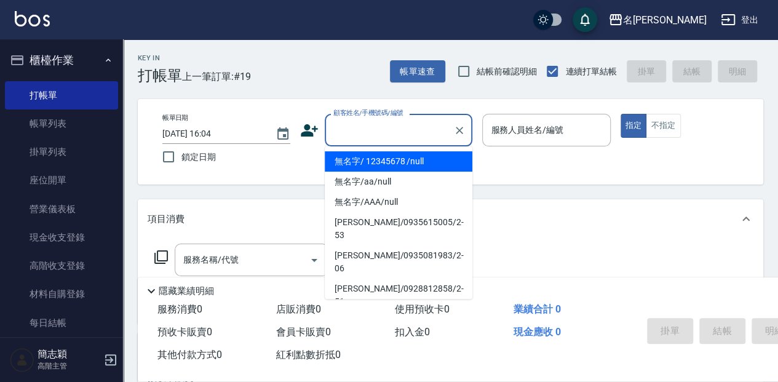
drag, startPoint x: 360, startPoint y: 155, endPoint x: 623, endPoint y: 137, distance: 263.2
click at [362, 155] on li "無名字/ 12345678 /null" at bounding box center [399, 161] width 148 height 20
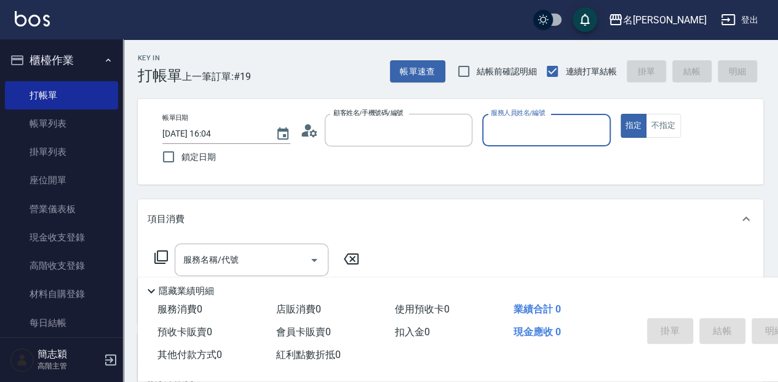
type input "無名字/ 12345678 /null"
click at [553, 130] on input "服務人員姓名/編號" at bounding box center [546, 130] width 117 height 22
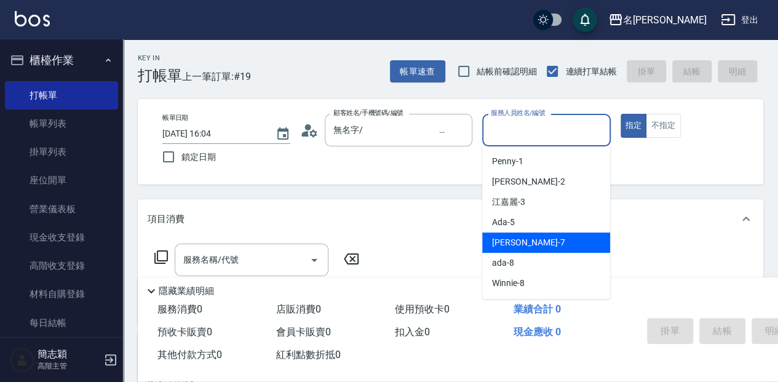
click at [567, 243] on div "[PERSON_NAME] -7" at bounding box center [546, 242] width 128 height 20
type input "[PERSON_NAME]-7"
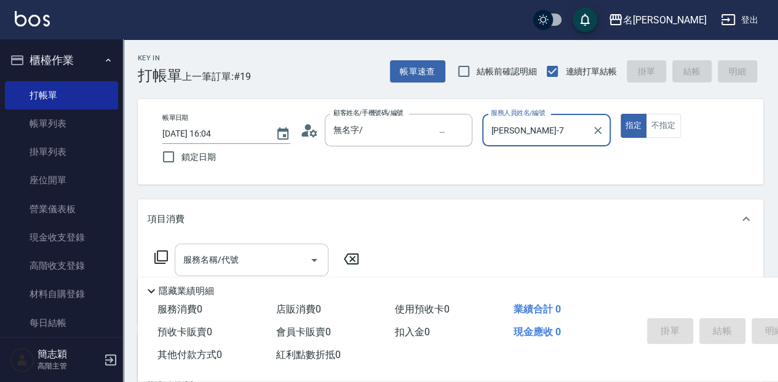
click at [256, 264] on input "服務名稱/代號" at bounding box center [242, 260] width 124 height 22
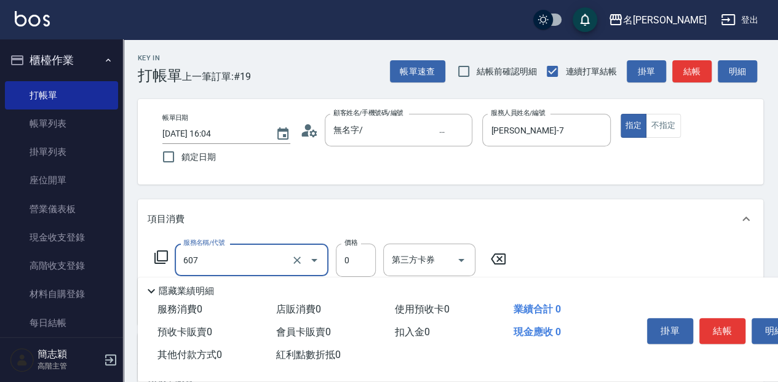
type input "魚子單次0(607)"
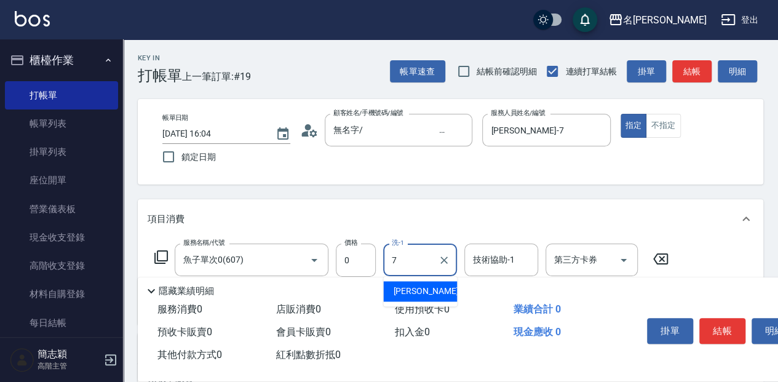
type input "[PERSON_NAME]-7"
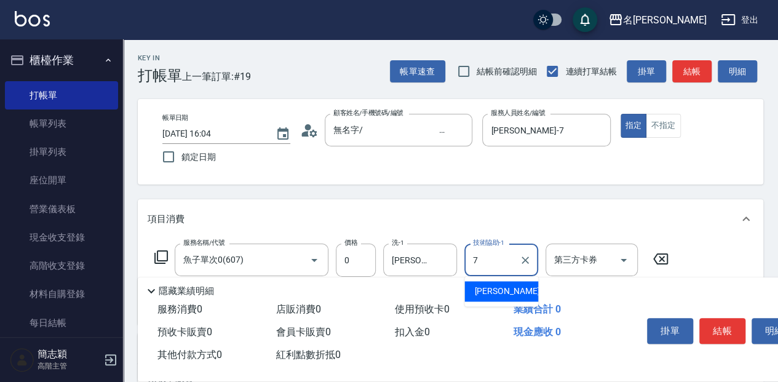
type input "[PERSON_NAME]-7"
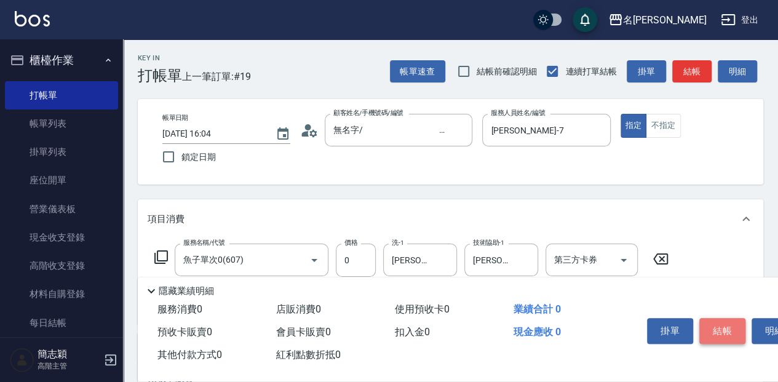
click at [719, 323] on button "結帳" at bounding box center [722, 331] width 46 height 26
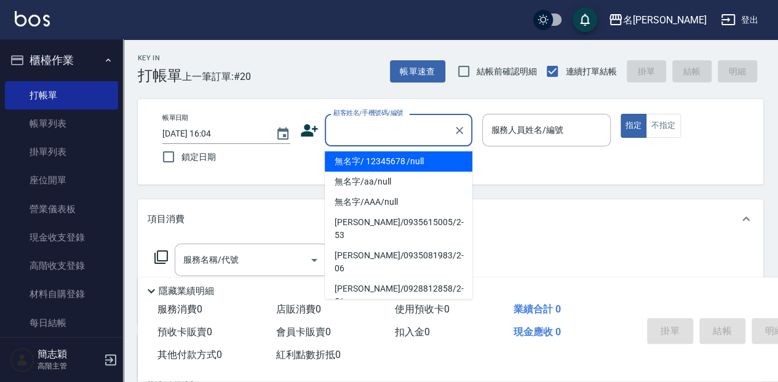
drag, startPoint x: 381, startPoint y: 129, endPoint x: 386, endPoint y: 137, distance: 8.9
click at [380, 129] on input "顧客姓名/手機號碼/編號" at bounding box center [389, 130] width 118 height 22
drag, startPoint x: 386, startPoint y: 159, endPoint x: 513, endPoint y: 137, distance: 129.1
click at [386, 159] on li "無名字/ 12345678 /null" at bounding box center [399, 161] width 148 height 20
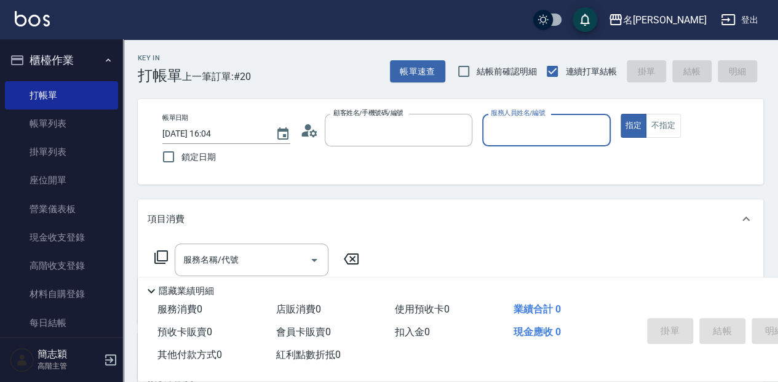
type input "無名字/ 12345678 /null"
click at [512, 135] on input "服務人員姓名/編號" at bounding box center [546, 130] width 117 height 22
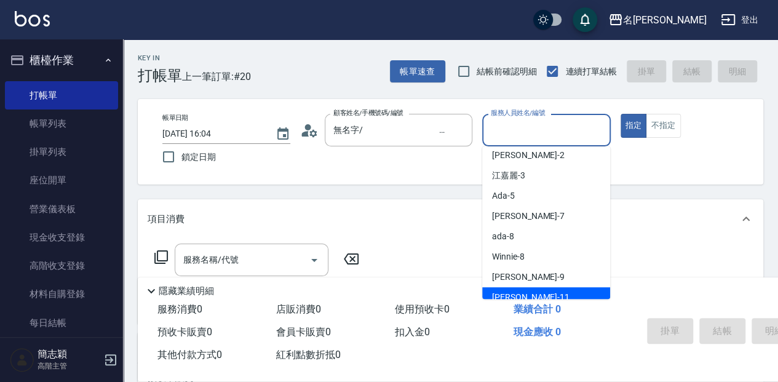
scroll to position [41, 0]
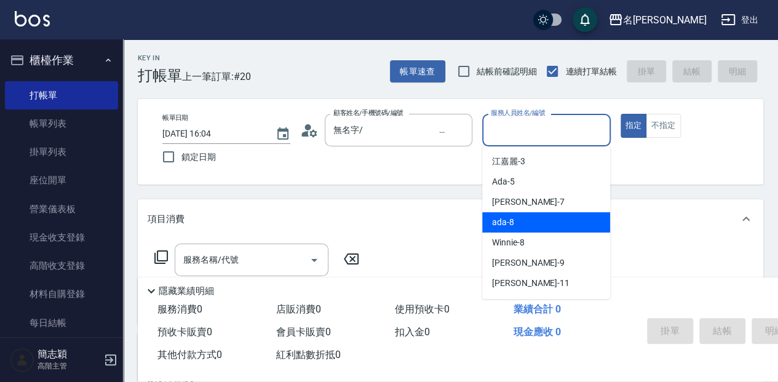
click at [515, 223] on div "ada -8" at bounding box center [546, 222] width 128 height 20
type input "ada-8"
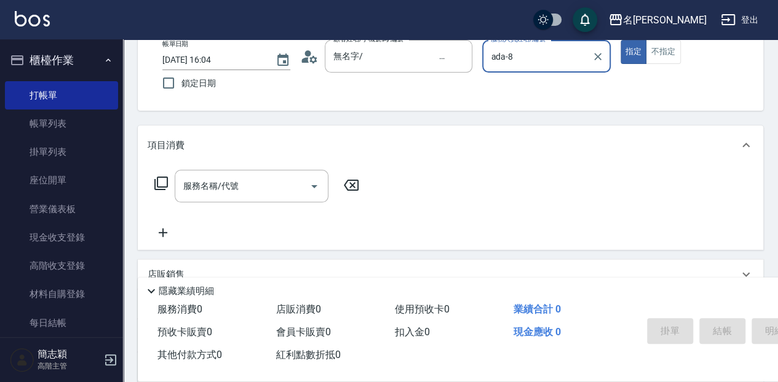
scroll to position [82, 0]
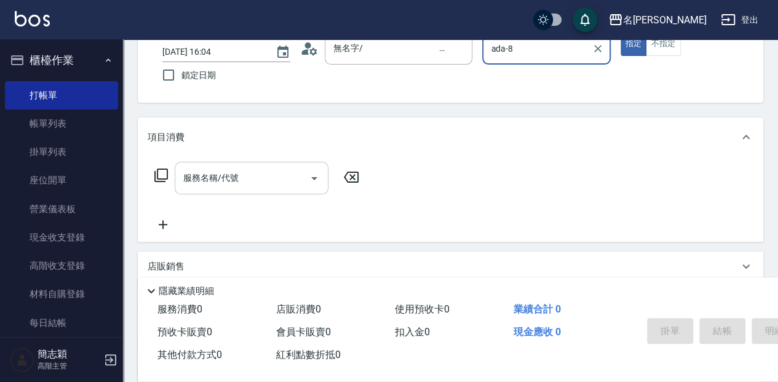
click at [221, 179] on div "服務名稱/代號 服務名稱/代號" at bounding box center [252, 178] width 154 height 33
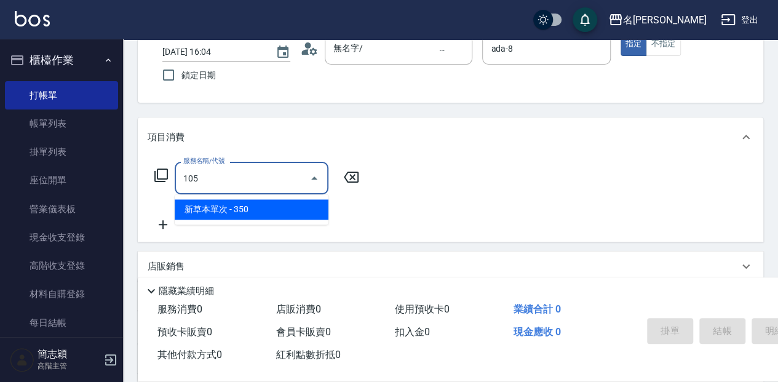
type input "新草本單次(105)"
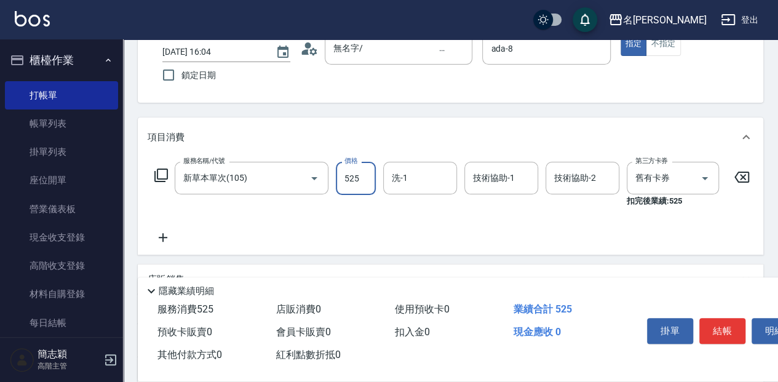
type input "525"
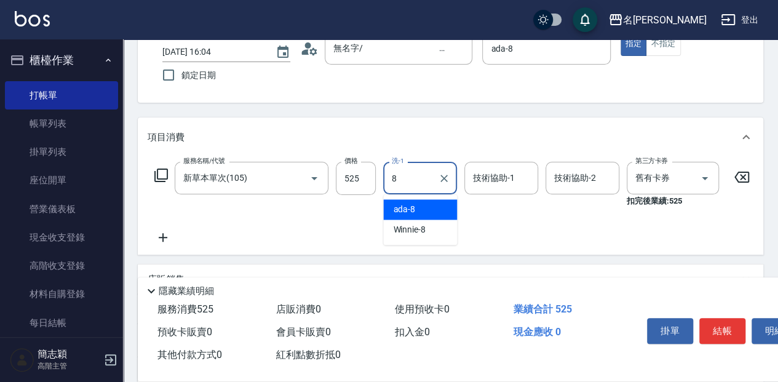
type input "ada-8"
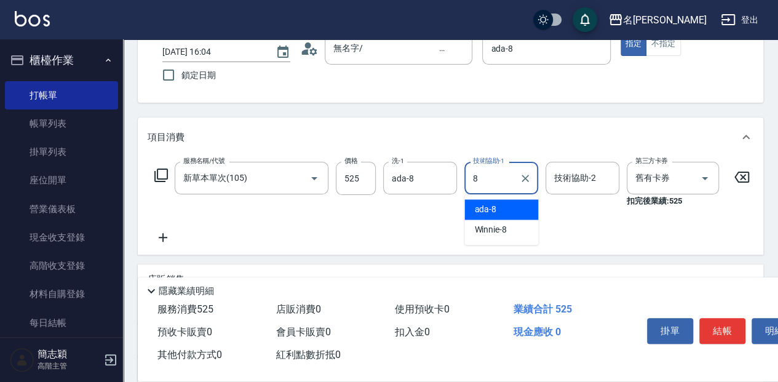
type input "ada-8"
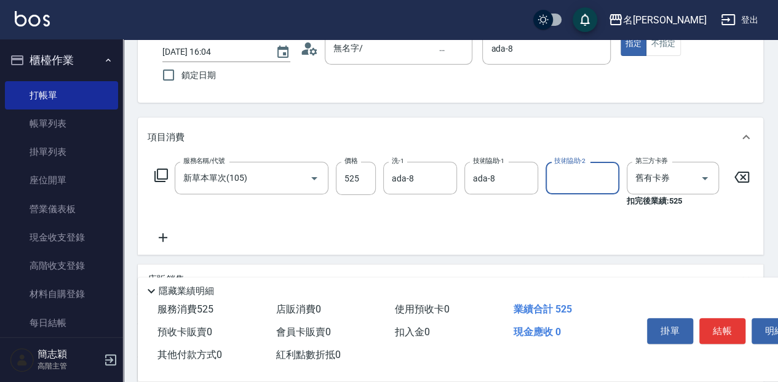
click at [571, 180] on input "技術協助-2" at bounding box center [582, 178] width 63 height 22
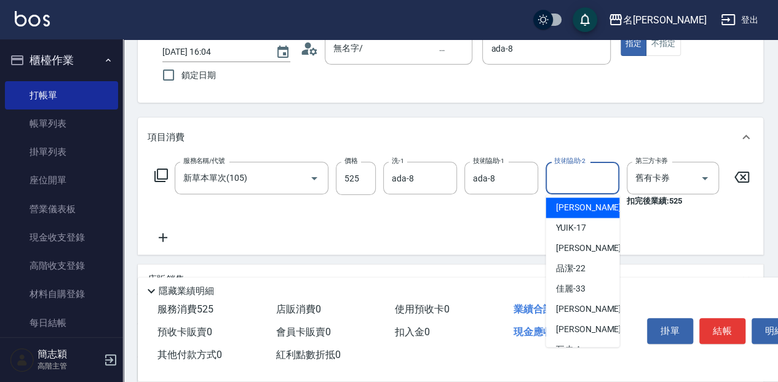
scroll to position [222, 0]
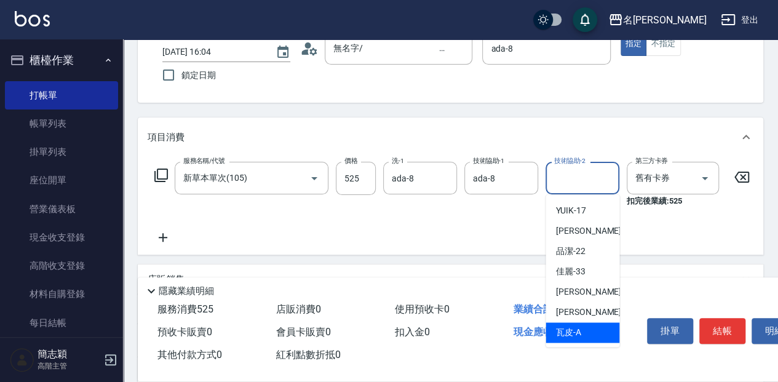
click at [608, 335] on div "瓦皮 -A" at bounding box center [582, 332] width 74 height 20
type input "瓦皮-A"
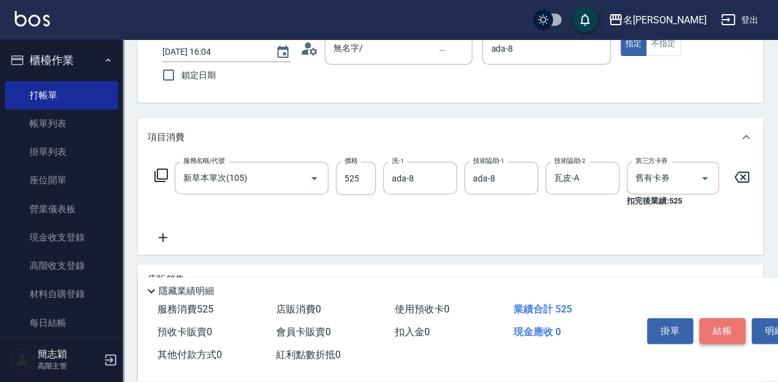
click at [719, 330] on button "結帳" at bounding box center [722, 331] width 46 height 26
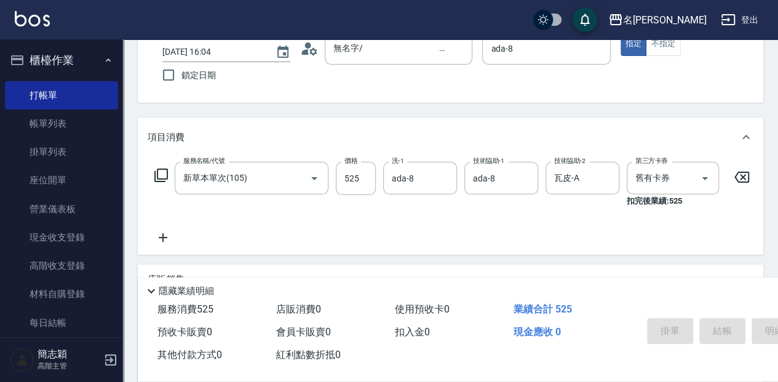
type input "[DATE] 16:05"
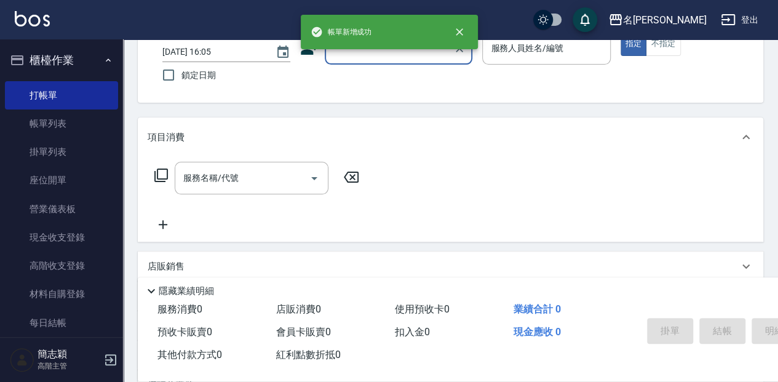
scroll to position [0, 0]
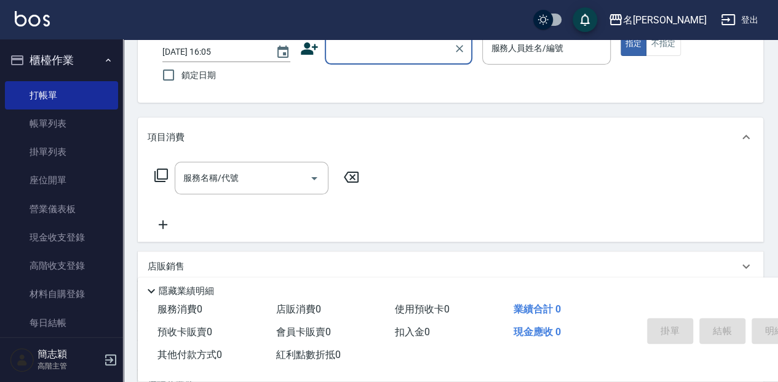
click at [382, 46] on input "顧客姓名/手機號碼/編號" at bounding box center [389, 49] width 118 height 22
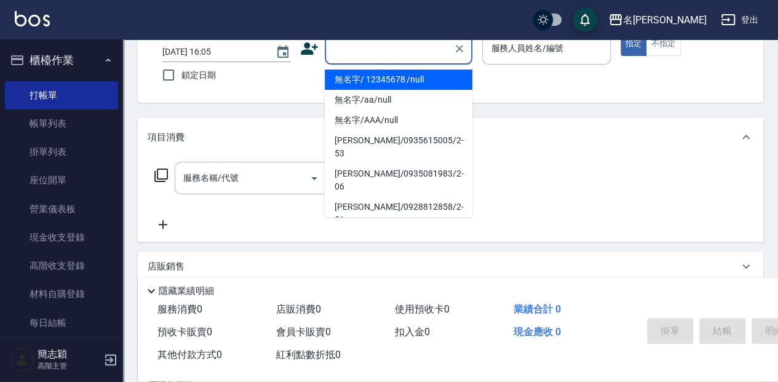
drag, startPoint x: 387, startPoint y: 78, endPoint x: 519, endPoint y: 50, distance: 134.5
click at [387, 79] on li "無名字/ 12345678 /null" at bounding box center [399, 79] width 148 height 20
type input "無名字/ 12345678 /null"
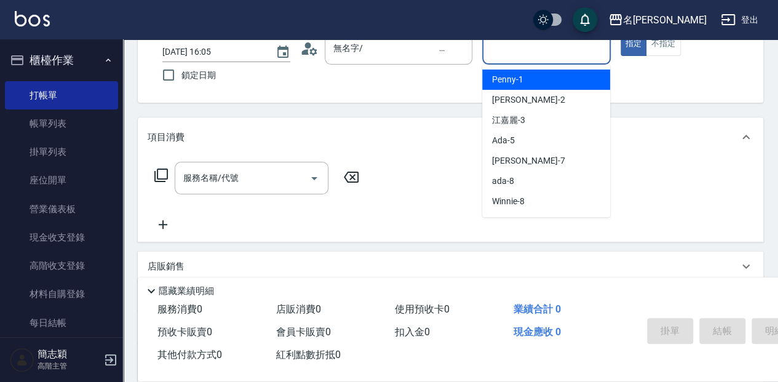
click at [520, 50] on input "服務人員姓名/編號" at bounding box center [546, 49] width 117 height 22
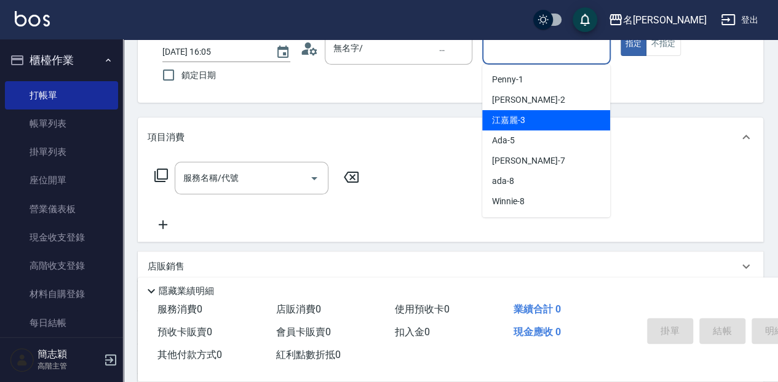
click at [551, 117] on div "[PERSON_NAME]-3" at bounding box center [546, 120] width 128 height 20
type input "[PERSON_NAME]-3"
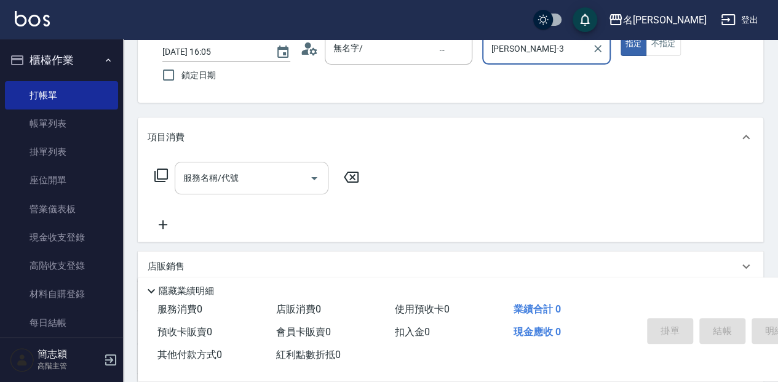
click at [257, 182] on input "服務名稱/代號" at bounding box center [242, 178] width 124 height 22
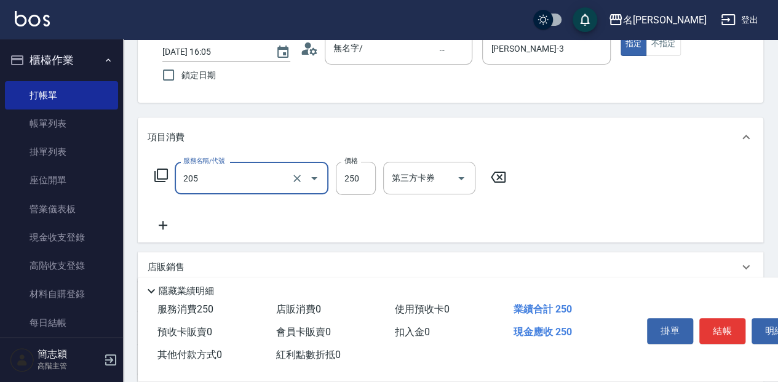
type input "洗髮(250)(205)"
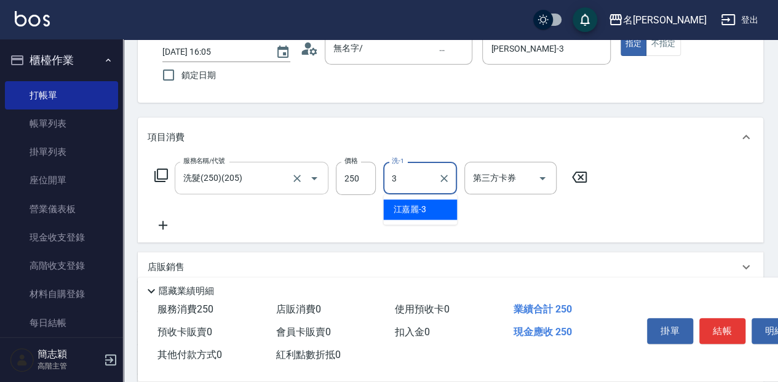
type input "[PERSON_NAME]-3"
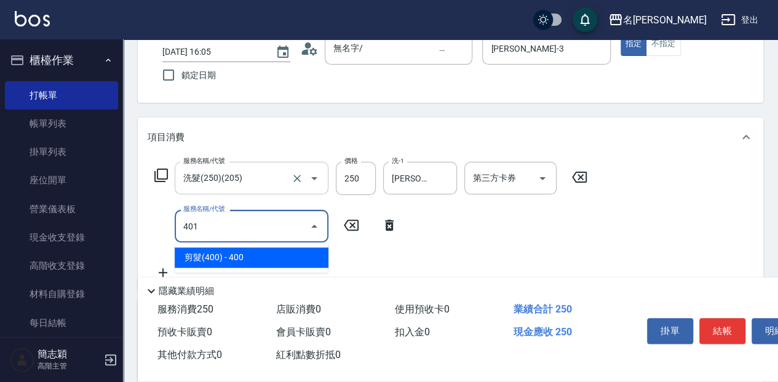
type input "剪髮(400)(401)"
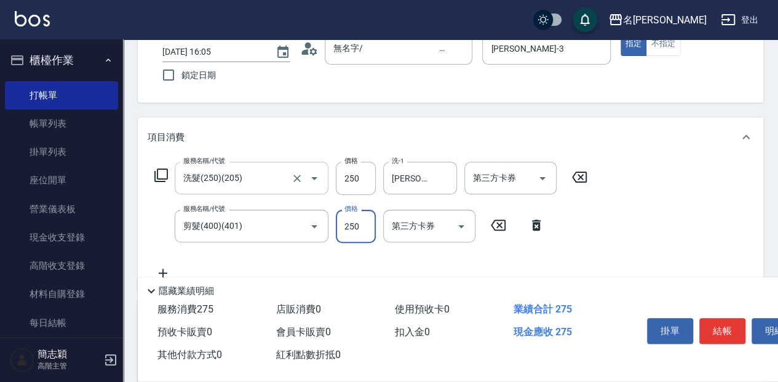
type input "250"
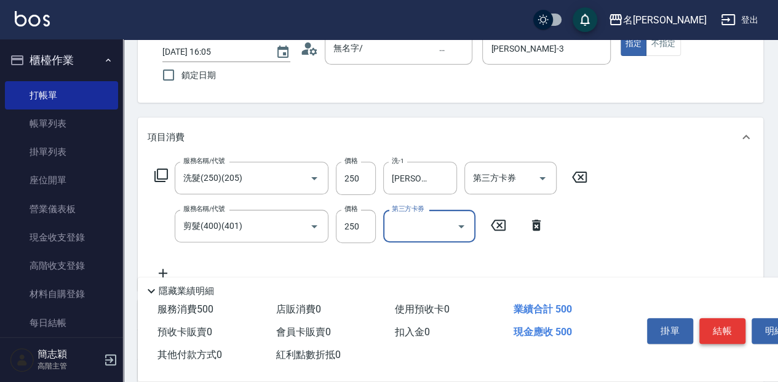
click at [717, 322] on button "結帳" at bounding box center [722, 331] width 46 height 26
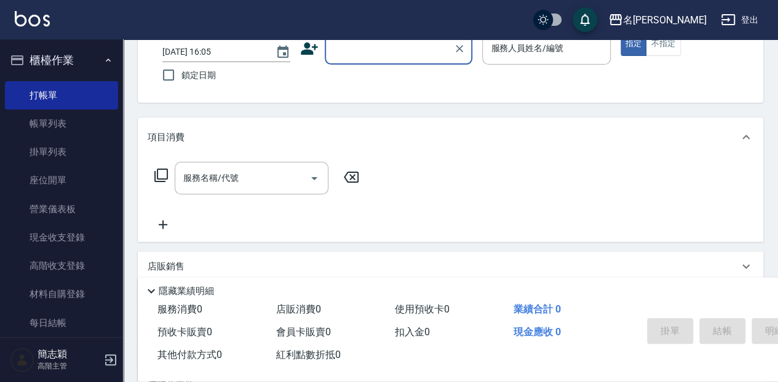
click at [358, 49] on input "顧客姓名/手機號碼/編號" at bounding box center [389, 49] width 118 height 22
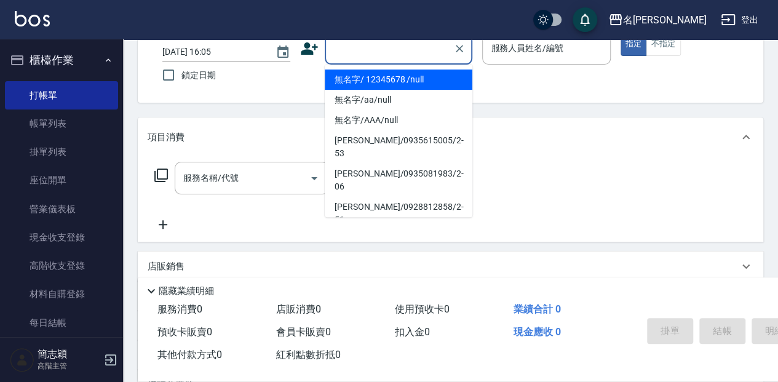
click at [361, 75] on li "無名字/ 12345678 /null" at bounding box center [399, 79] width 148 height 20
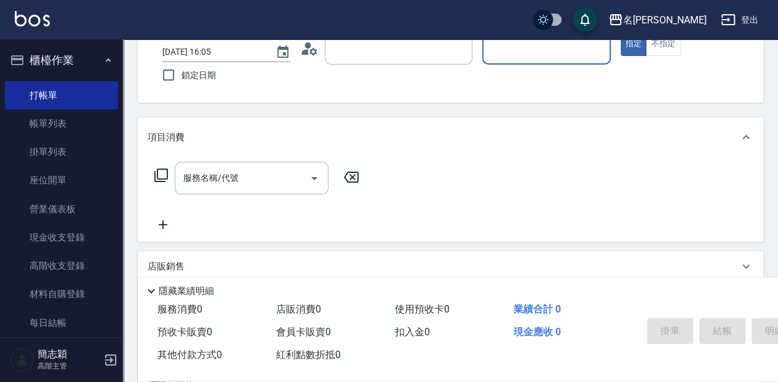
type input "無名字/ 12345678 /null"
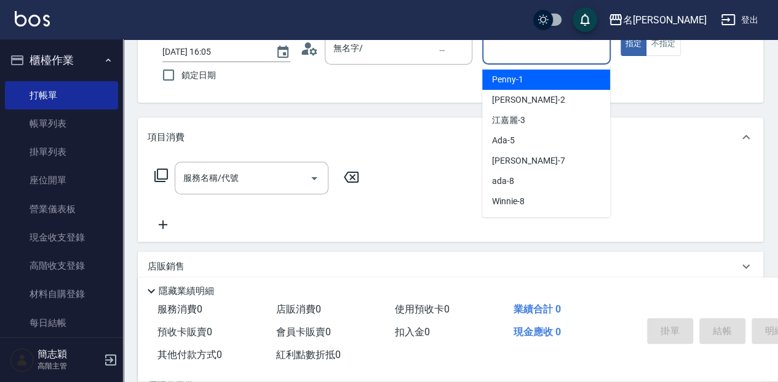
click at [511, 53] on input "服務人員姓名/編號" at bounding box center [546, 49] width 117 height 22
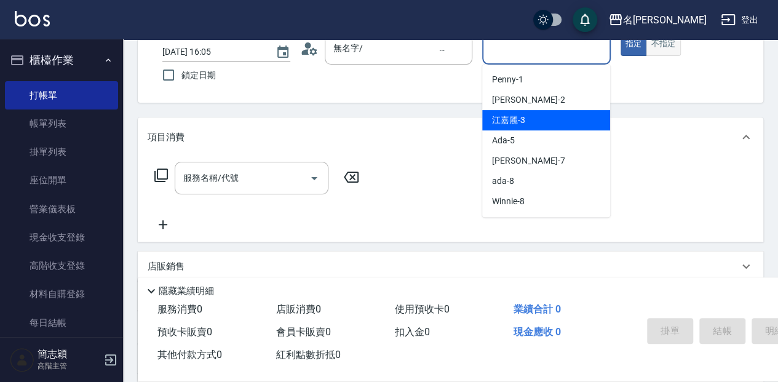
drag, startPoint x: 578, startPoint y: 117, endPoint x: 660, endPoint y: 47, distance: 108.2
click at [585, 113] on div "[PERSON_NAME]-3" at bounding box center [546, 120] width 128 height 20
type input "[PERSON_NAME]-3"
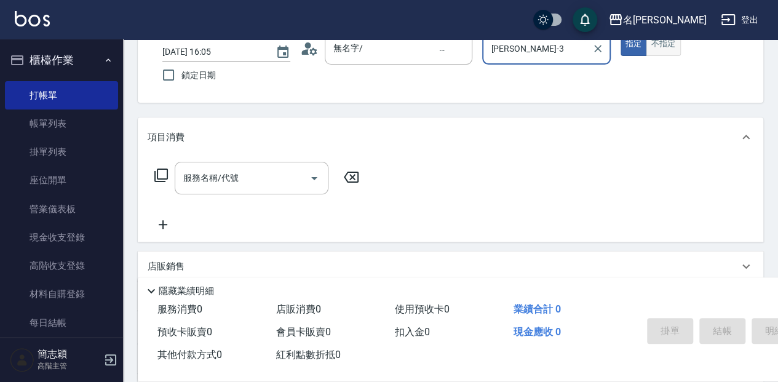
click at [657, 54] on button "不指定" at bounding box center [663, 44] width 34 height 24
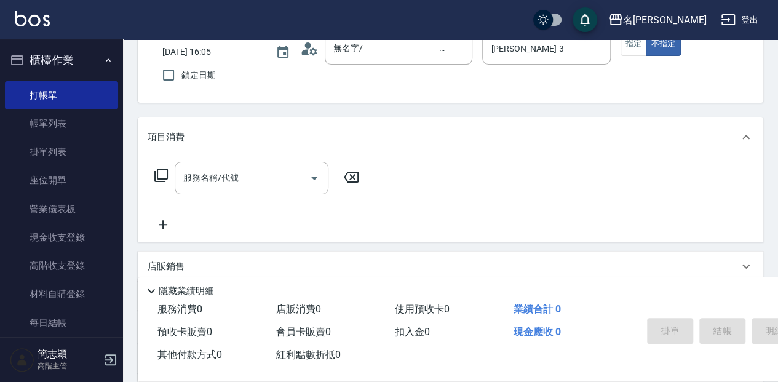
drag, startPoint x: 208, startPoint y: 175, endPoint x: 384, endPoint y: 173, distance: 175.9
click at [209, 175] on div "服務名稱/代號 服務名稱/代號" at bounding box center [252, 178] width 154 height 33
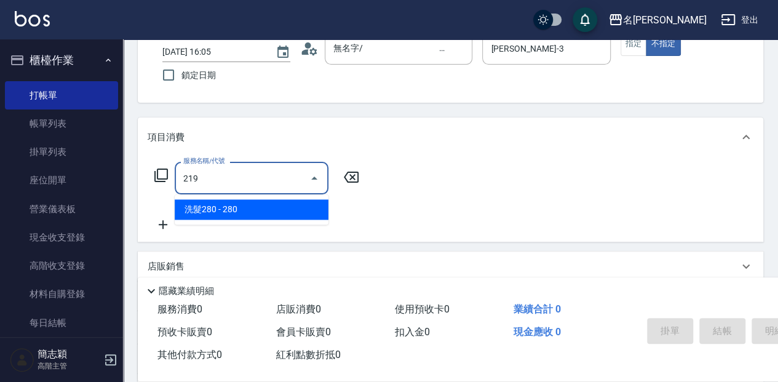
type input "洗髮280(219)"
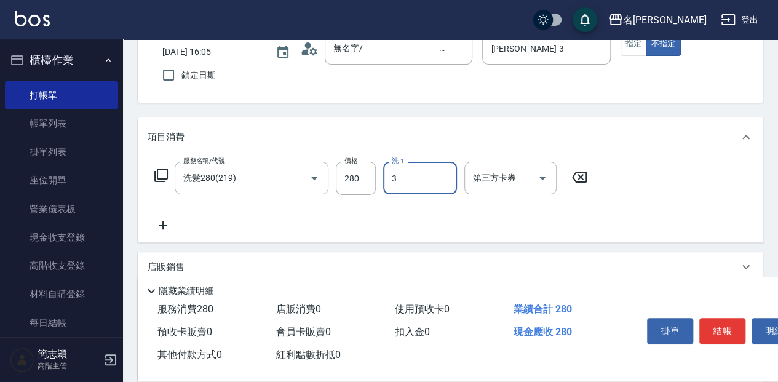
type input "[PERSON_NAME]-3"
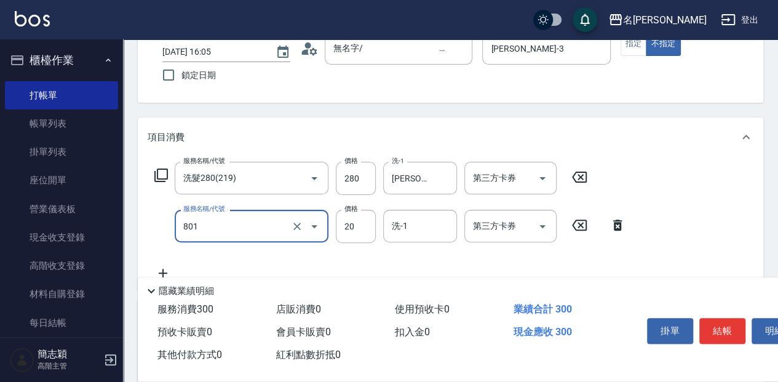
type input "潤絲20(801)"
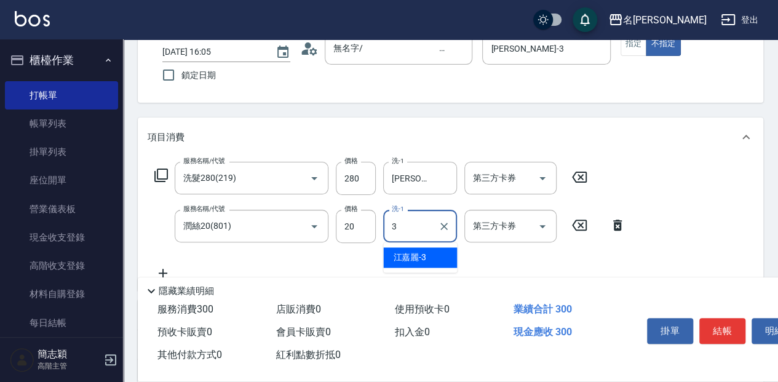
type input "[PERSON_NAME]-3"
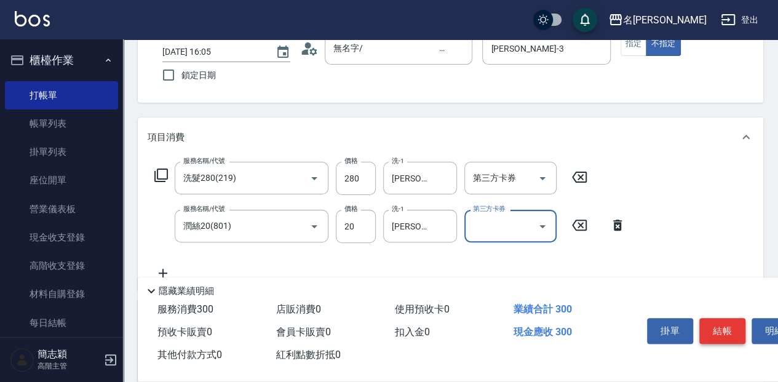
click at [722, 329] on button "結帳" at bounding box center [722, 331] width 46 height 26
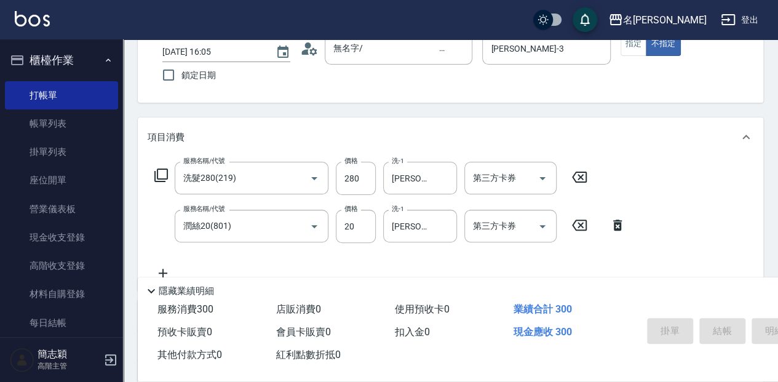
type input "[DATE] 16:06"
